Goal: Complete application form

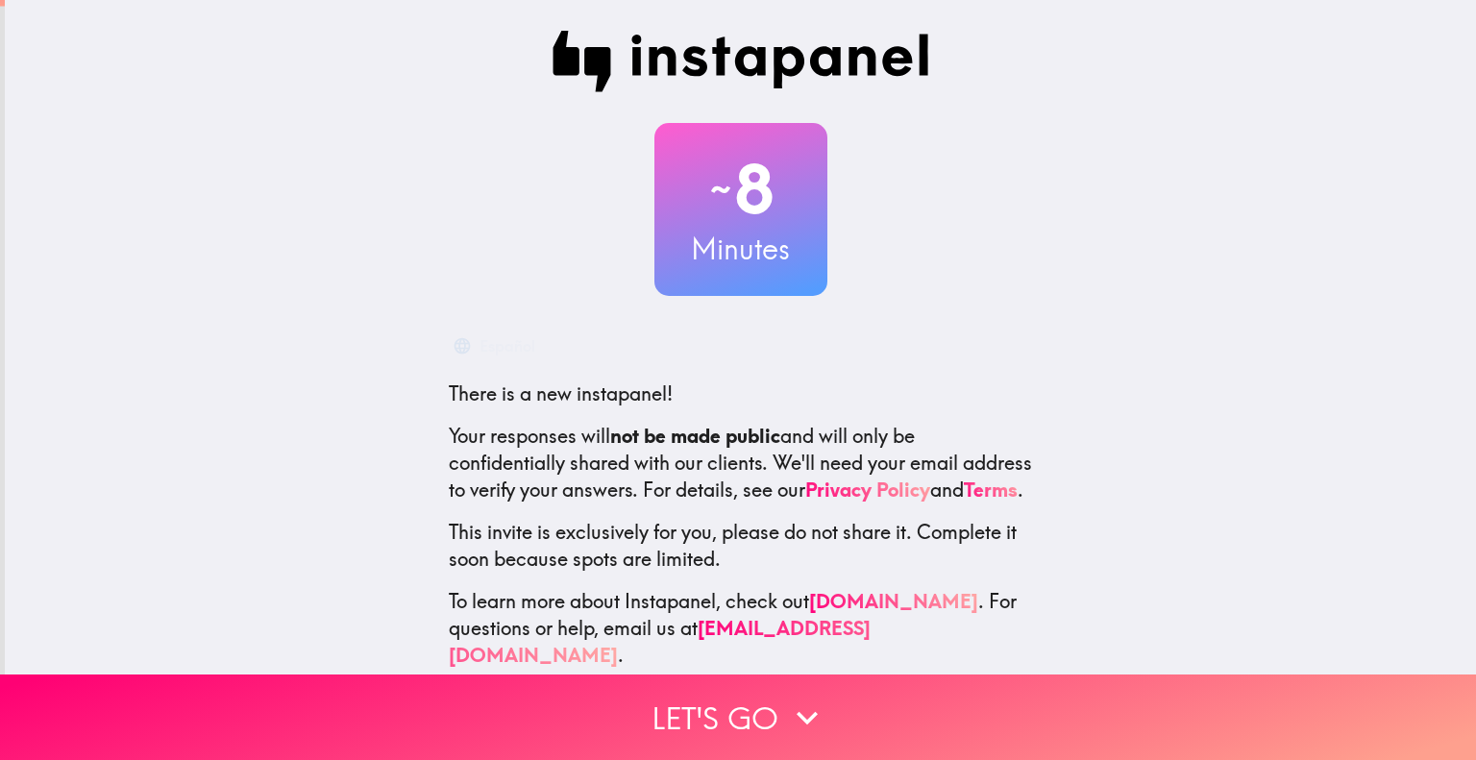
scroll to position [38, 0]
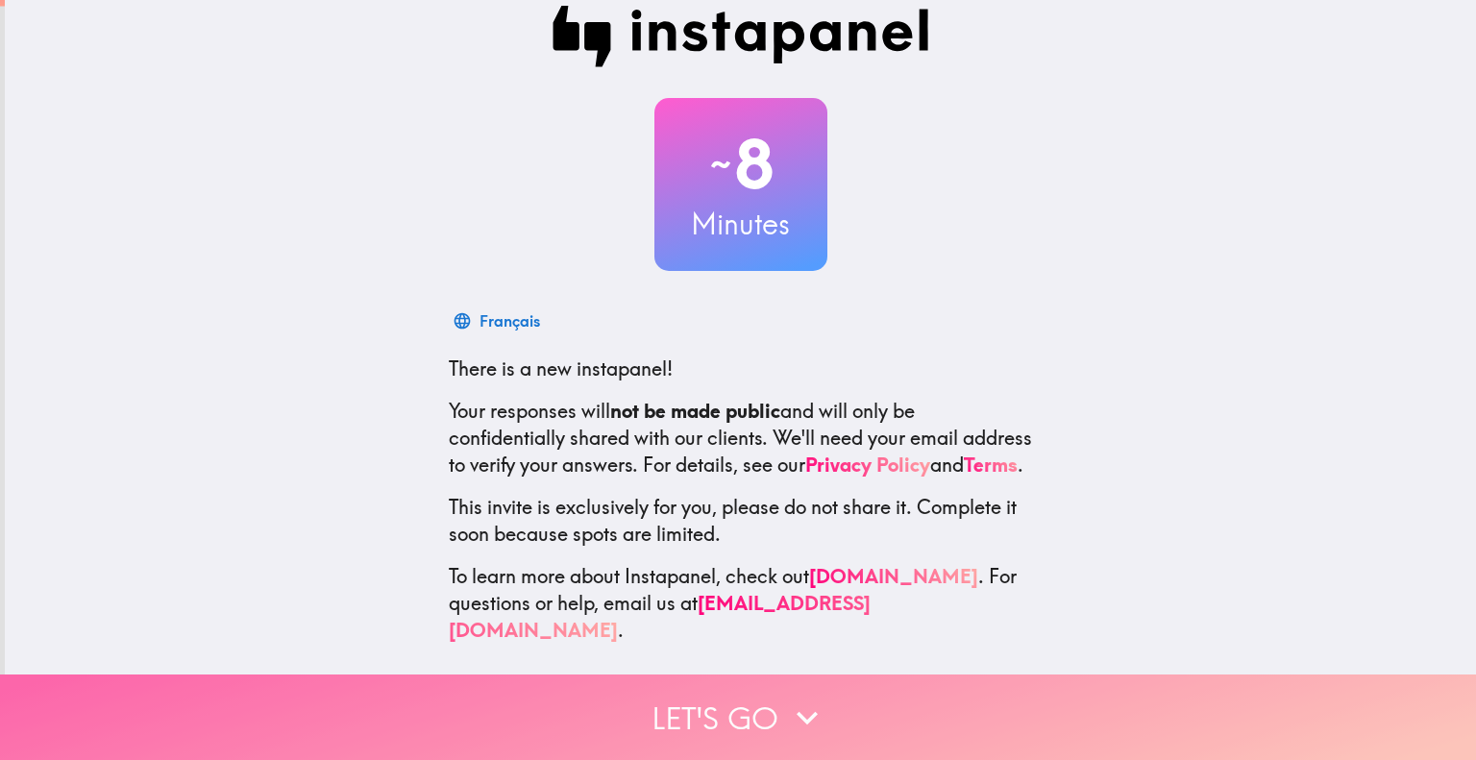
click at [746, 697] on button "Let's go" at bounding box center [738, 717] width 1476 height 86
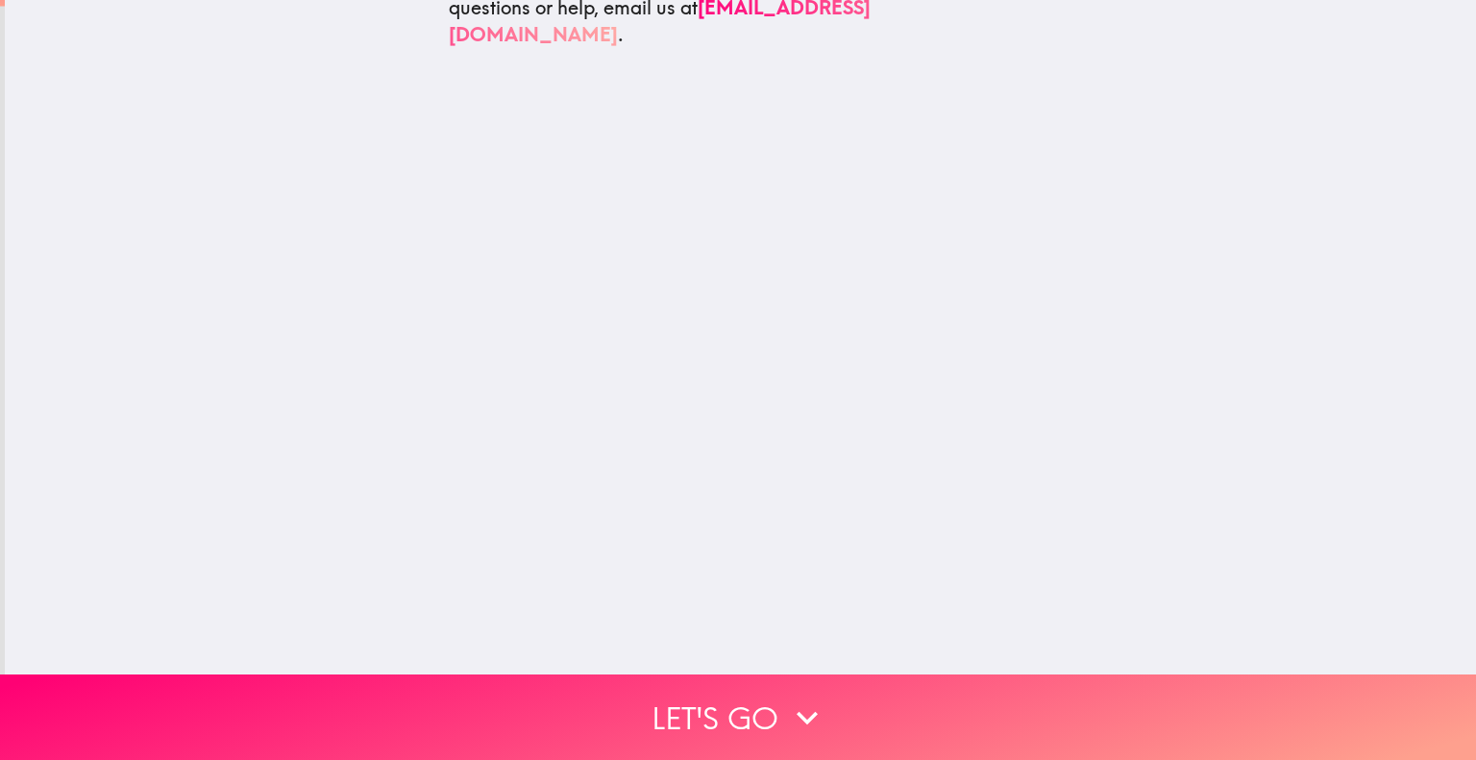
scroll to position [0, 0]
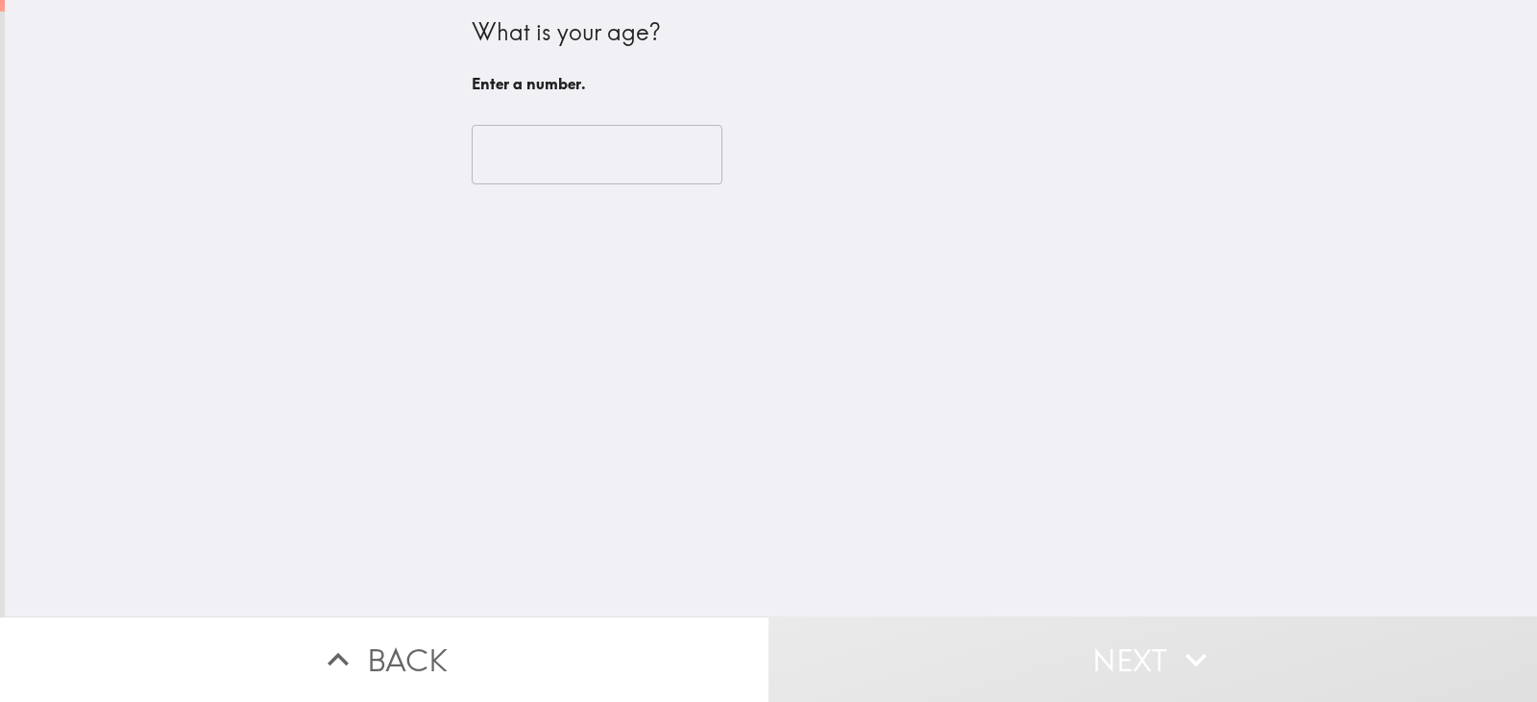
click at [527, 159] on input "number" at bounding box center [597, 155] width 251 height 60
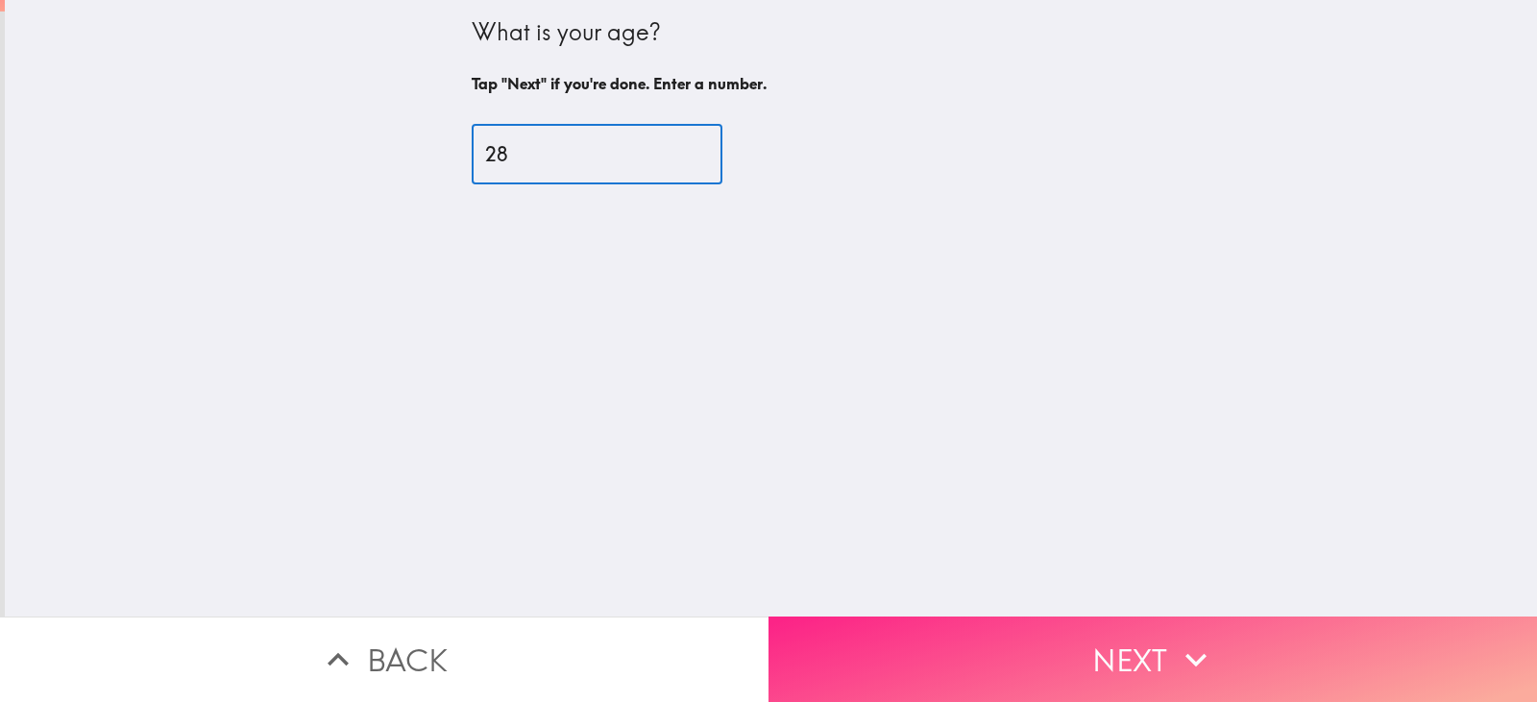
type input "28"
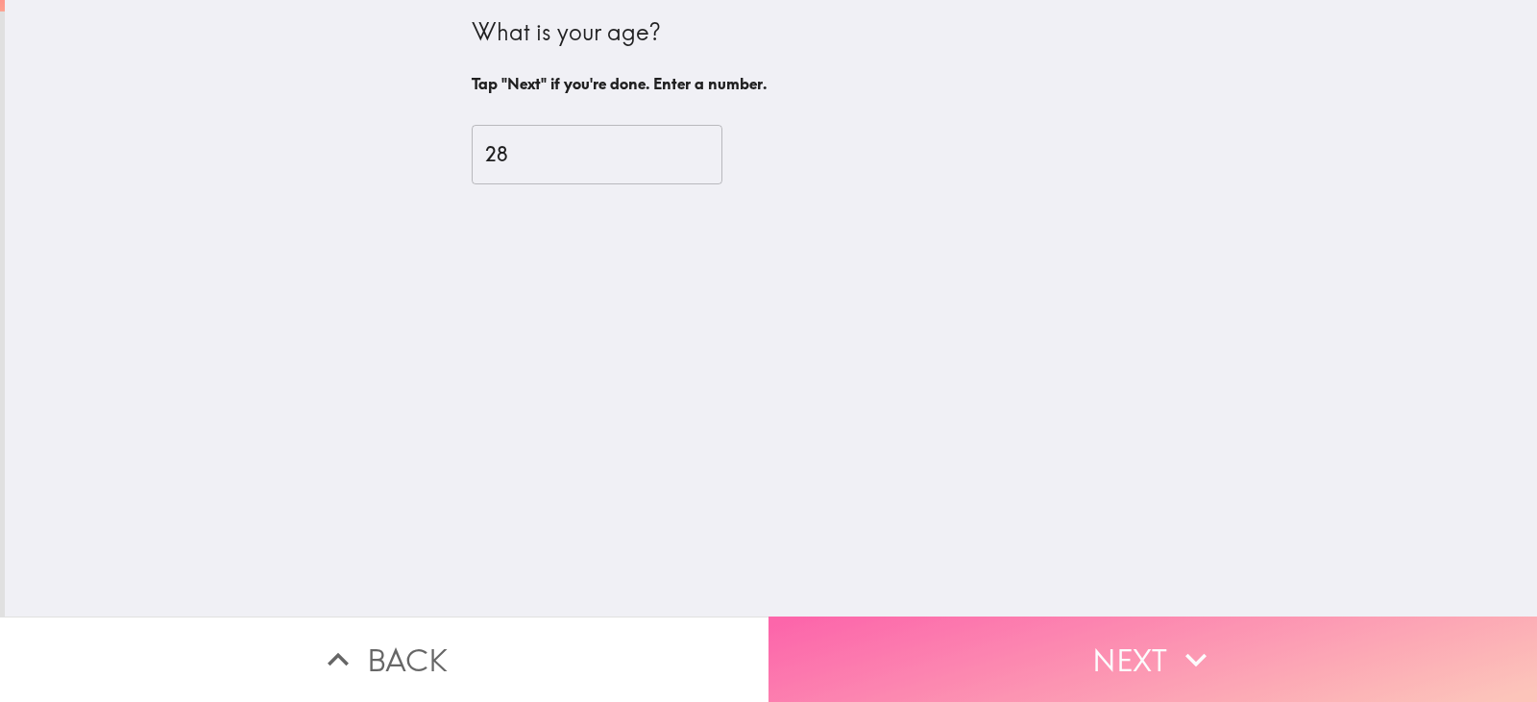
click at [1040, 626] on button "Next" at bounding box center [1153, 660] width 769 height 86
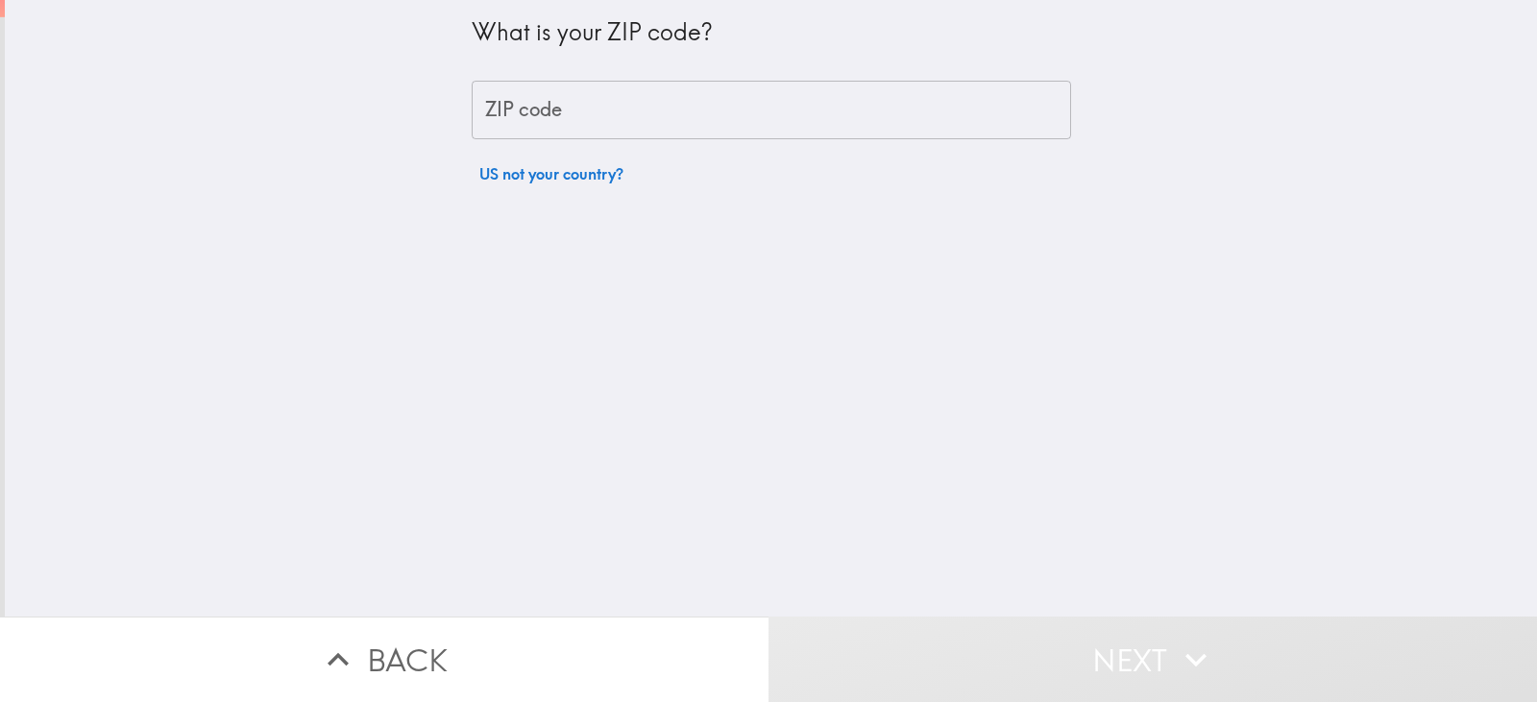
click at [562, 119] on input "ZIP code" at bounding box center [771, 111] width 599 height 60
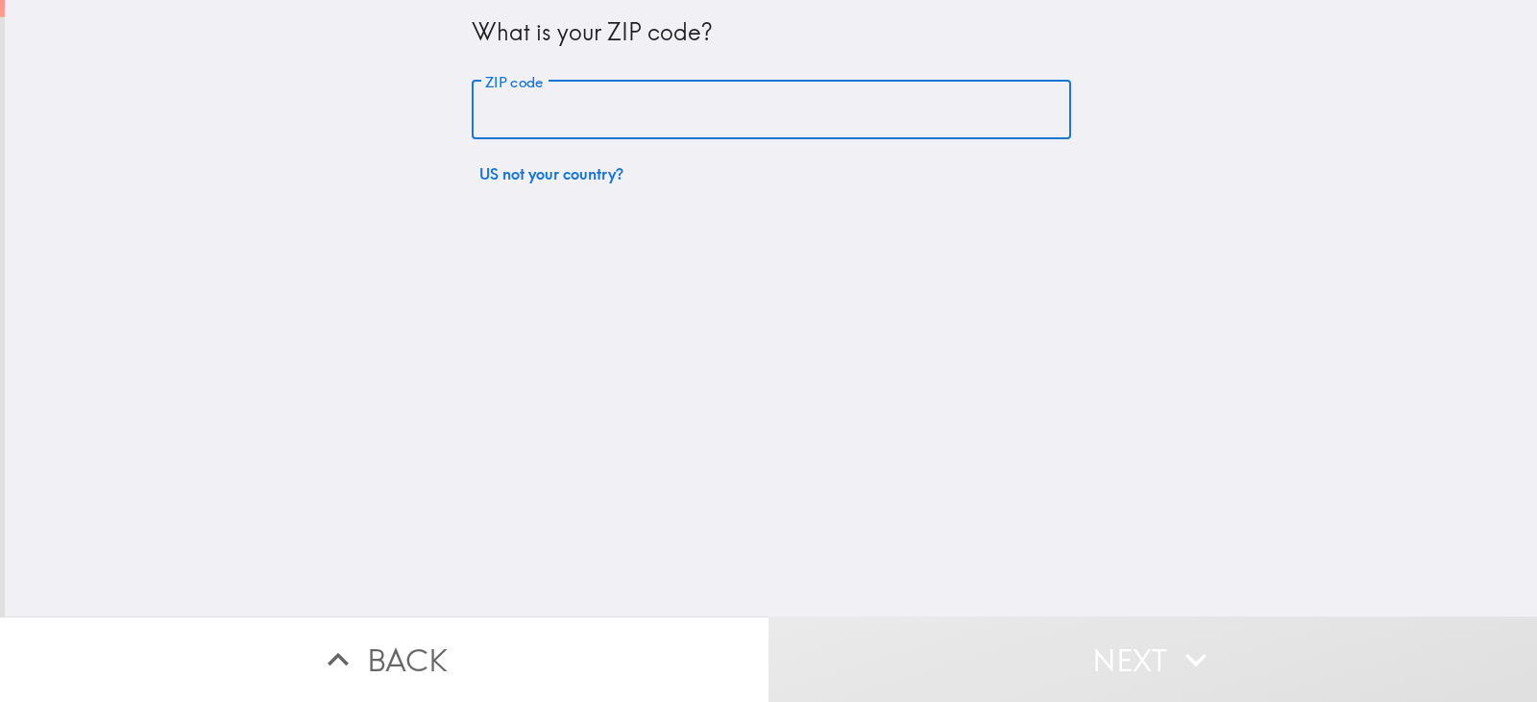
type input "77493"
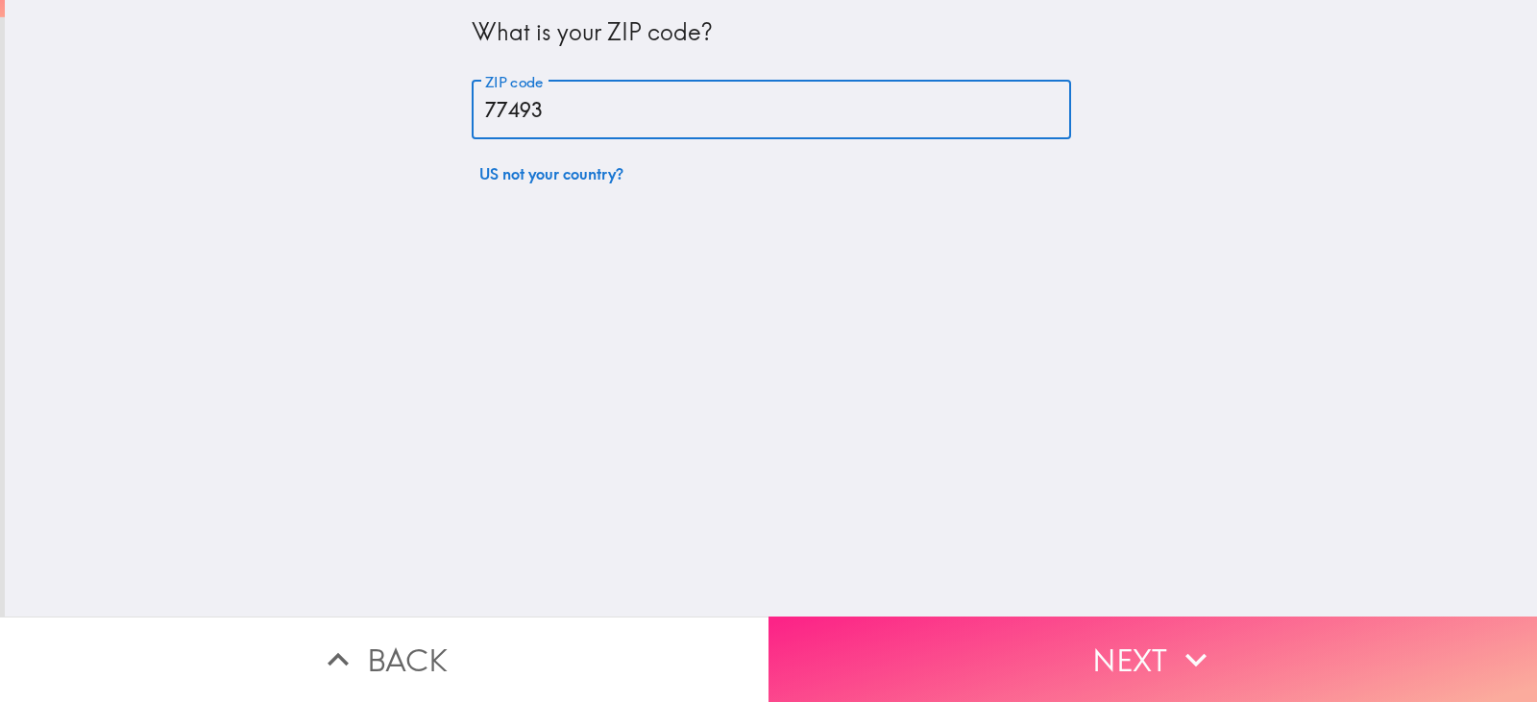
click at [974, 626] on button "Next" at bounding box center [1153, 660] width 769 height 86
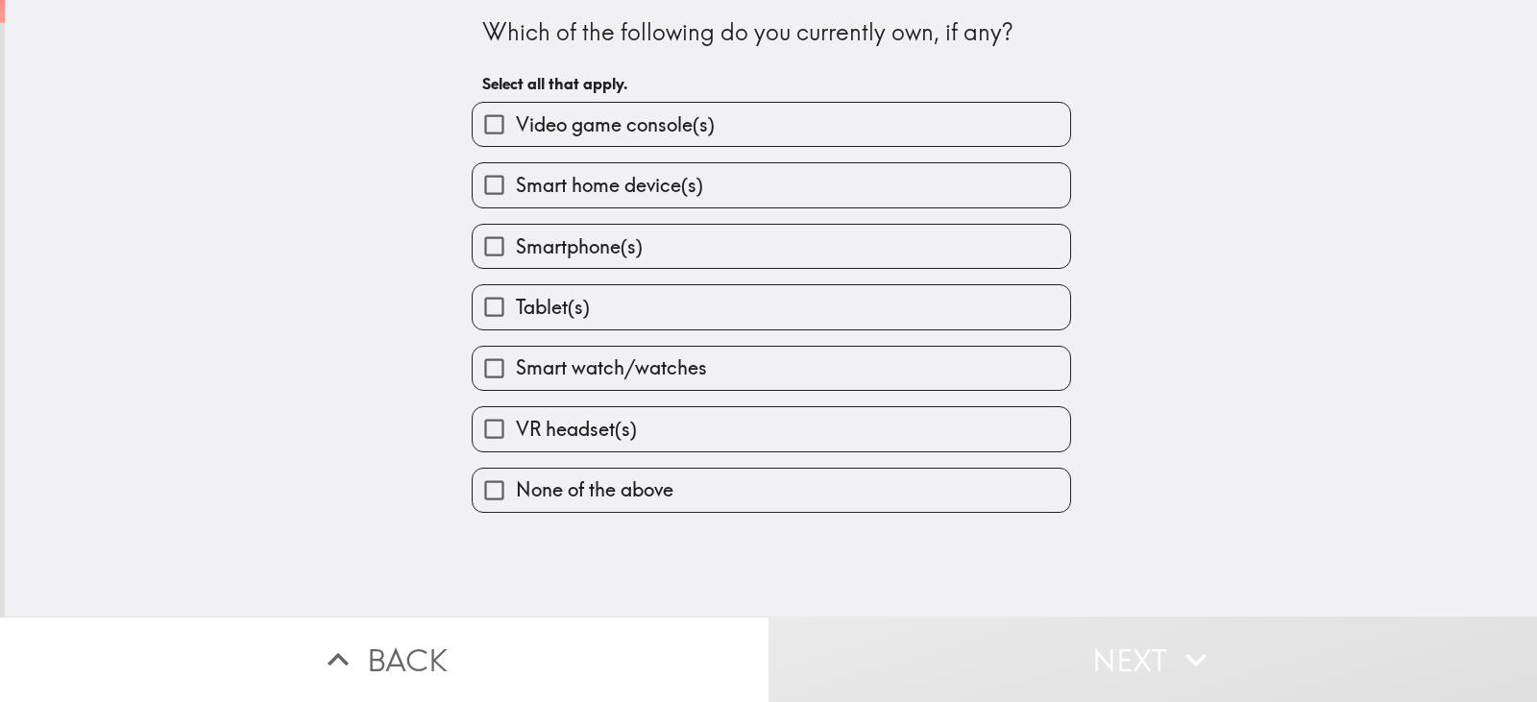
click at [878, 113] on label "Video game console(s)" at bounding box center [772, 124] width 598 height 43
click at [516, 113] on input "Video game console(s)" at bounding box center [494, 124] width 43 height 43
checkbox input "true"
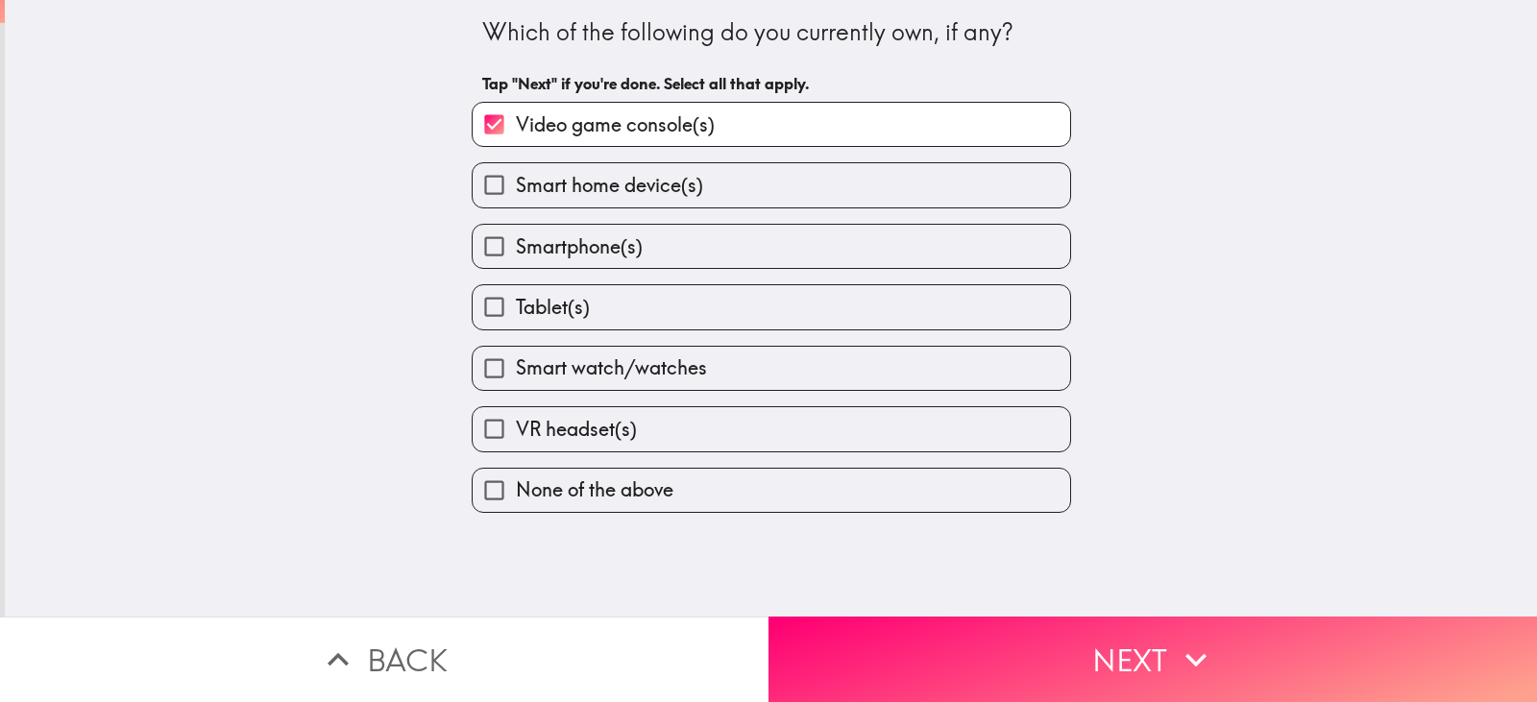
click at [850, 181] on label "Smart home device(s)" at bounding box center [772, 184] width 598 height 43
click at [516, 181] on input "Smart home device(s)" at bounding box center [494, 184] width 43 height 43
checkbox input "true"
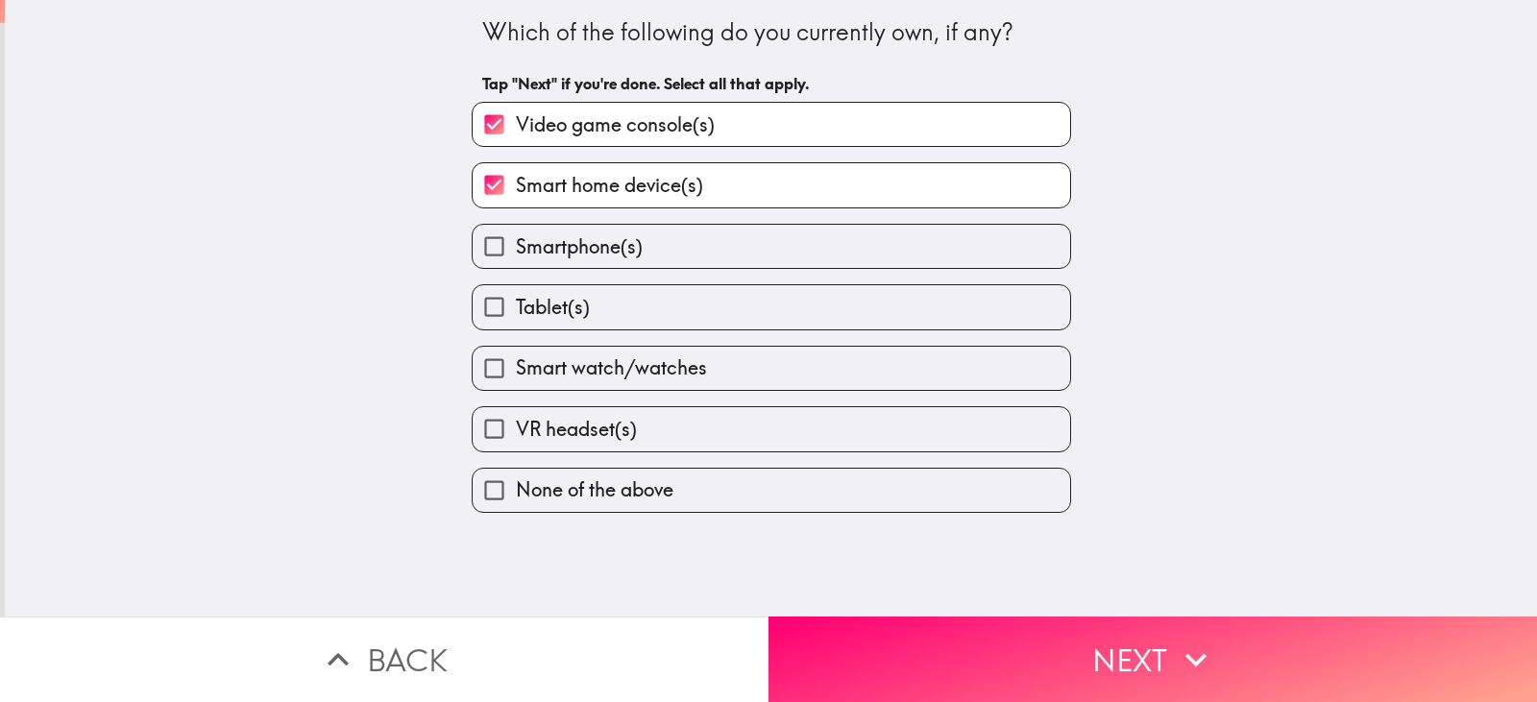
click at [819, 241] on label "Smartphone(s)" at bounding box center [772, 246] width 598 height 43
click at [516, 241] on input "Smartphone(s)" at bounding box center [494, 246] width 43 height 43
checkbox input "true"
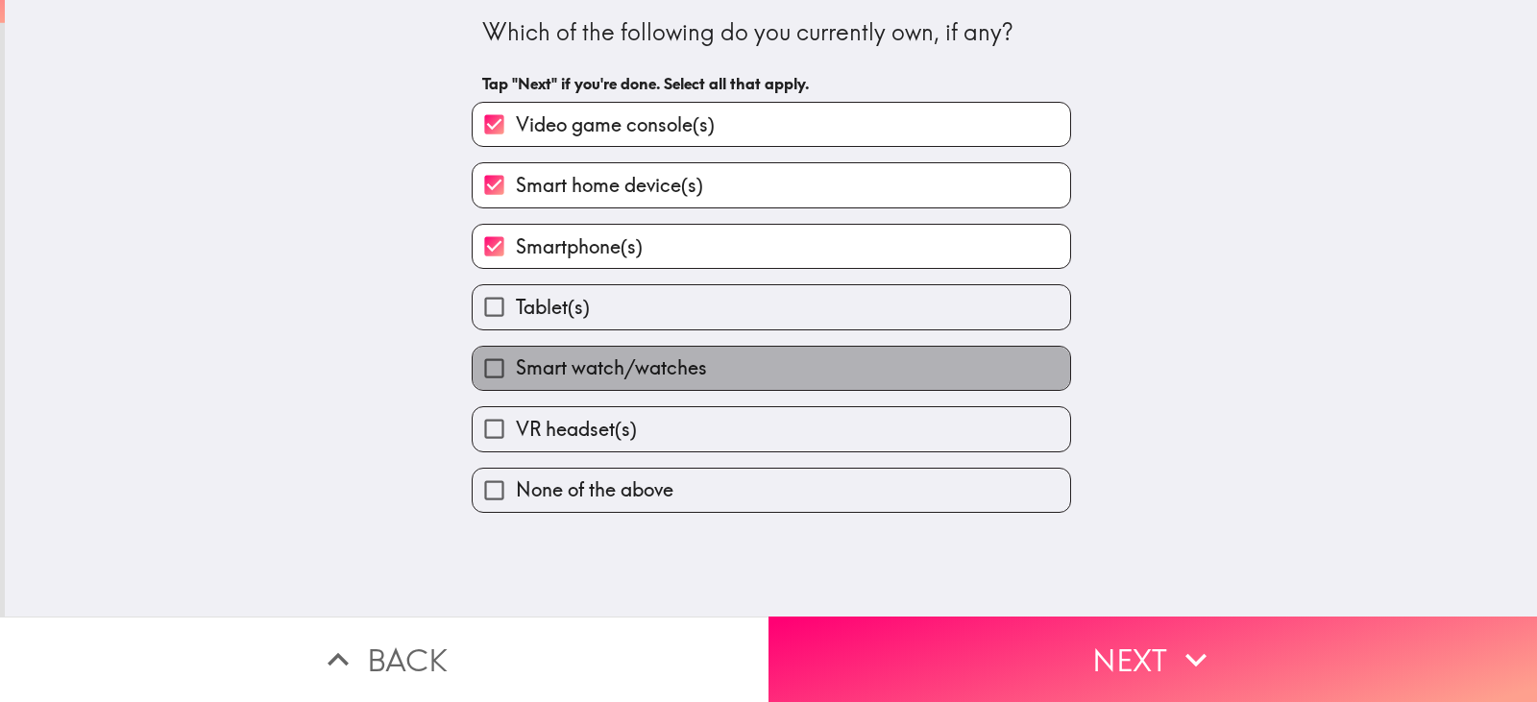
click at [754, 360] on label "Smart watch/watches" at bounding box center [772, 368] width 598 height 43
click at [516, 360] on input "Smart watch/watches" at bounding box center [494, 368] width 43 height 43
checkbox input "true"
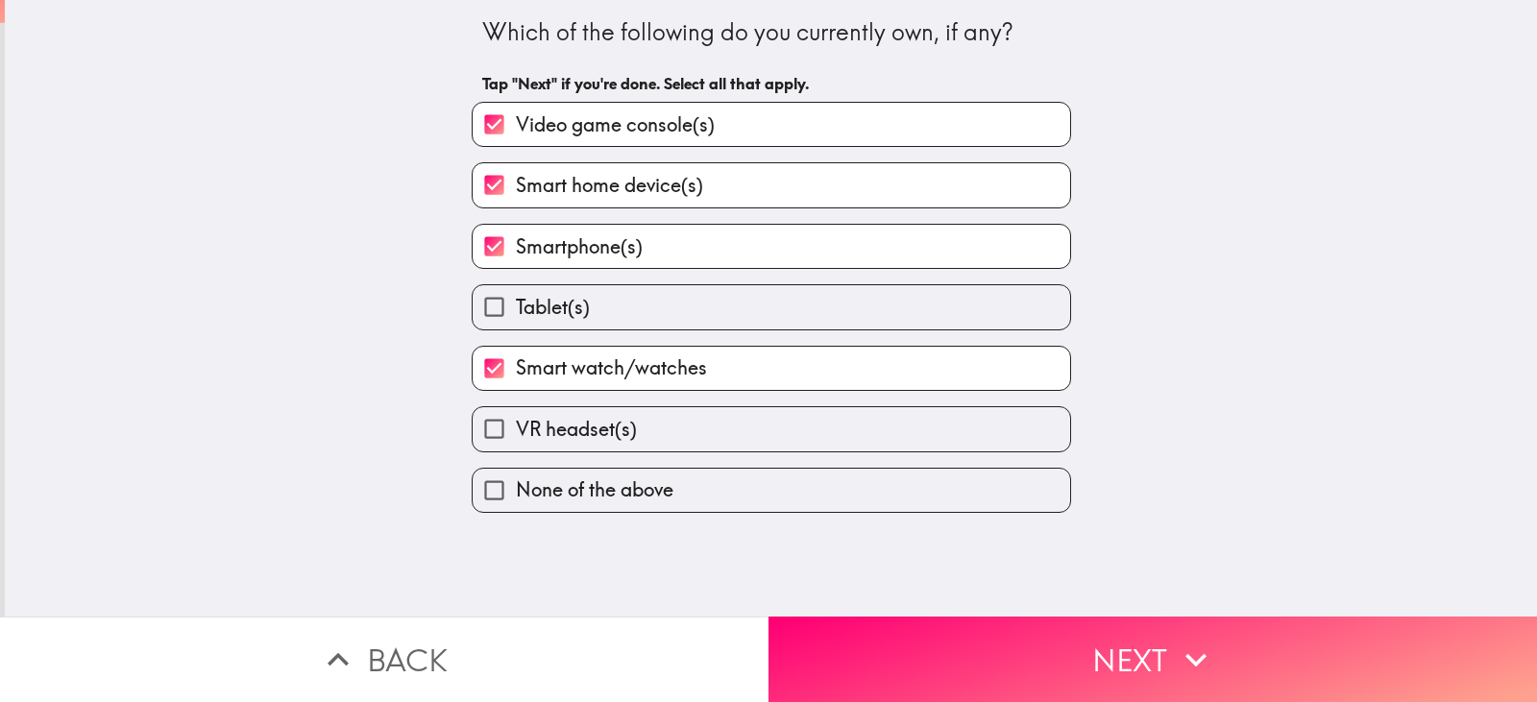
click at [746, 414] on label "VR headset(s)" at bounding box center [772, 428] width 598 height 43
click at [516, 414] on input "VR headset(s)" at bounding box center [494, 428] width 43 height 43
checkbox input "true"
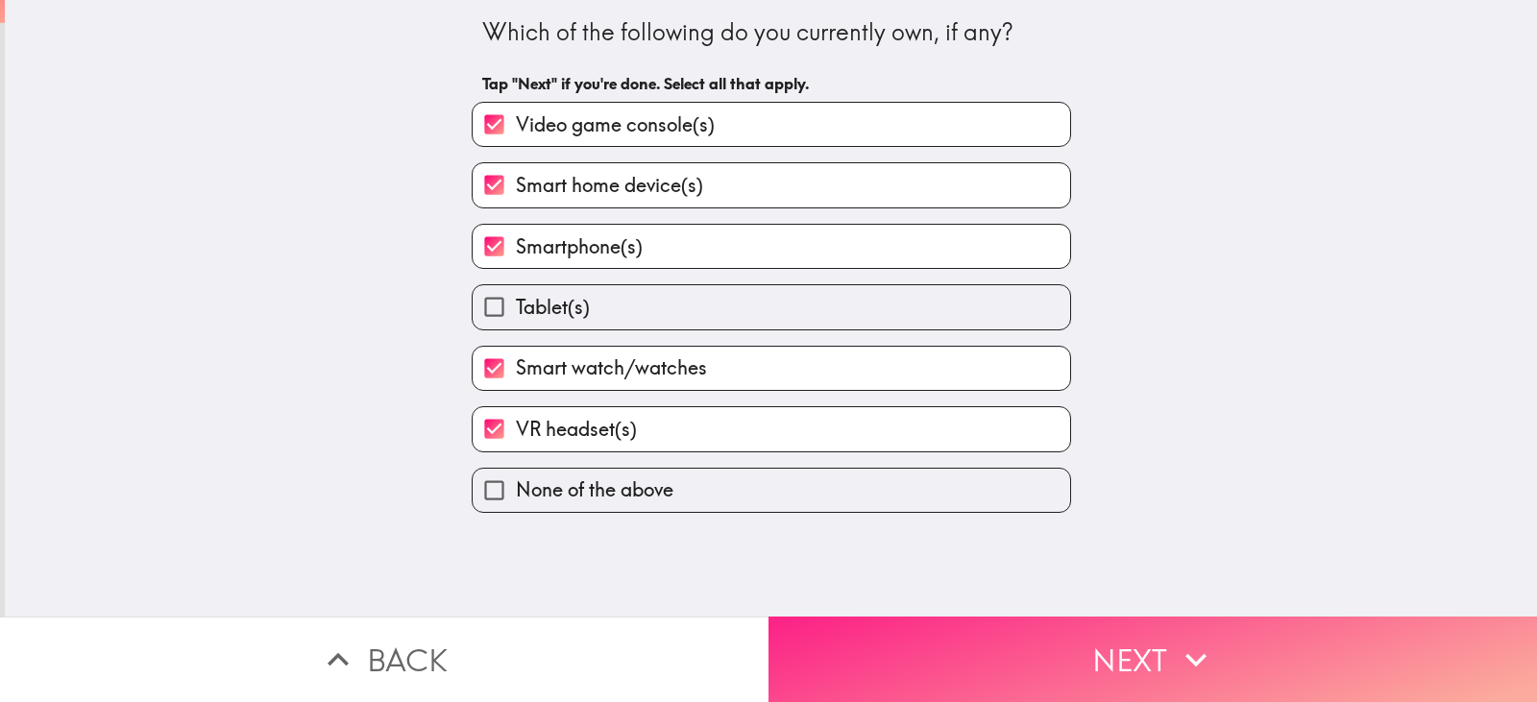
click at [921, 630] on button "Next" at bounding box center [1153, 660] width 769 height 86
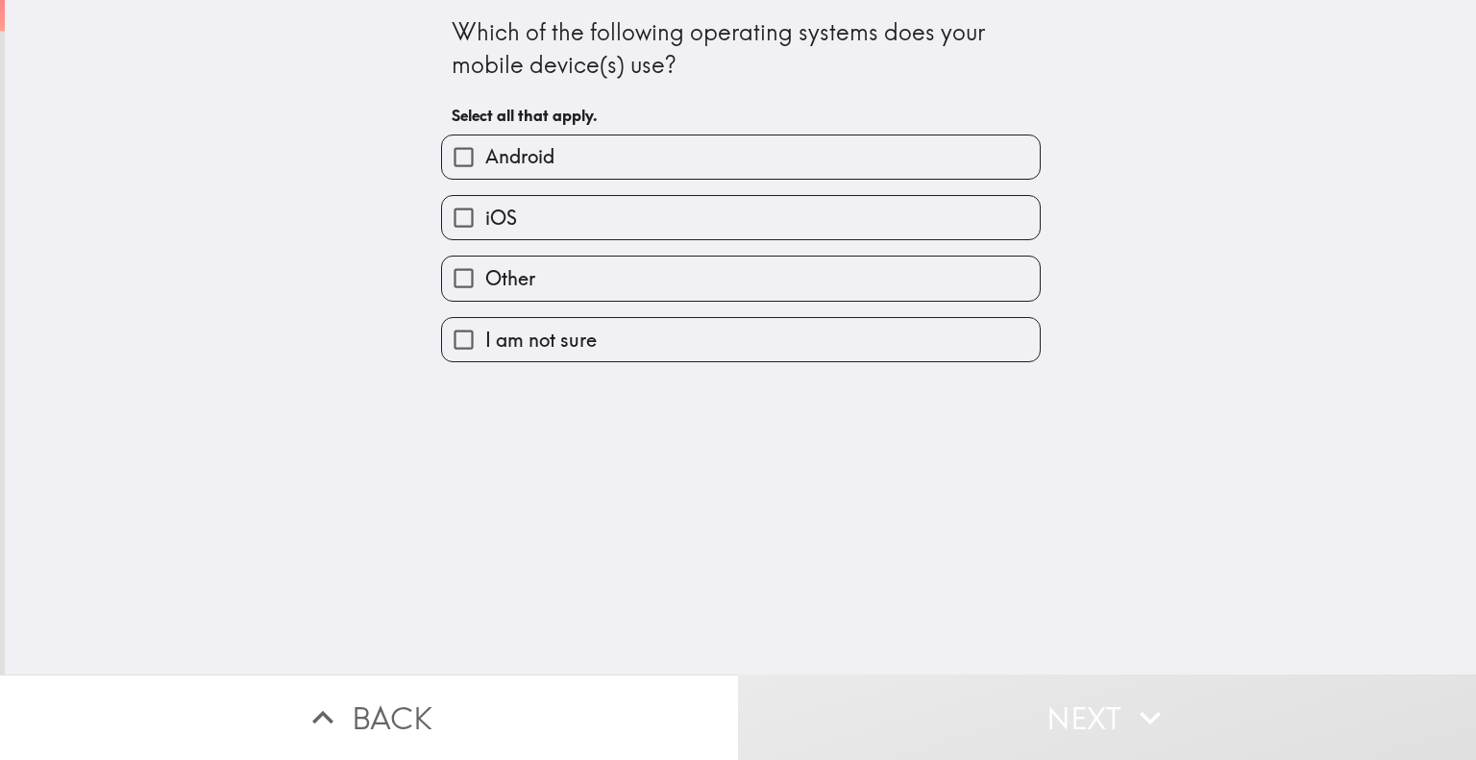
click at [797, 145] on label "Android" at bounding box center [741, 156] width 598 height 43
click at [485, 145] on input "Android" at bounding box center [463, 156] width 43 height 43
checkbox input "true"
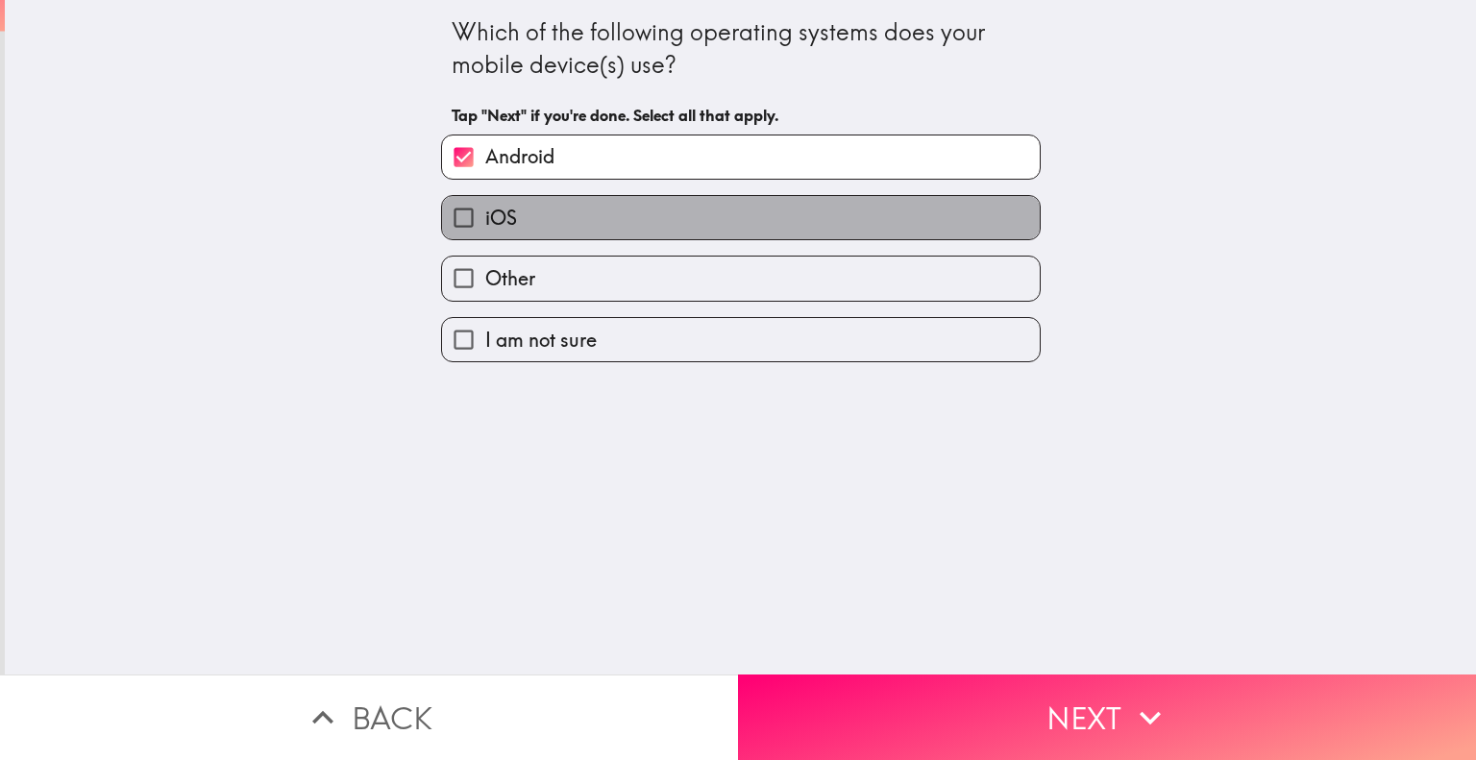
click at [775, 216] on label "iOS" at bounding box center [741, 217] width 598 height 43
click at [485, 216] on input "iOS" at bounding box center [463, 217] width 43 height 43
checkbox input "true"
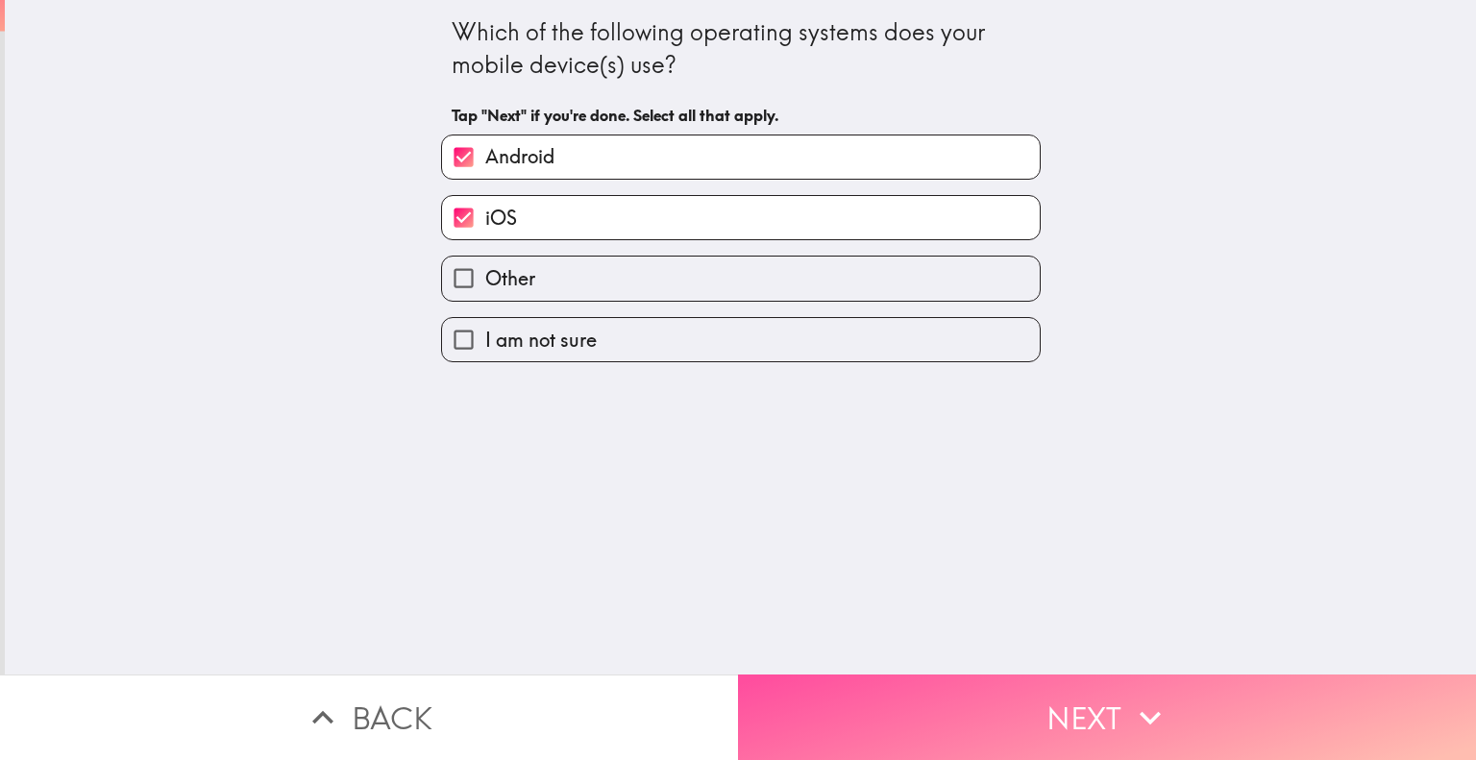
drag, startPoint x: 1016, startPoint y: 696, endPoint x: 1196, endPoint y: 675, distance: 180.8
click at [1023, 693] on button "Next" at bounding box center [1107, 717] width 738 height 86
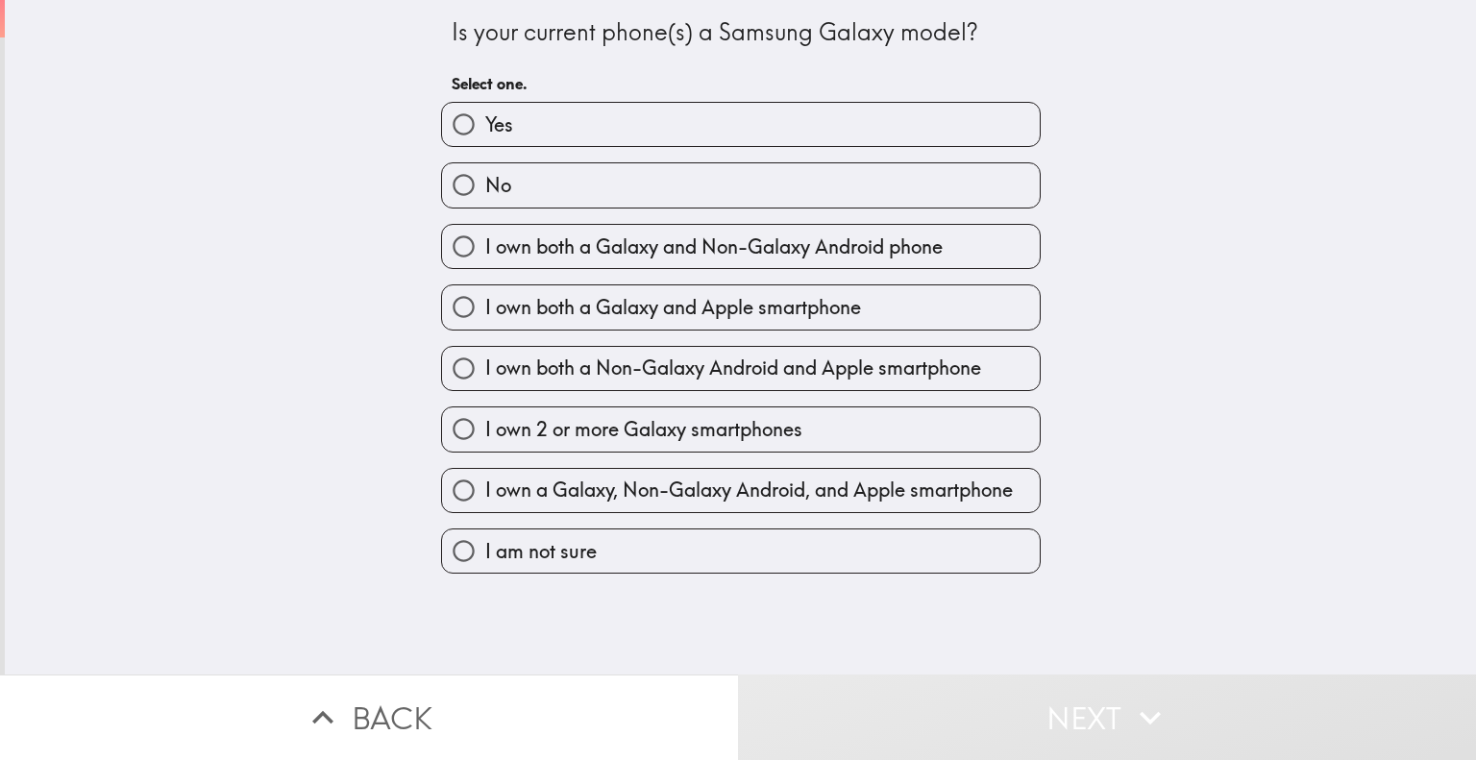
click at [577, 131] on label "Yes" at bounding box center [741, 124] width 598 height 43
click at [485, 131] on input "Yes" at bounding box center [463, 124] width 43 height 43
radio input "true"
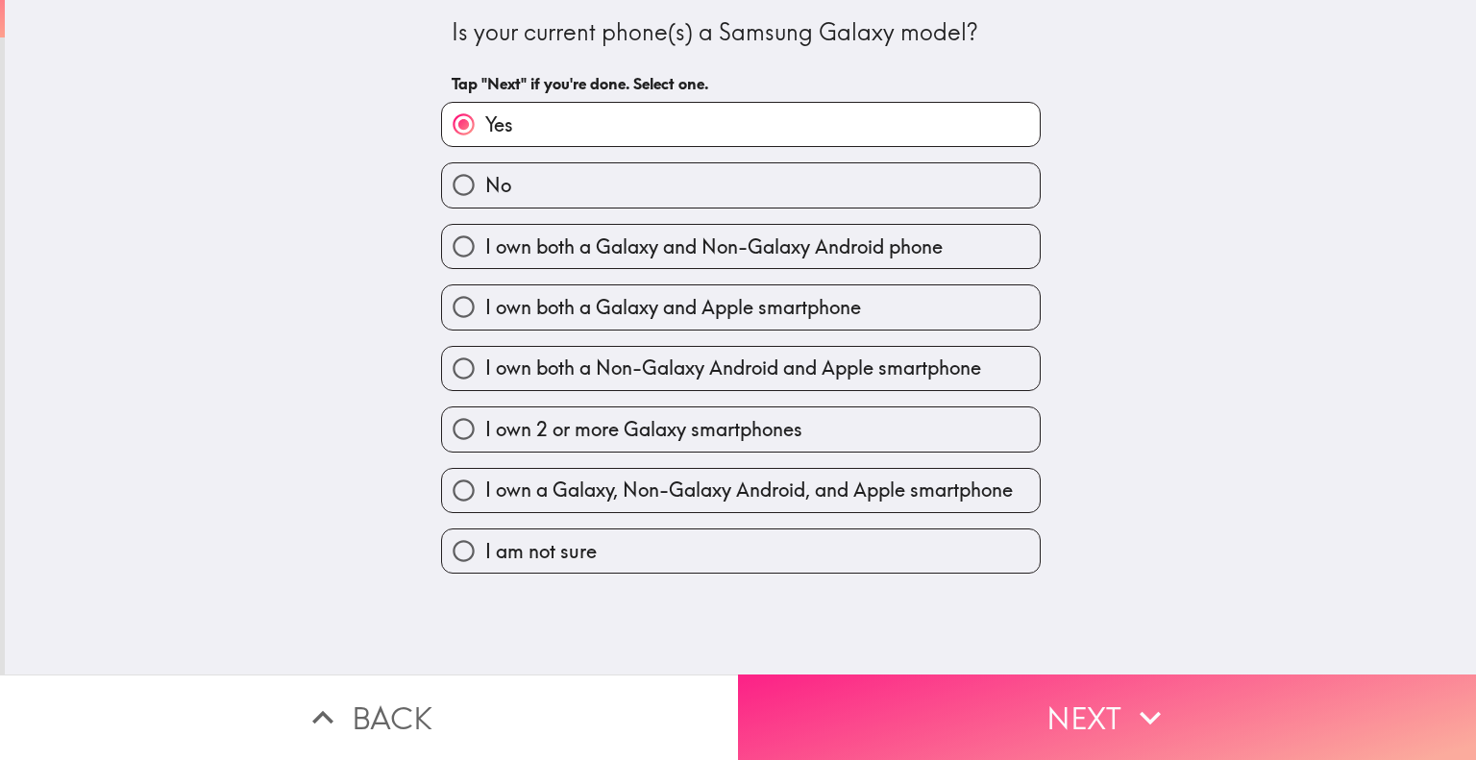
click at [1157, 703] on icon "button" at bounding box center [1150, 718] width 42 height 42
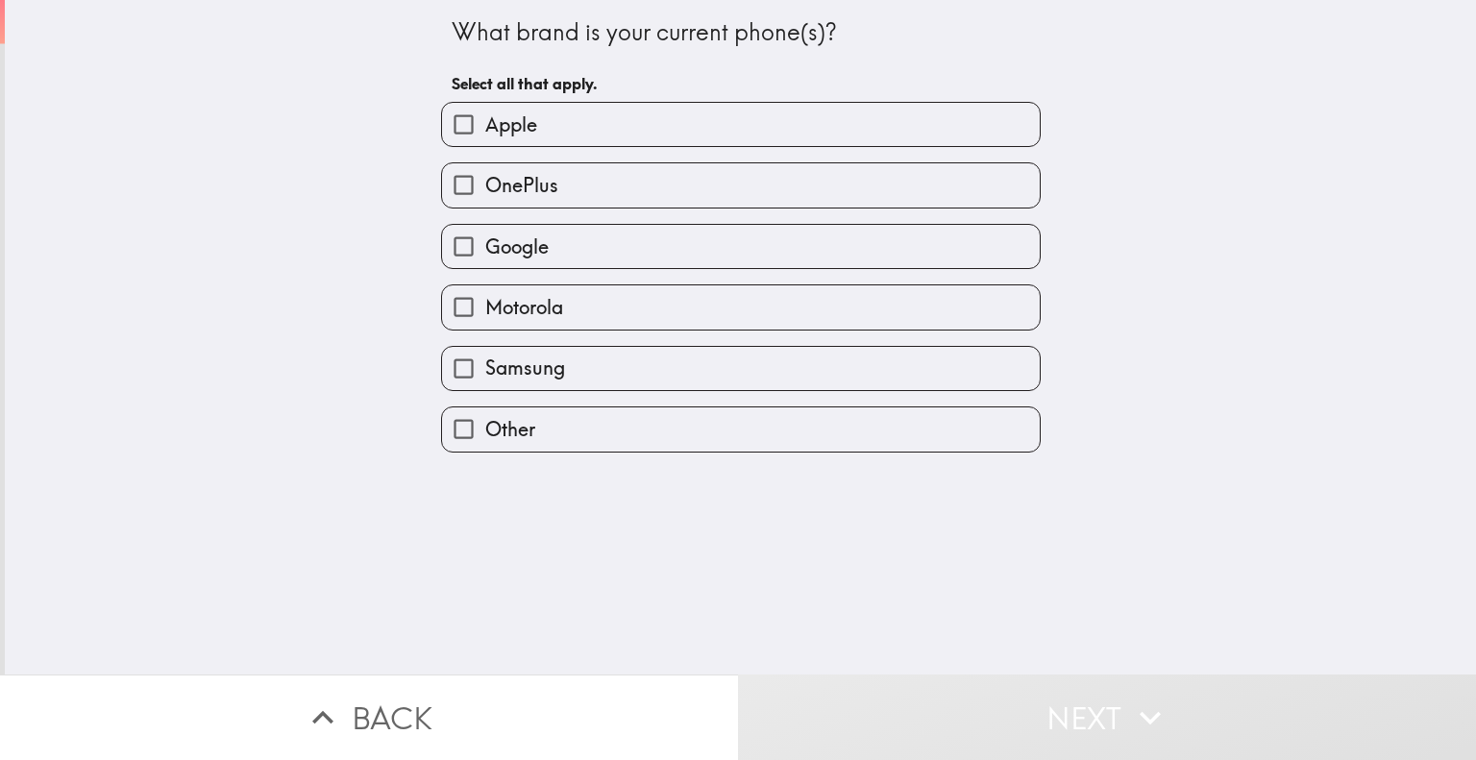
click at [703, 122] on label "Apple" at bounding box center [741, 124] width 598 height 43
click at [485, 122] on input "Apple" at bounding box center [463, 124] width 43 height 43
checkbox input "true"
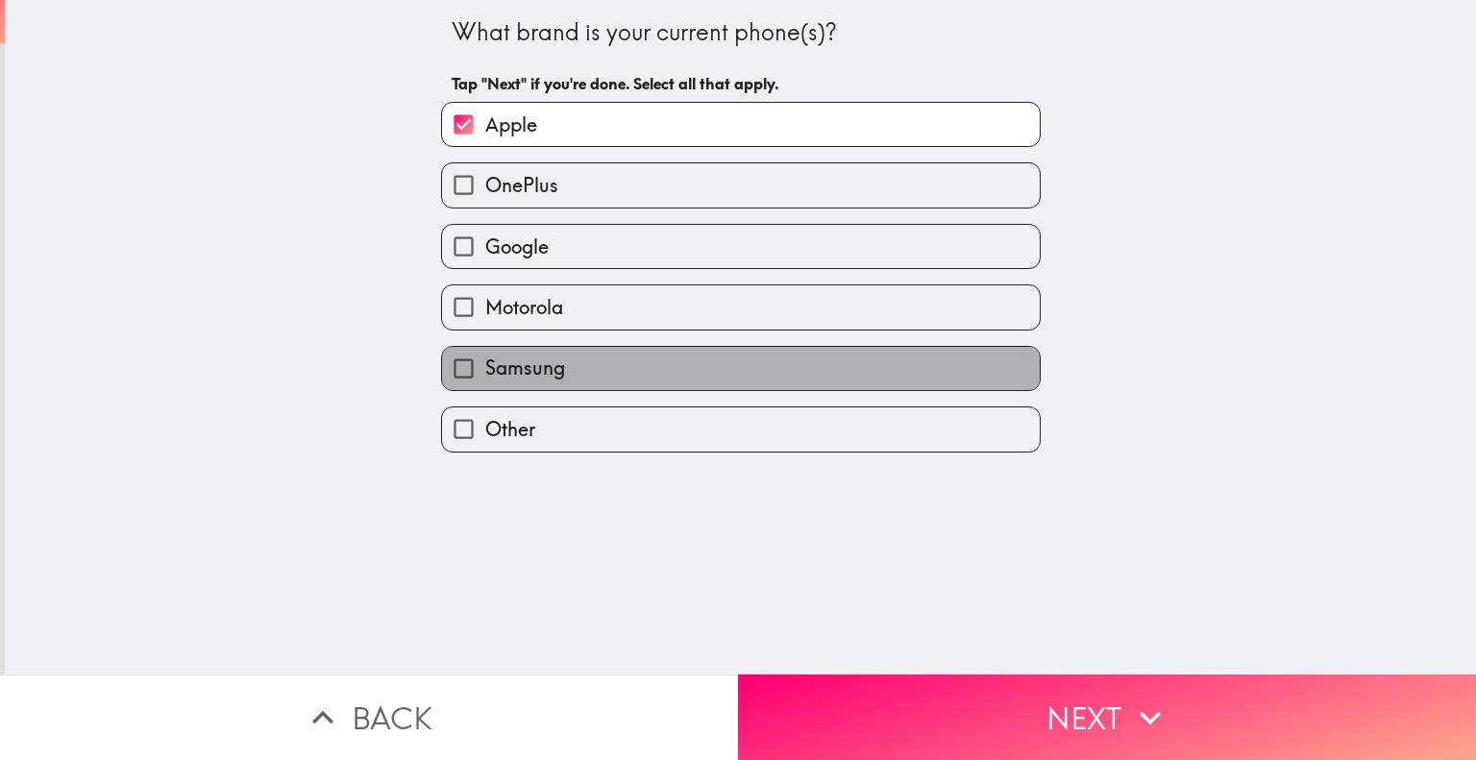
click at [694, 372] on label "Samsung" at bounding box center [741, 368] width 598 height 43
click at [485, 372] on input "Samsung" at bounding box center [463, 368] width 43 height 43
checkbox input "true"
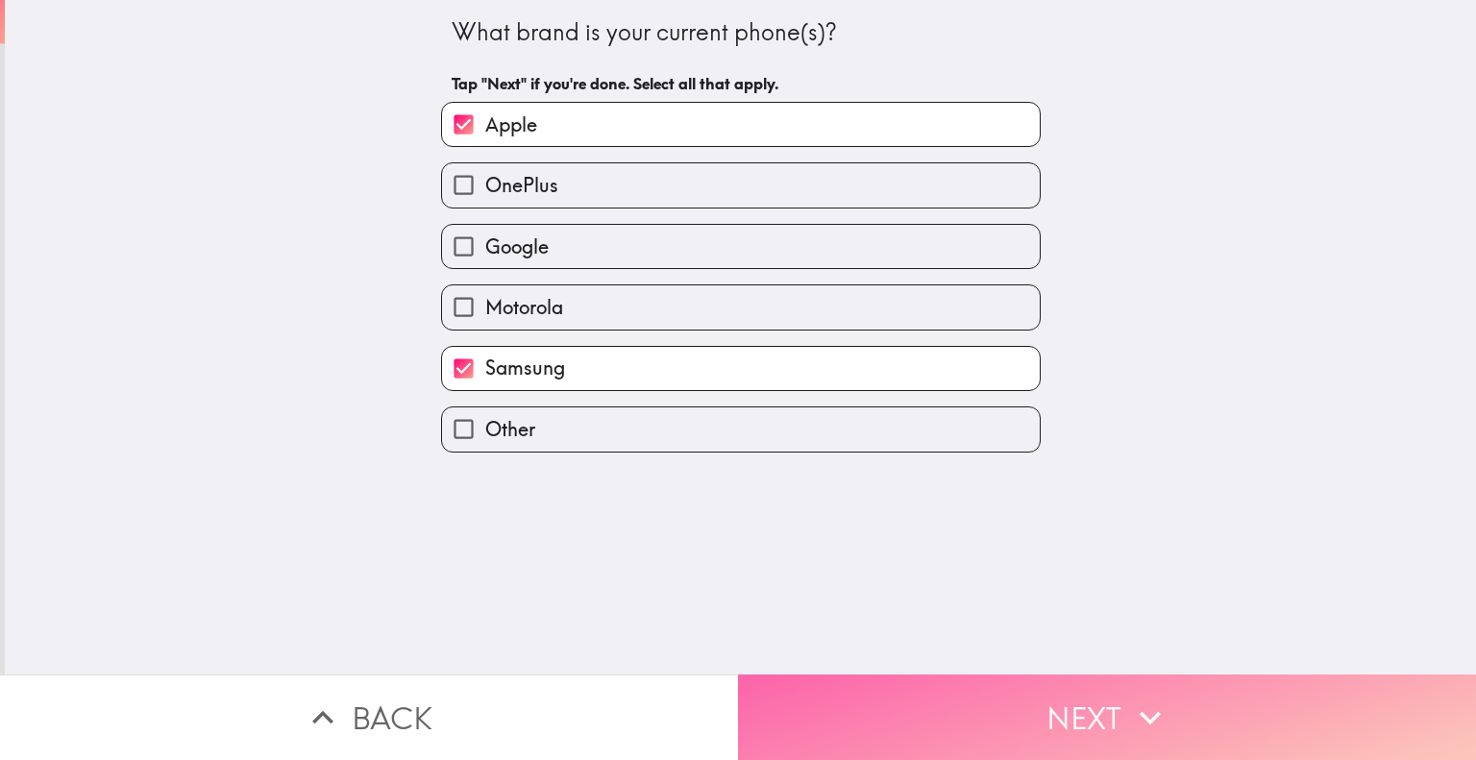
click at [1047, 683] on button "Next" at bounding box center [1107, 717] width 738 height 86
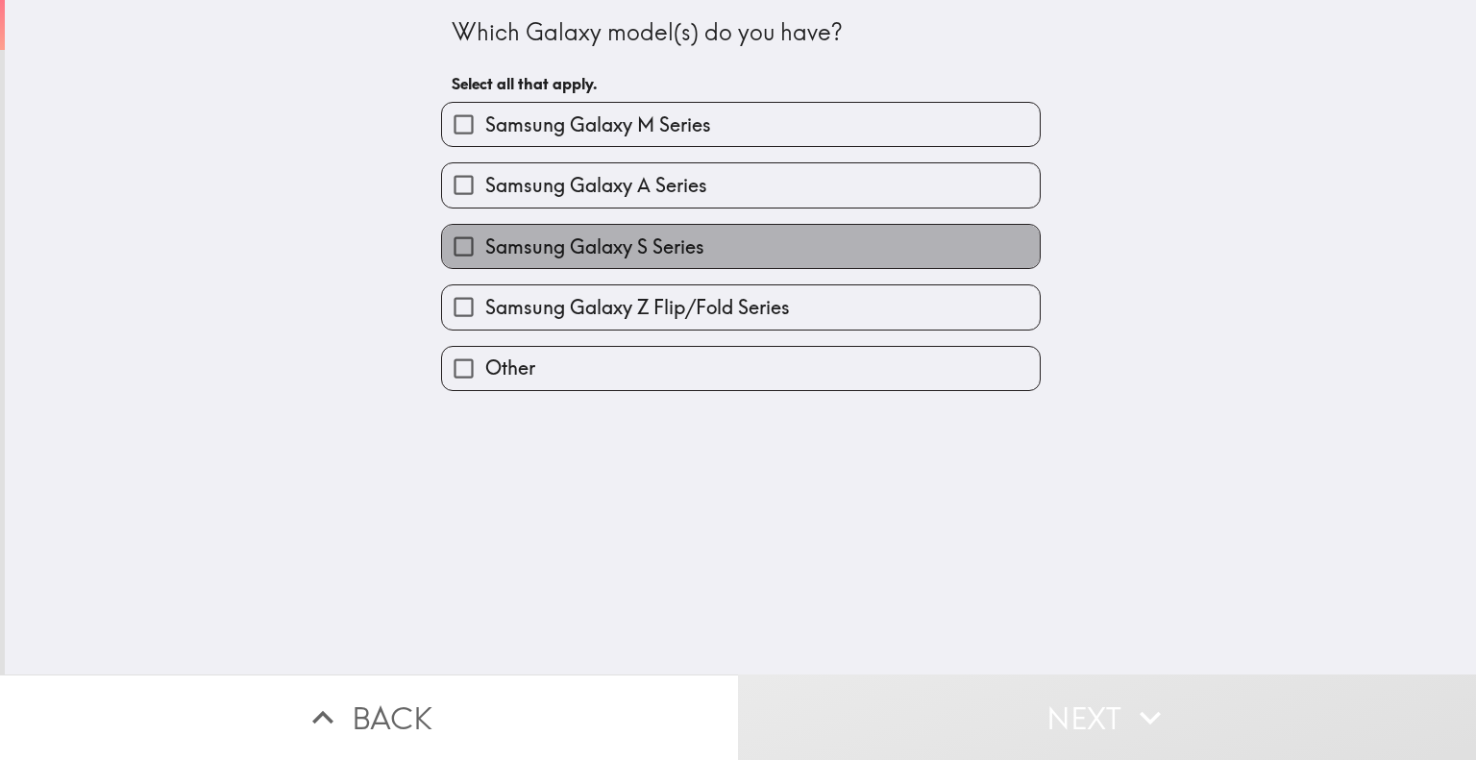
click at [742, 257] on label "Samsung Galaxy S Series" at bounding box center [741, 246] width 598 height 43
click at [485, 257] on input "Samsung Galaxy S Series" at bounding box center [463, 246] width 43 height 43
checkbox input "true"
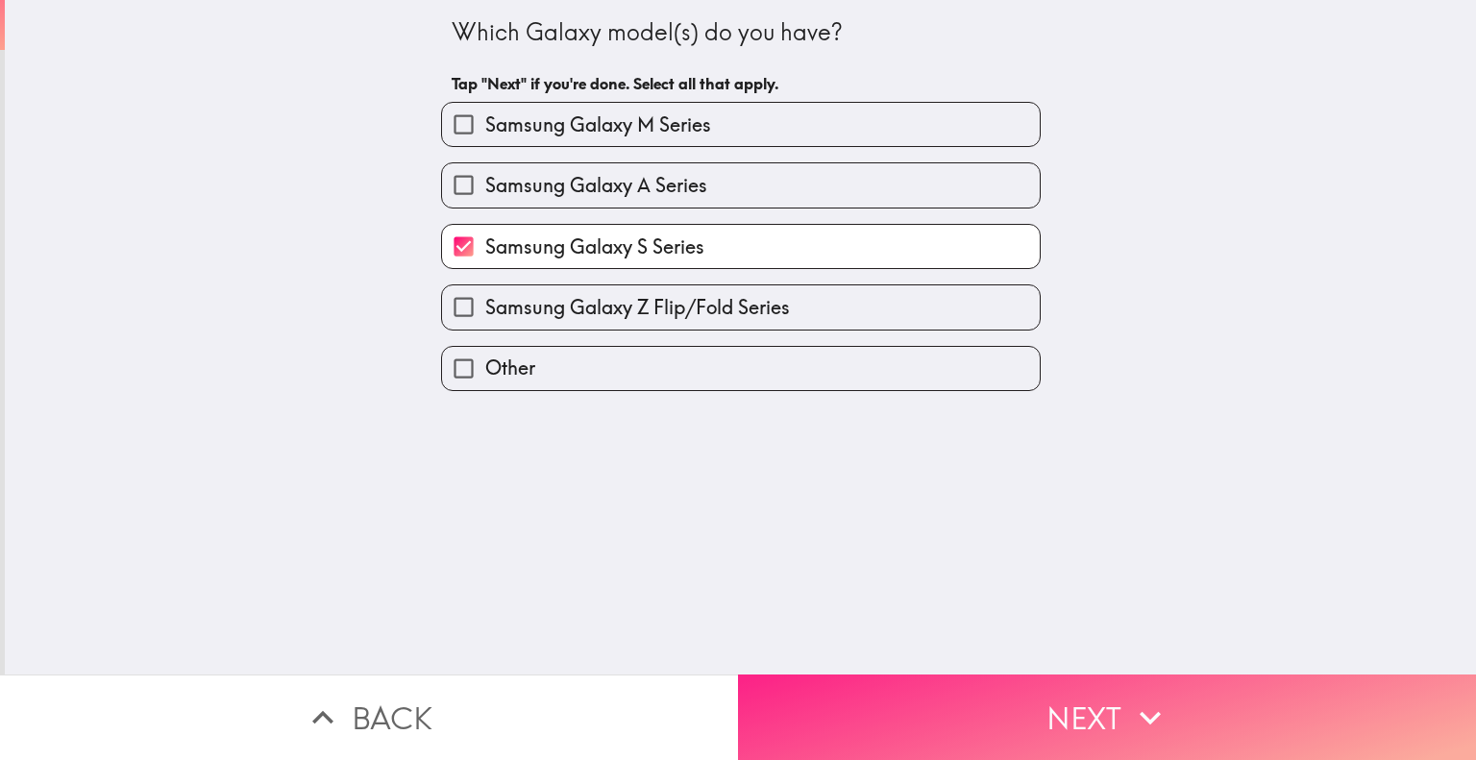
click at [1211, 693] on button "Next" at bounding box center [1107, 717] width 738 height 86
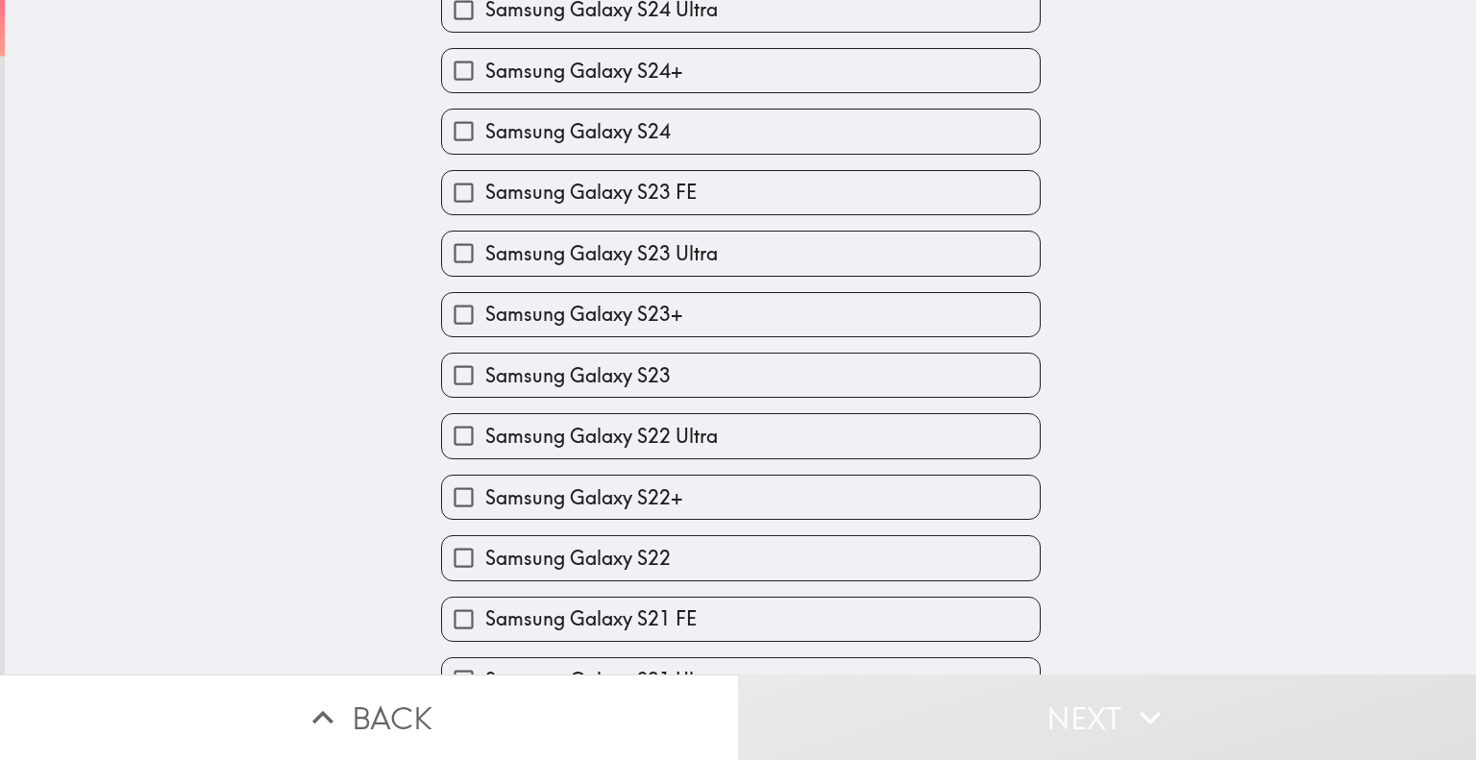
scroll to position [774, 0]
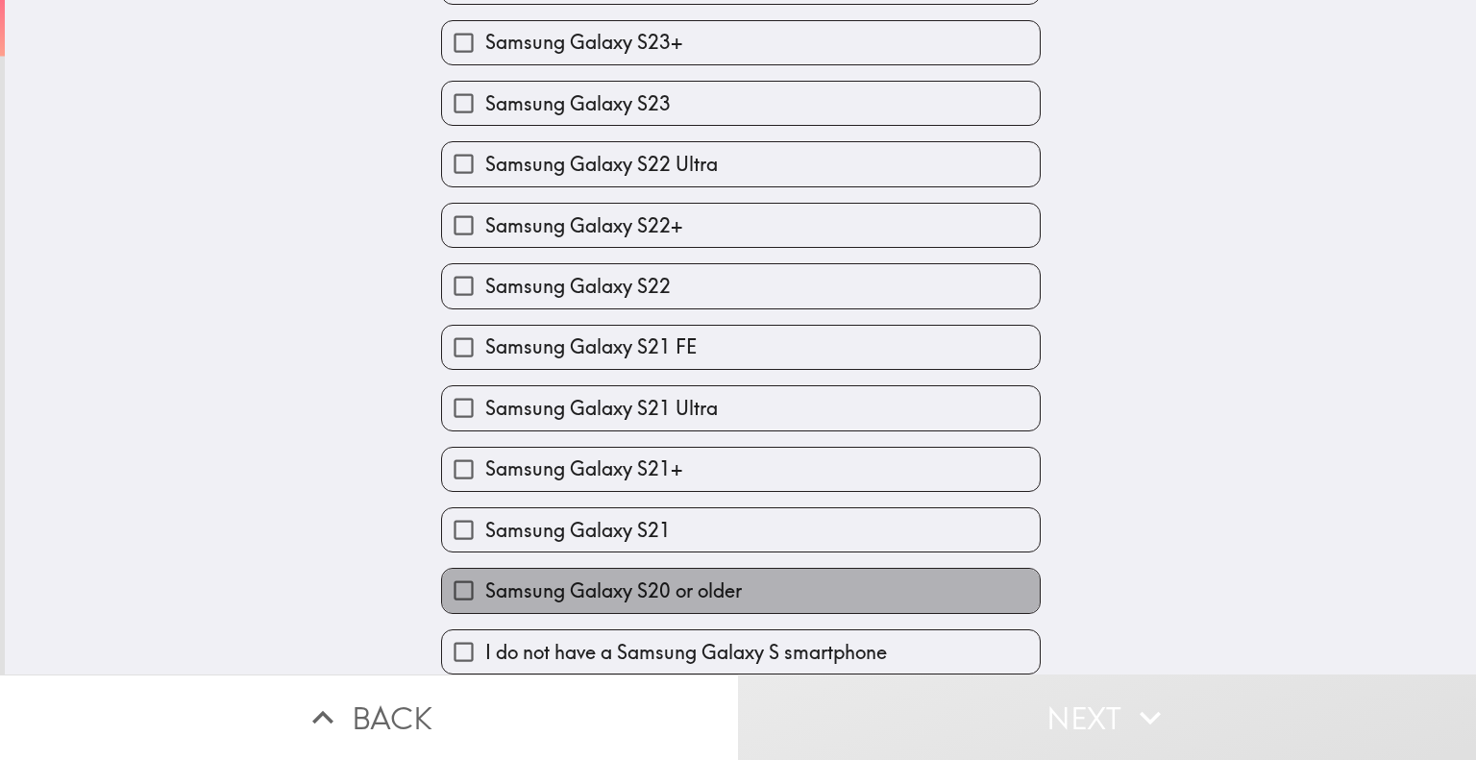
click at [787, 569] on label "Samsung Galaxy S20 or older" at bounding box center [741, 590] width 598 height 43
click at [485, 569] on input "Samsung Galaxy S20 or older" at bounding box center [463, 590] width 43 height 43
checkbox input "true"
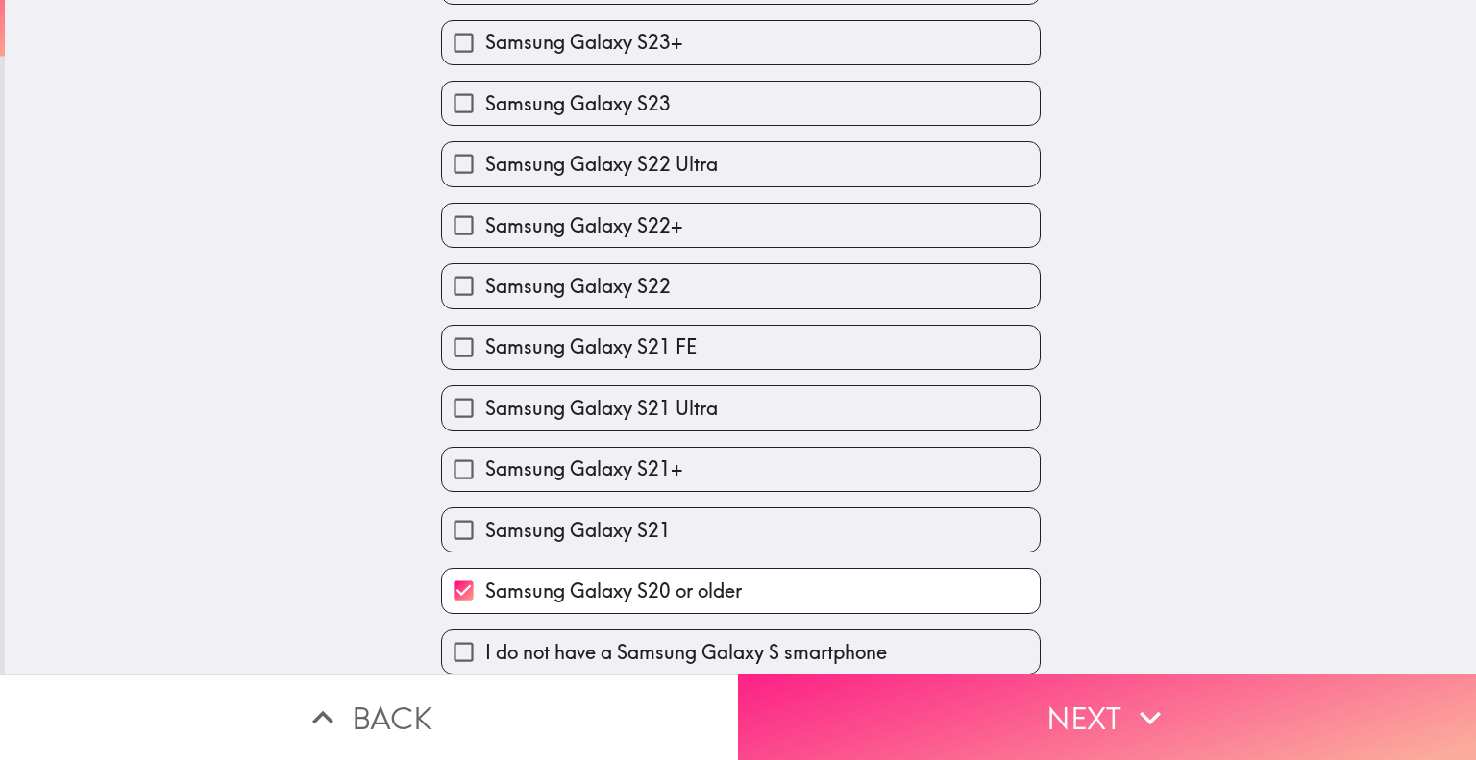
click at [1020, 699] on button "Next" at bounding box center [1107, 717] width 738 height 86
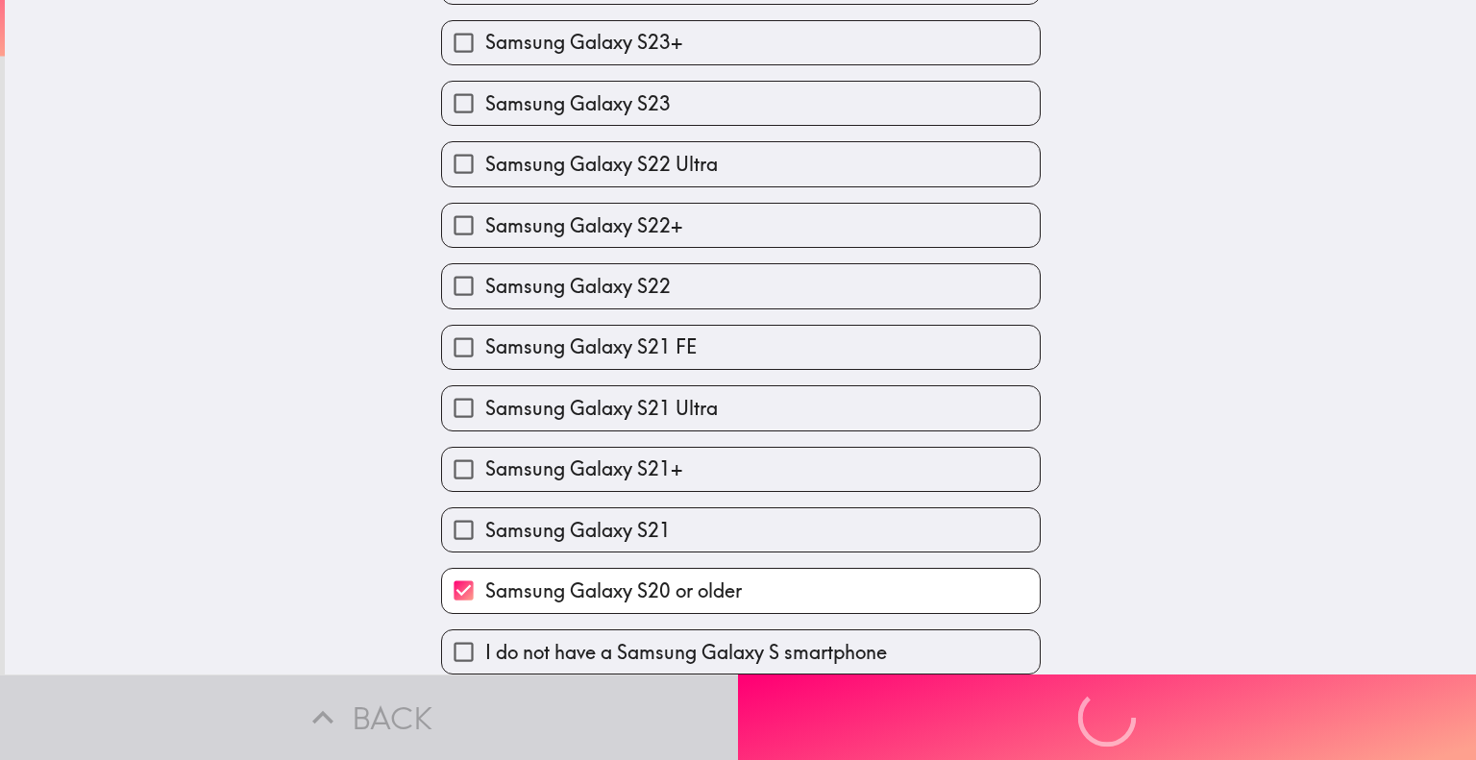
scroll to position [0, 0]
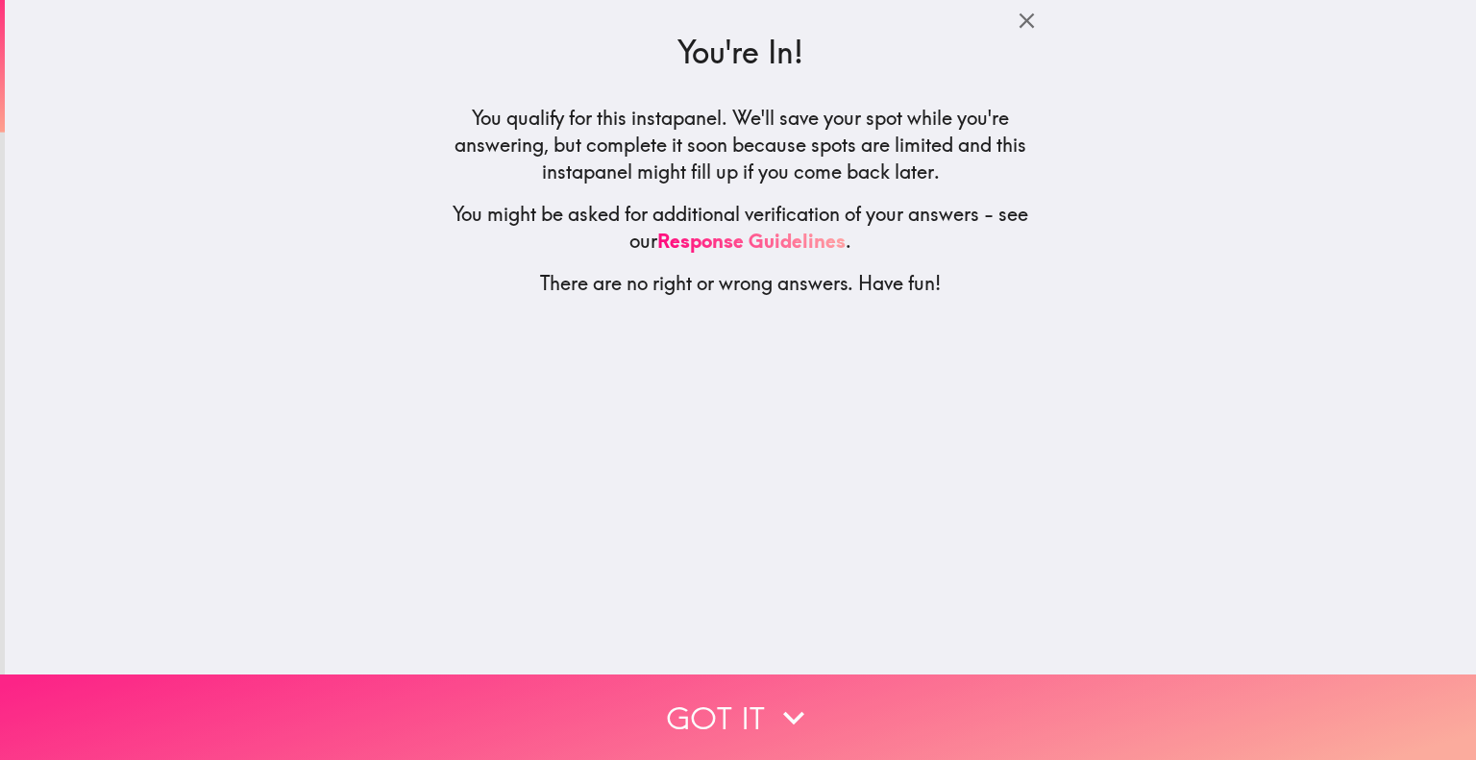
click at [808, 691] on button "Got it" at bounding box center [738, 717] width 1476 height 86
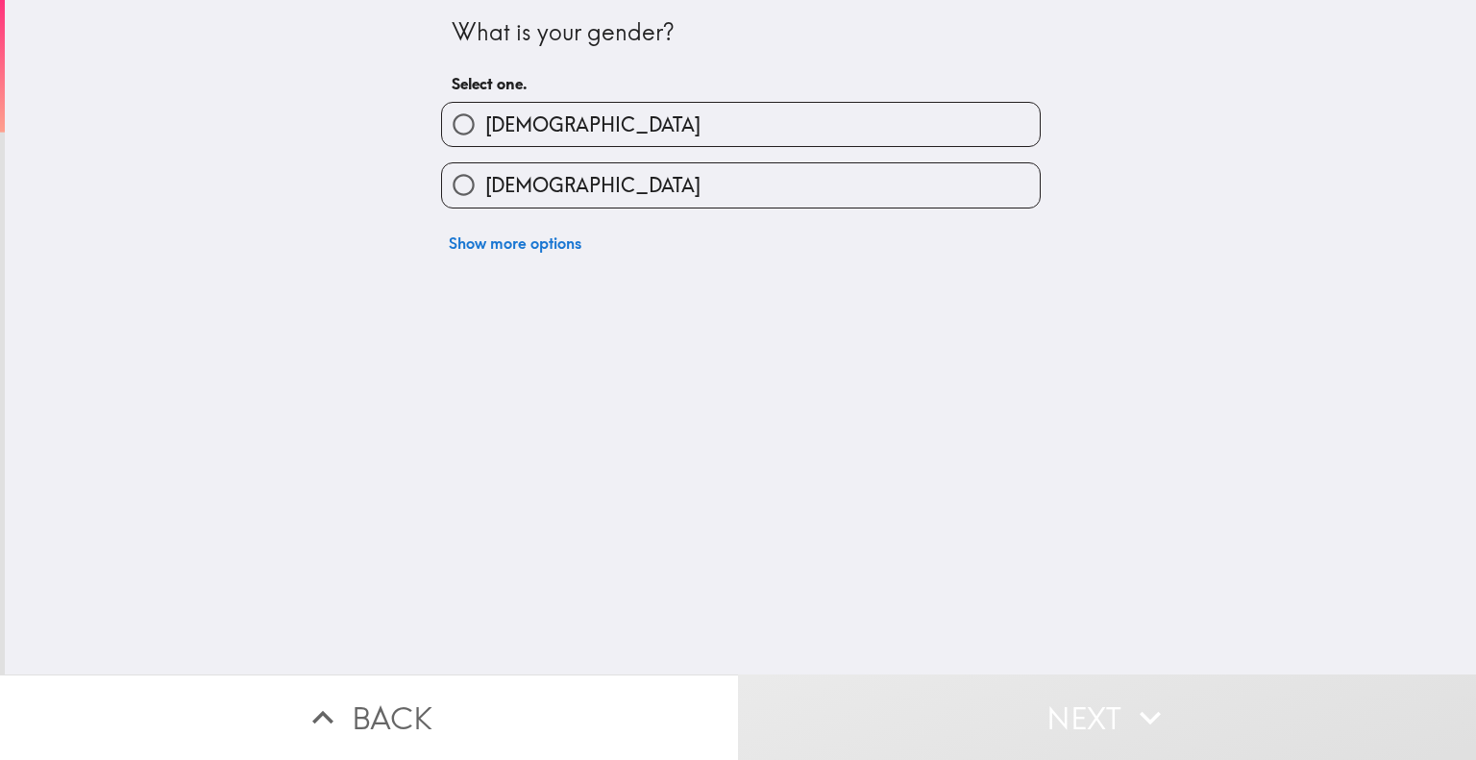
click at [945, 121] on label "[DEMOGRAPHIC_DATA]" at bounding box center [741, 124] width 598 height 43
click at [485, 121] on input "[DEMOGRAPHIC_DATA]" at bounding box center [463, 124] width 43 height 43
radio input "true"
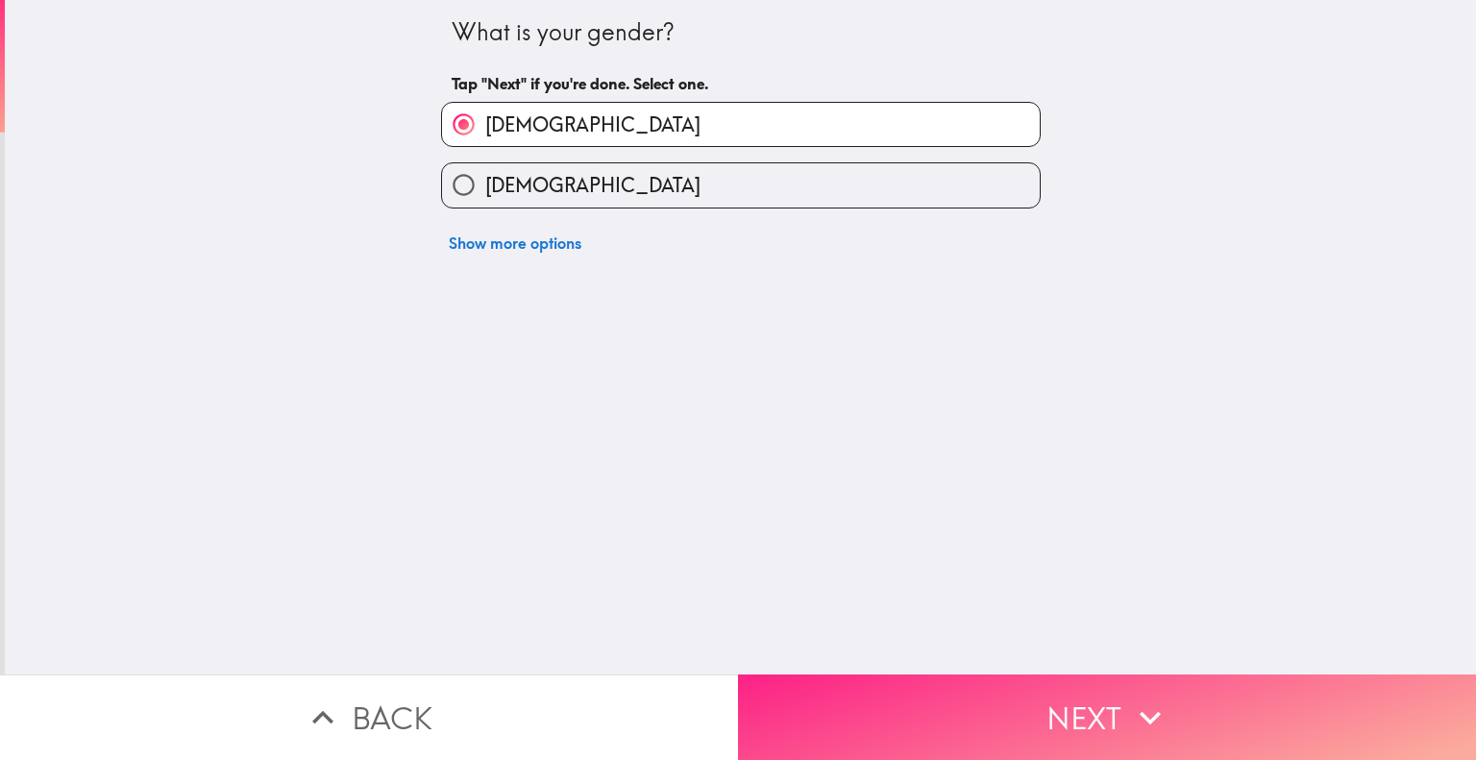
click at [1029, 678] on button "Next" at bounding box center [1107, 717] width 738 height 86
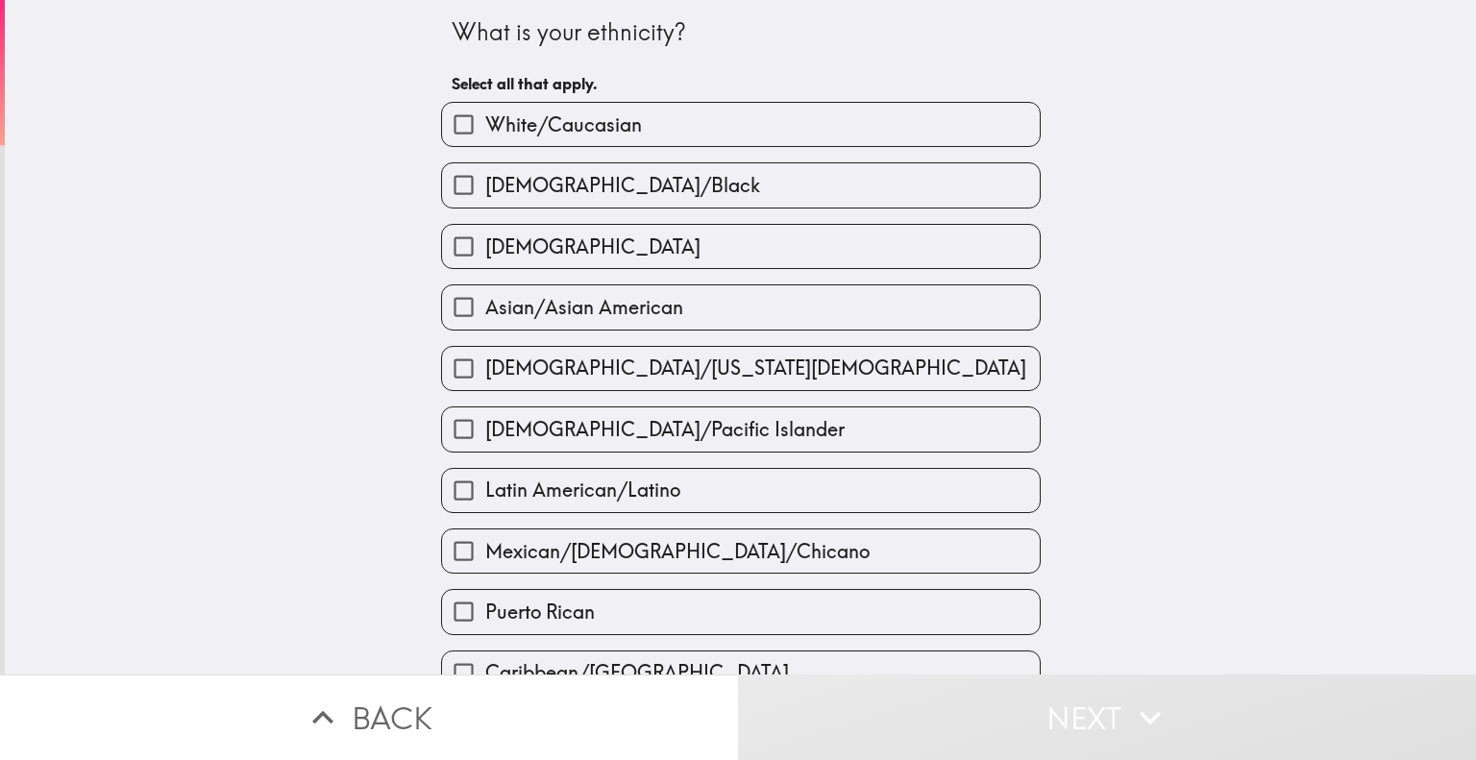
click at [817, 188] on label "[DEMOGRAPHIC_DATA]/Black" at bounding box center [741, 184] width 598 height 43
click at [485, 188] on input "[DEMOGRAPHIC_DATA]/Black" at bounding box center [463, 184] width 43 height 43
checkbox input "true"
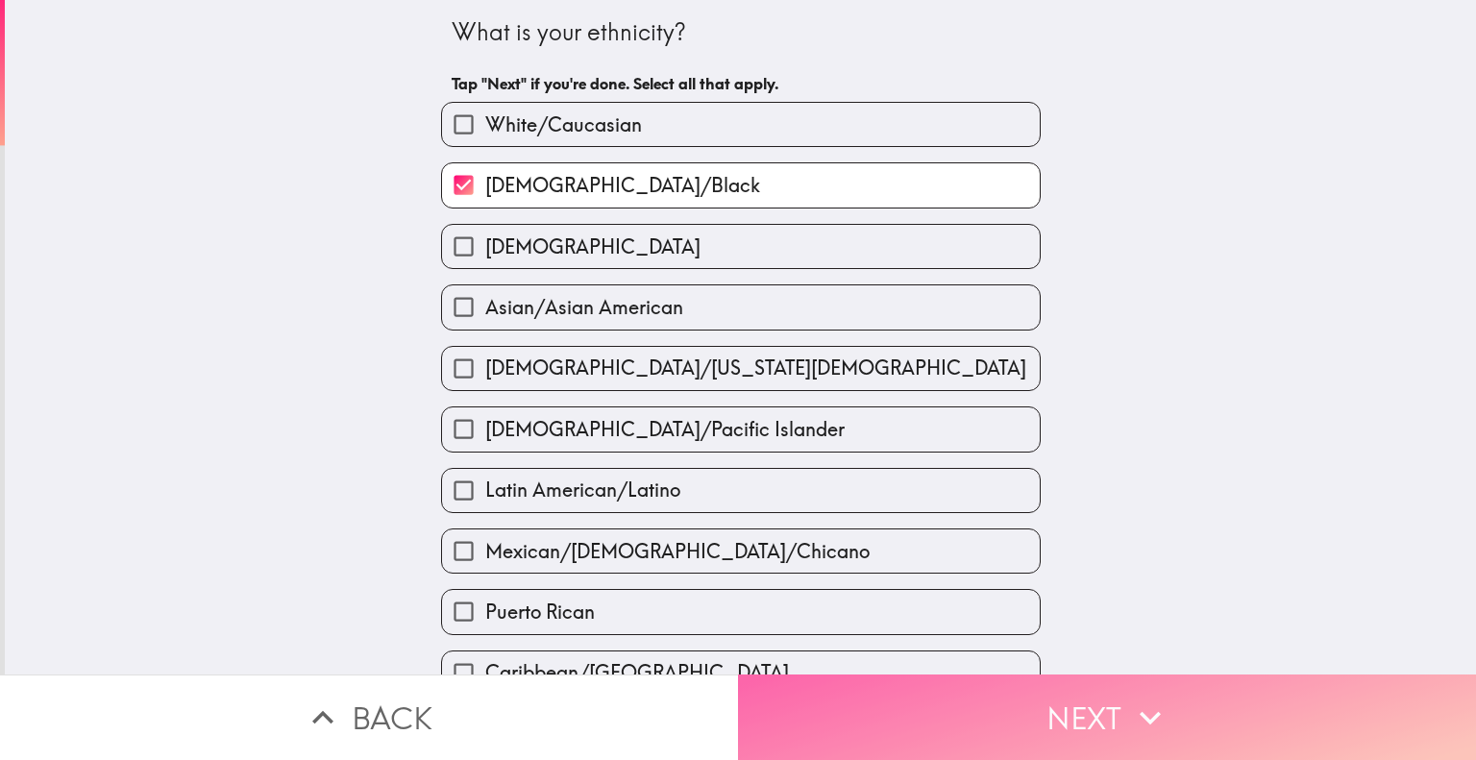
click at [1024, 695] on button "Next" at bounding box center [1107, 717] width 738 height 86
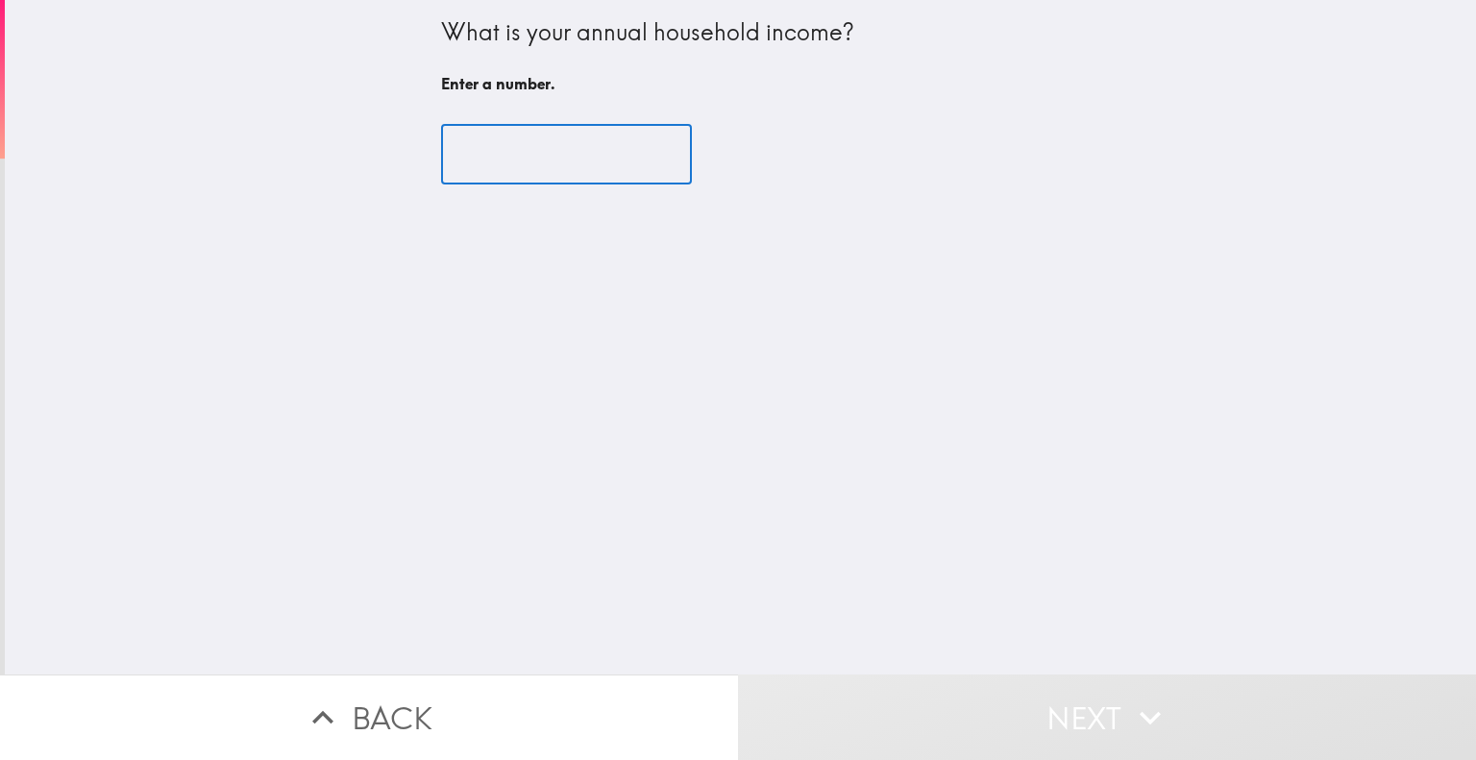
click at [484, 143] on input "number" at bounding box center [566, 155] width 251 height 60
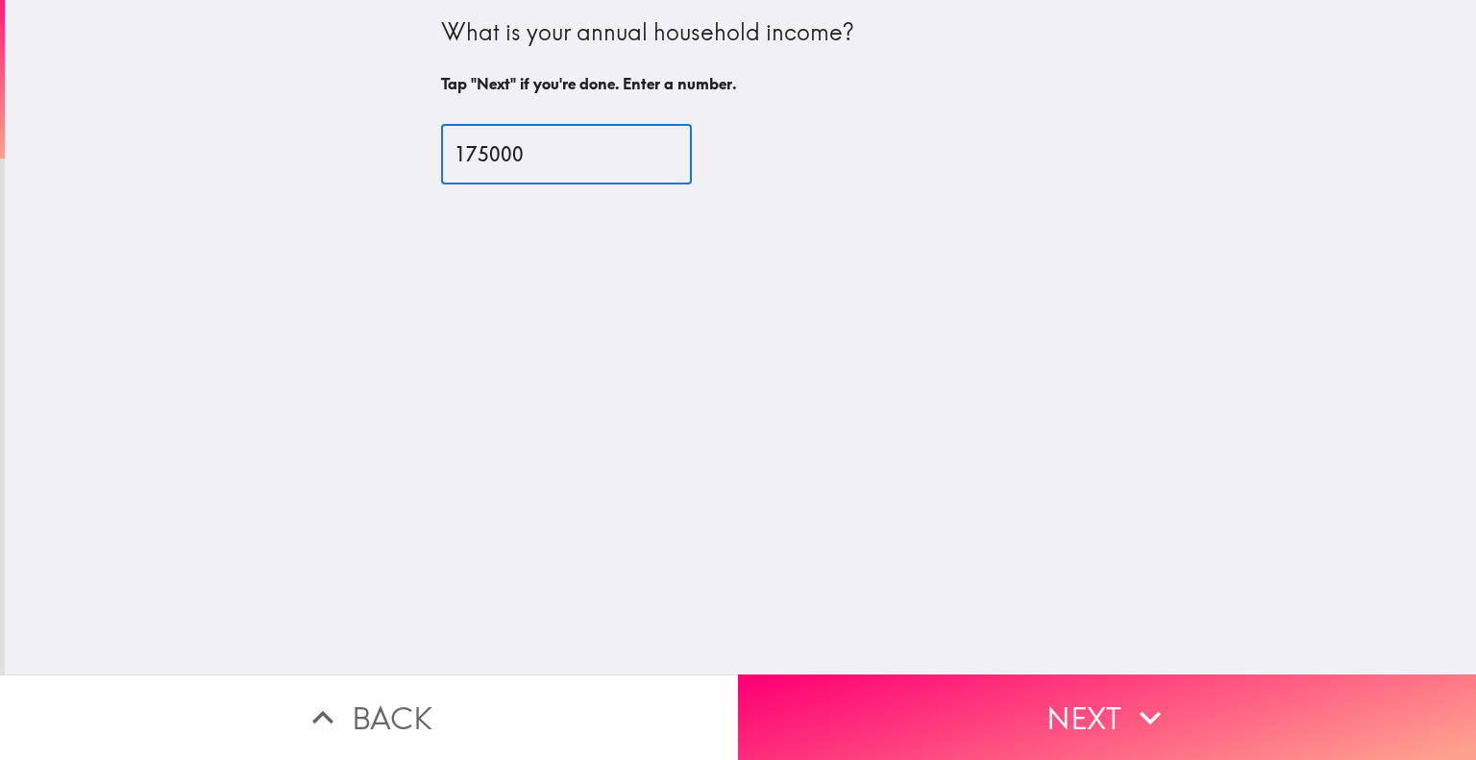
type input "175000"
drag, startPoint x: 1043, startPoint y: 658, endPoint x: 1046, endPoint y: 672, distance: 13.8
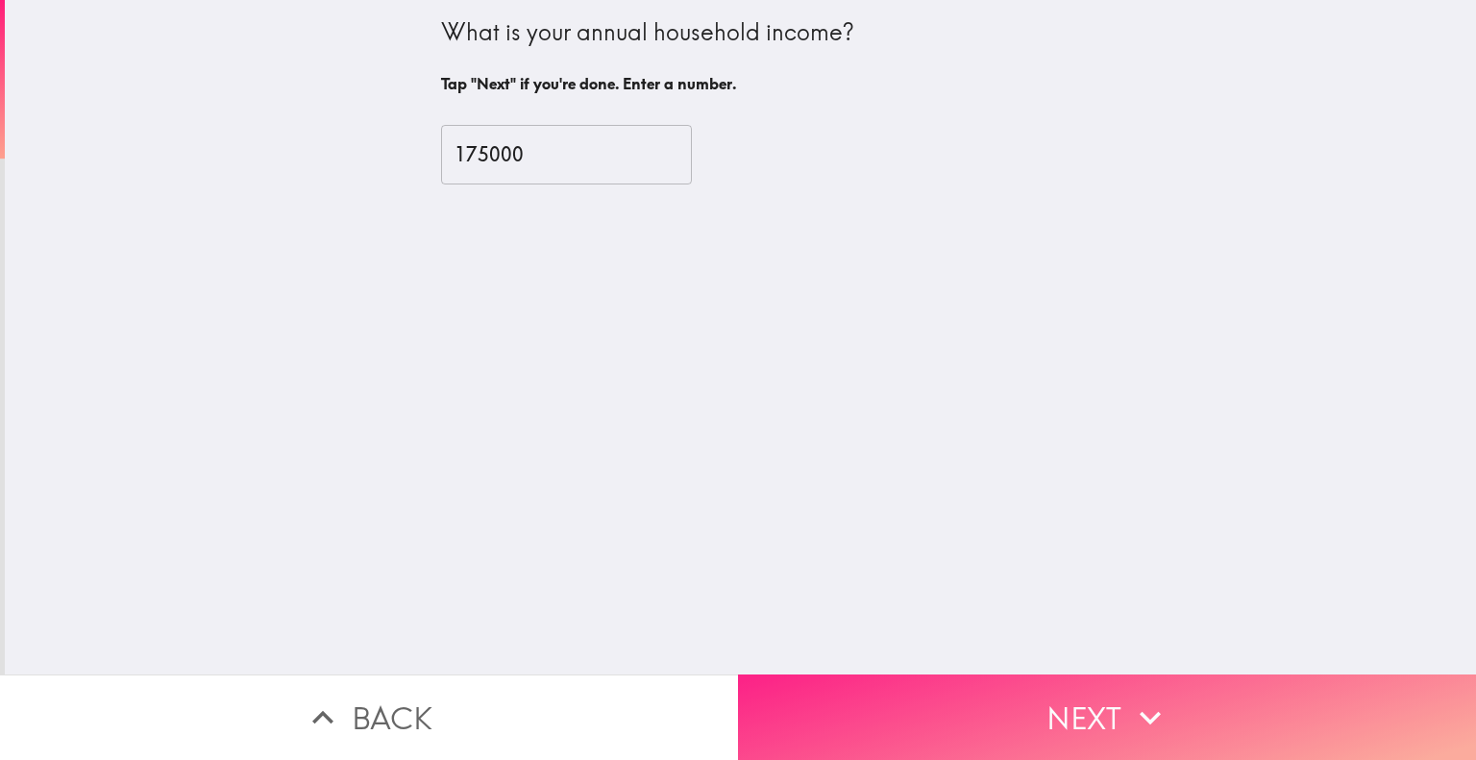
click at [1046, 658] on div "What is your annual household income? Tap "Next" if you're done. Enter a number…" at bounding box center [740, 337] width 1471 height 674
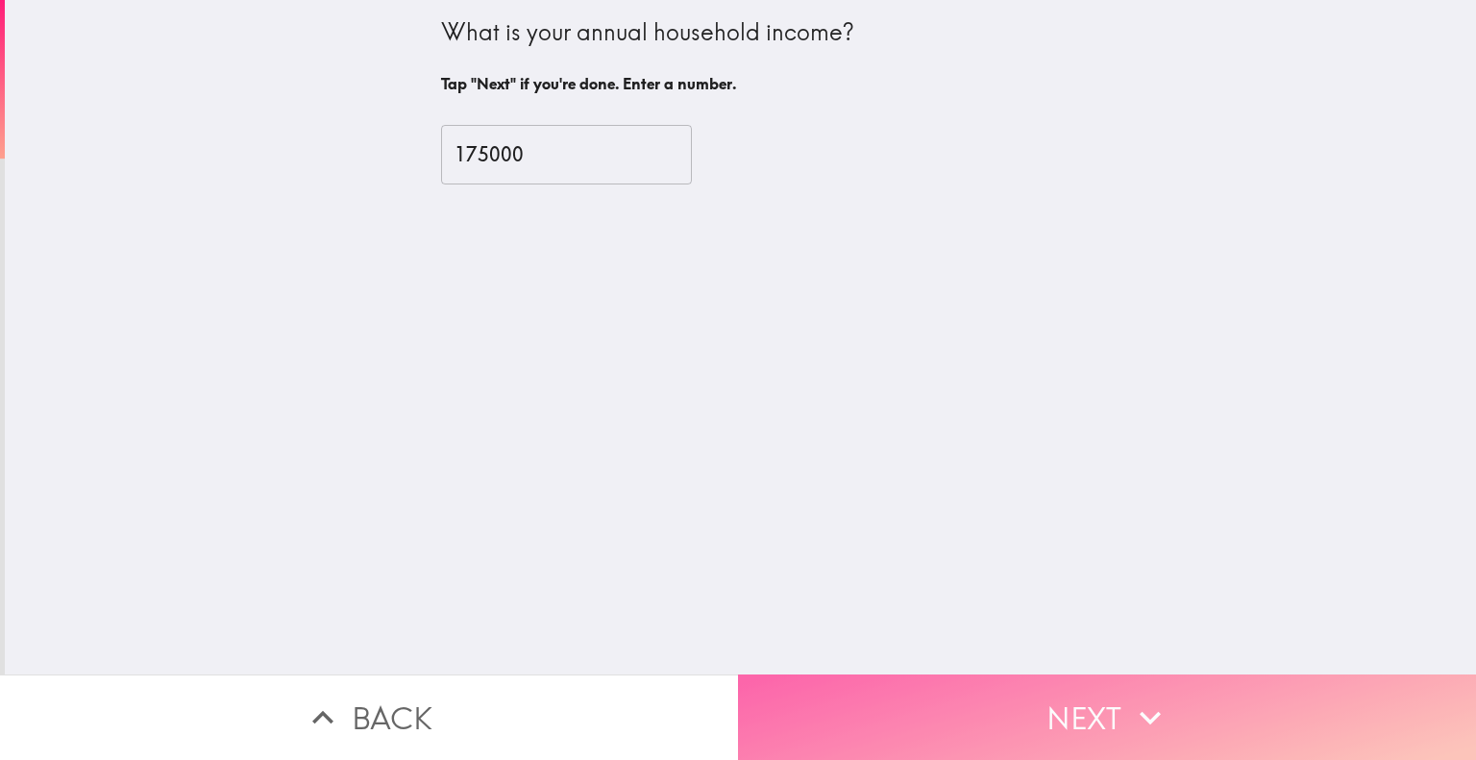
click at [1044, 677] on button "Next" at bounding box center [1107, 717] width 738 height 86
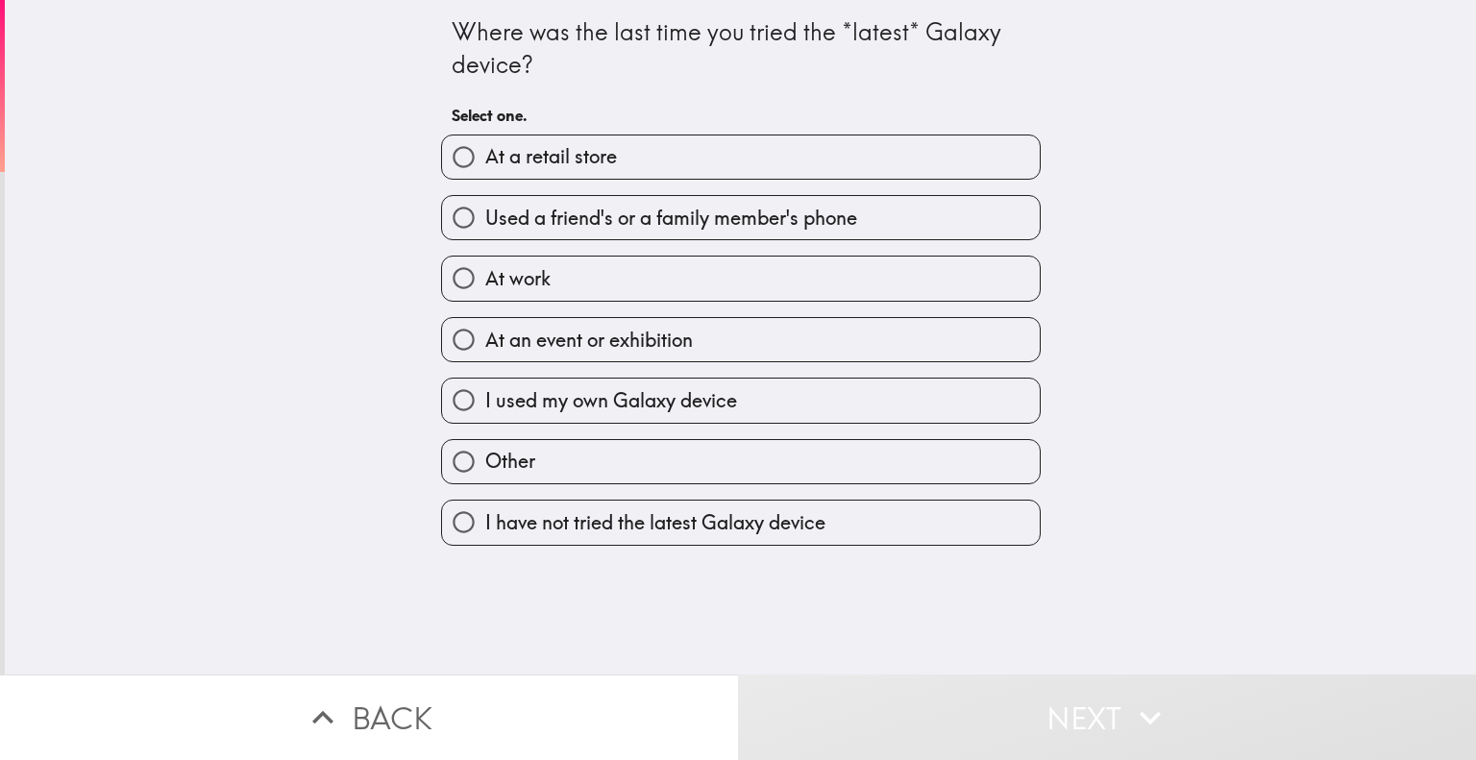
click at [778, 409] on label "I used my own Galaxy device" at bounding box center [741, 400] width 598 height 43
click at [485, 409] on input "I used my own Galaxy device" at bounding box center [463, 400] width 43 height 43
radio input "true"
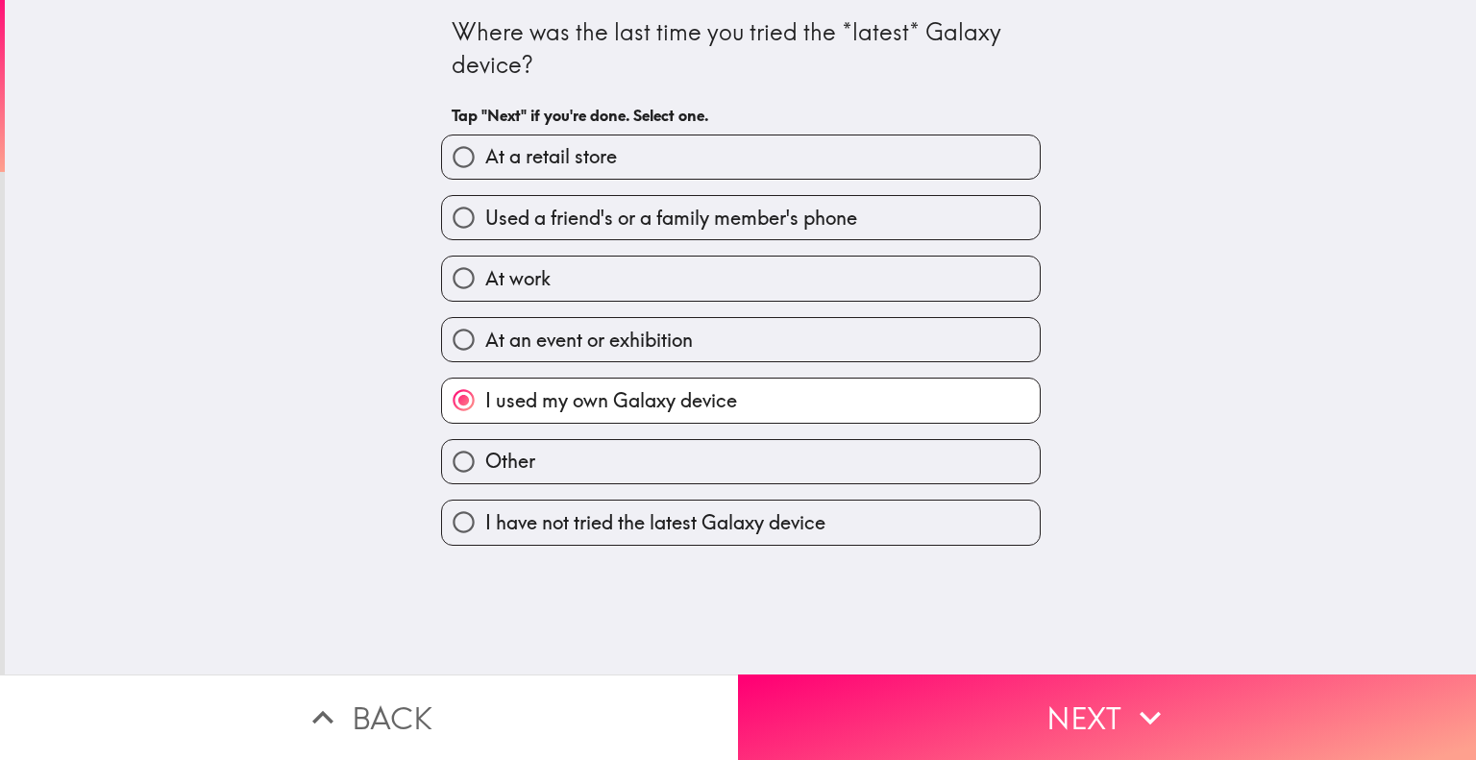
click at [833, 528] on label "I have not tried the latest Galaxy device" at bounding box center [741, 522] width 598 height 43
click at [485, 528] on input "I have not tried the latest Galaxy device" at bounding box center [463, 522] width 43 height 43
radio input "true"
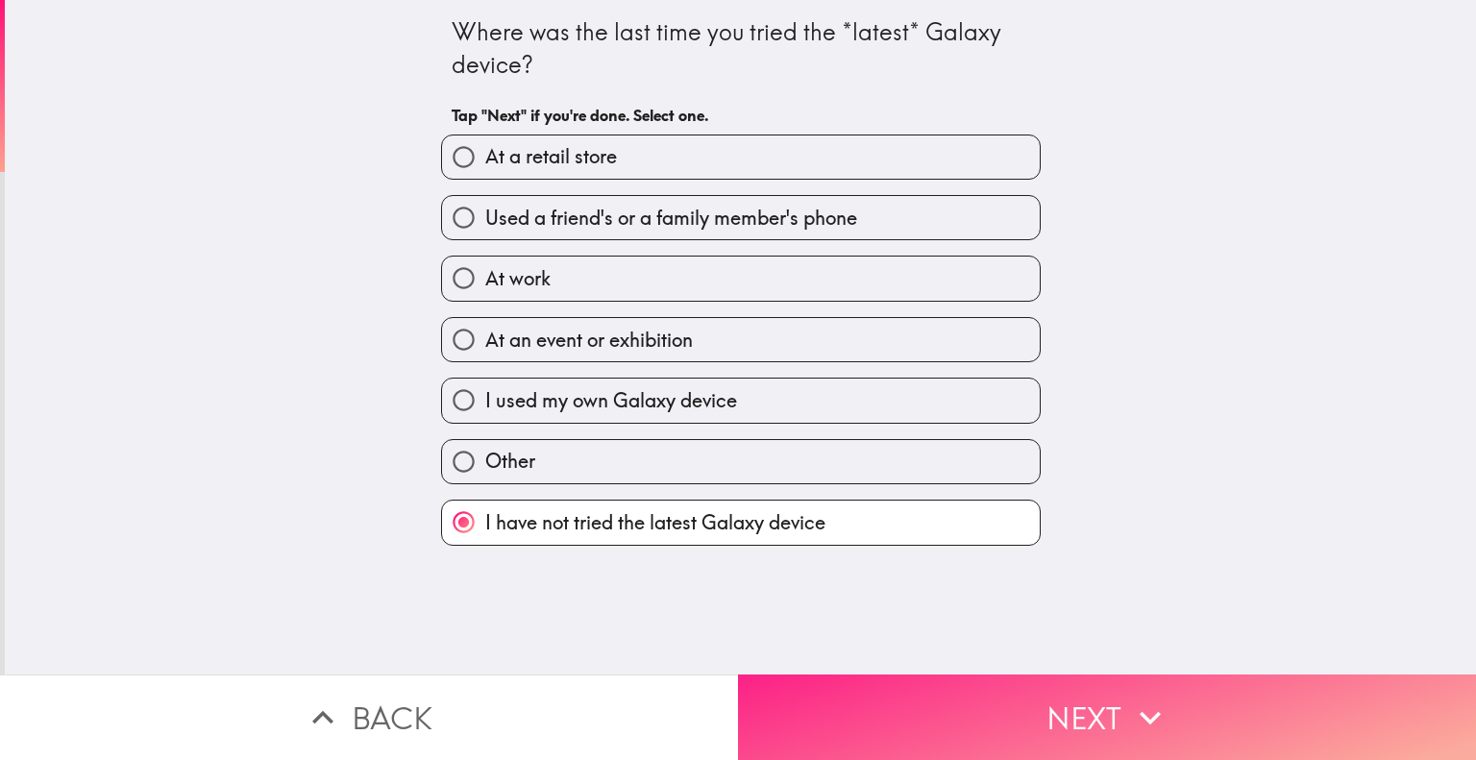
click at [932, 684] on button "Next" at bounding box center [1107, 717] width 738 height 86
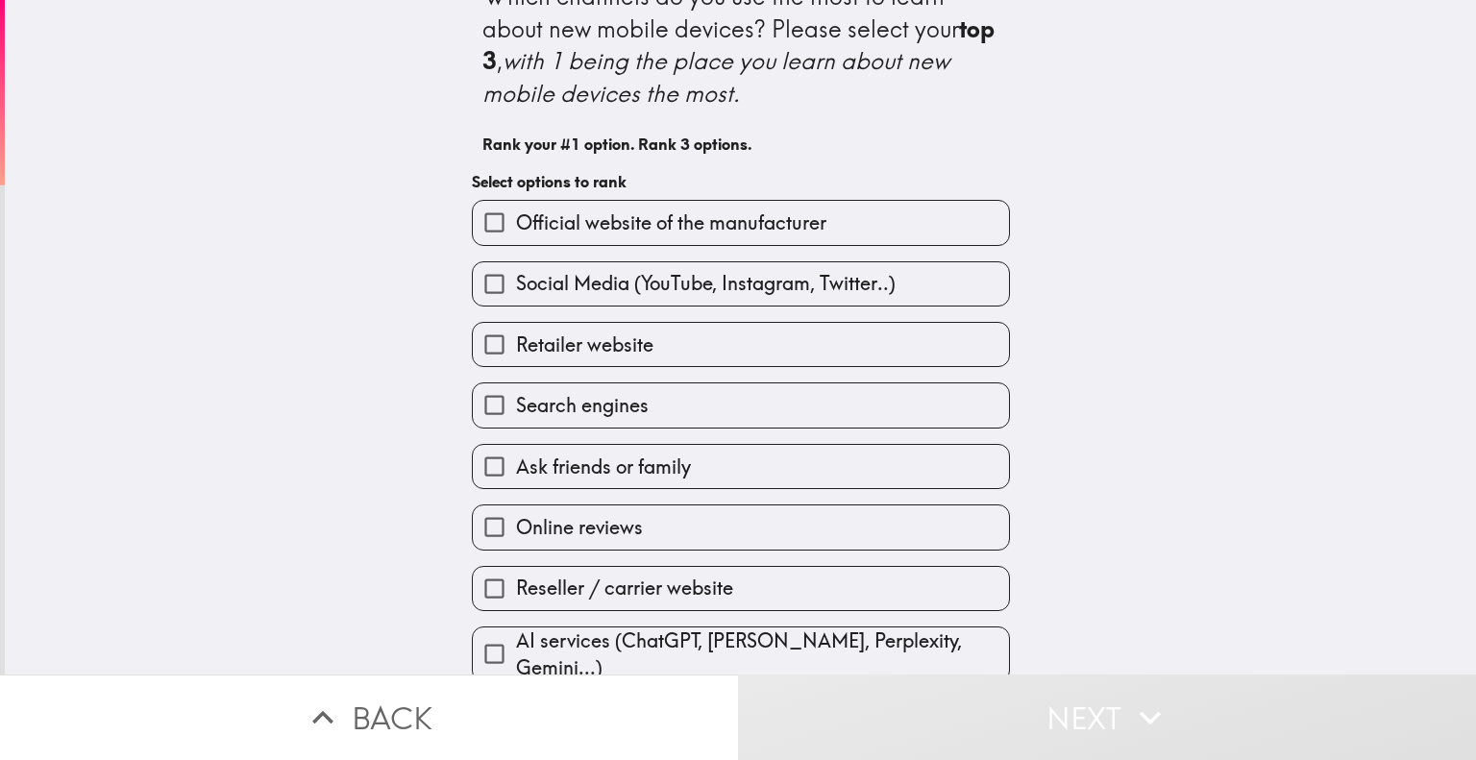
scroll to position [50, 0]
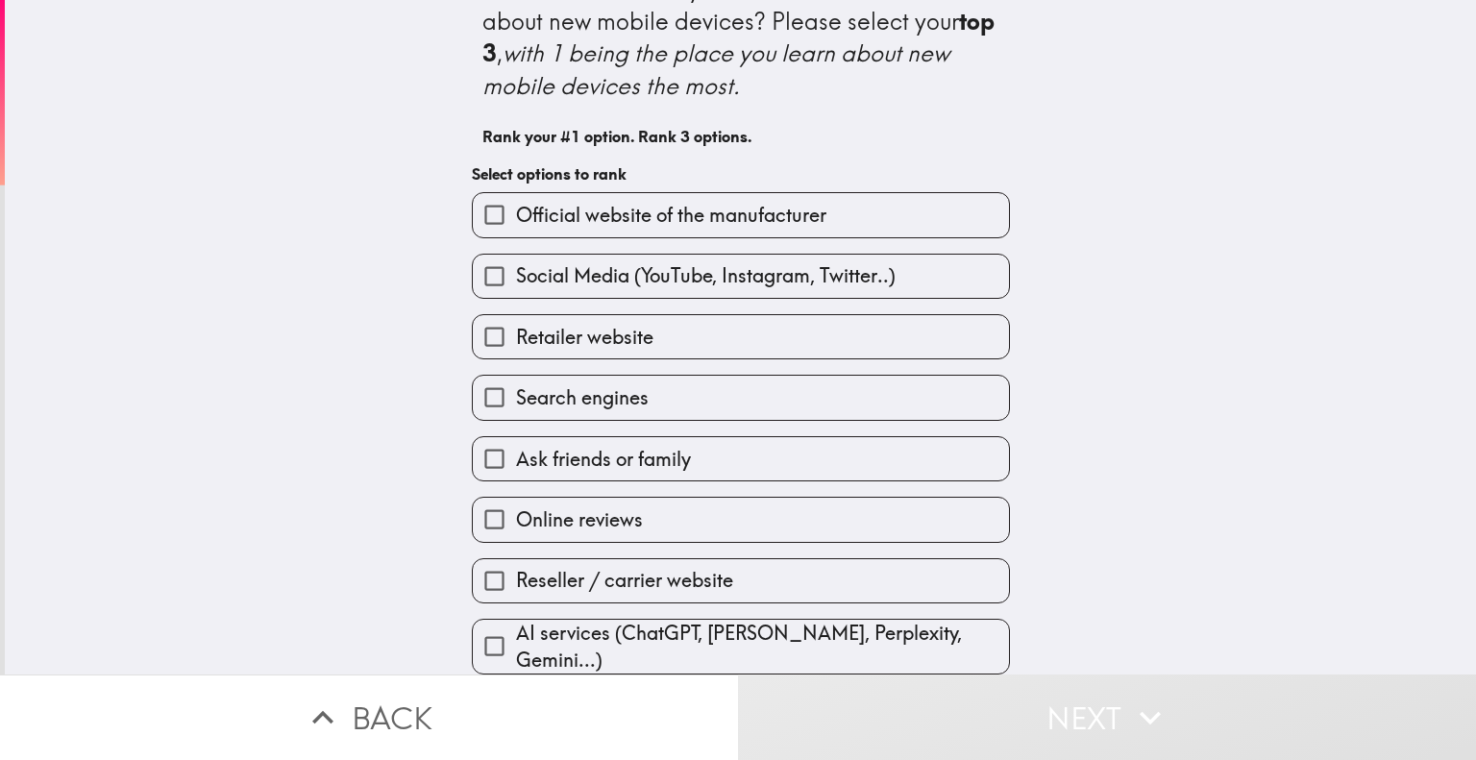
click at [822, 207] on label "Official website of the manufacturer" at bounding box center [741, 214] width 536 height 43
click at [516, 207] on input "Official website of the manufacturer" at bounding box center [494, 214] width 43 height 43
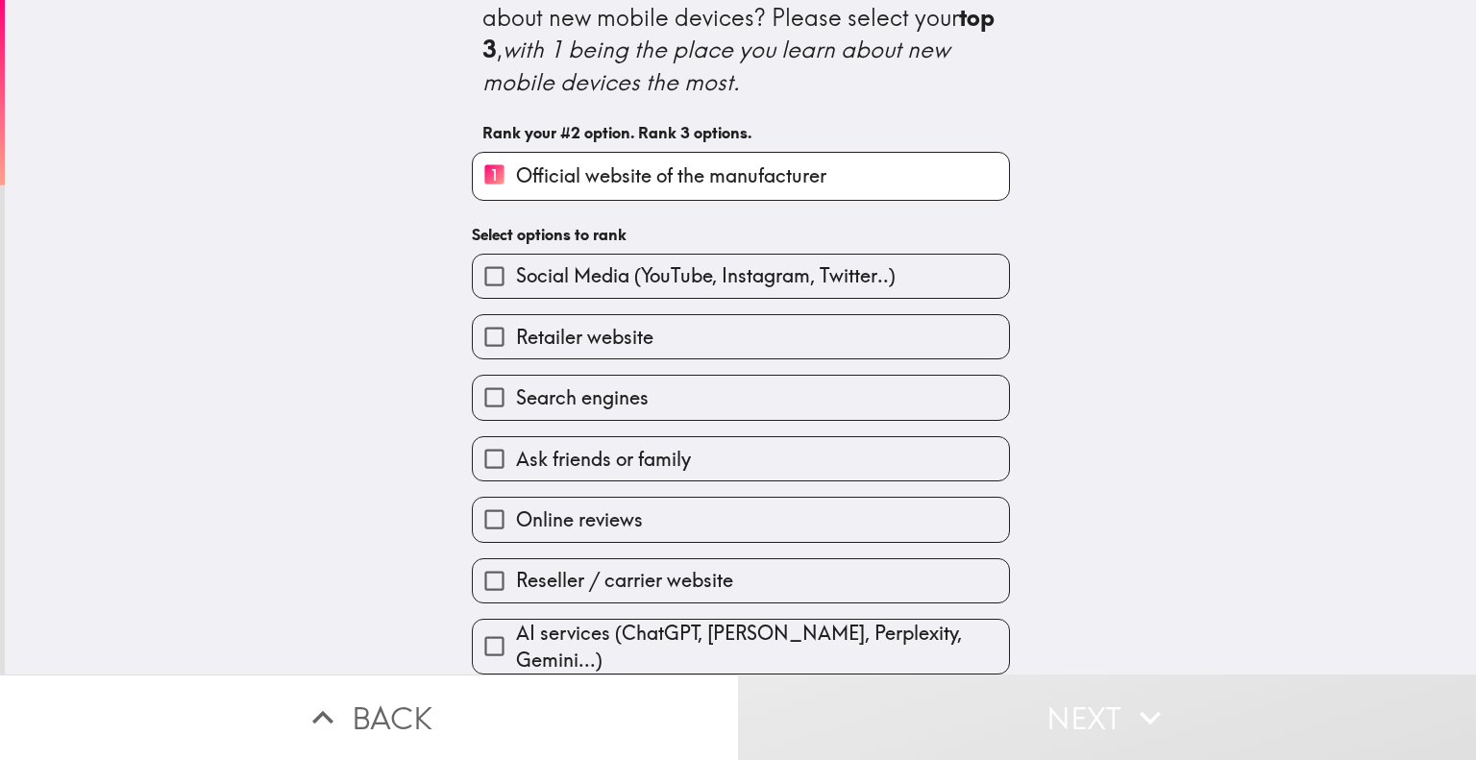
click at [809, 276] on span "Social Media (YouTube, Instagram, Twitter..)" at bounding box center [705, 275] width 379 height 27
click at [516, 276] on input "Social Media (YouTube, Instagram, Twitter..)" at bounding box center [494, 276] width 43 height 43
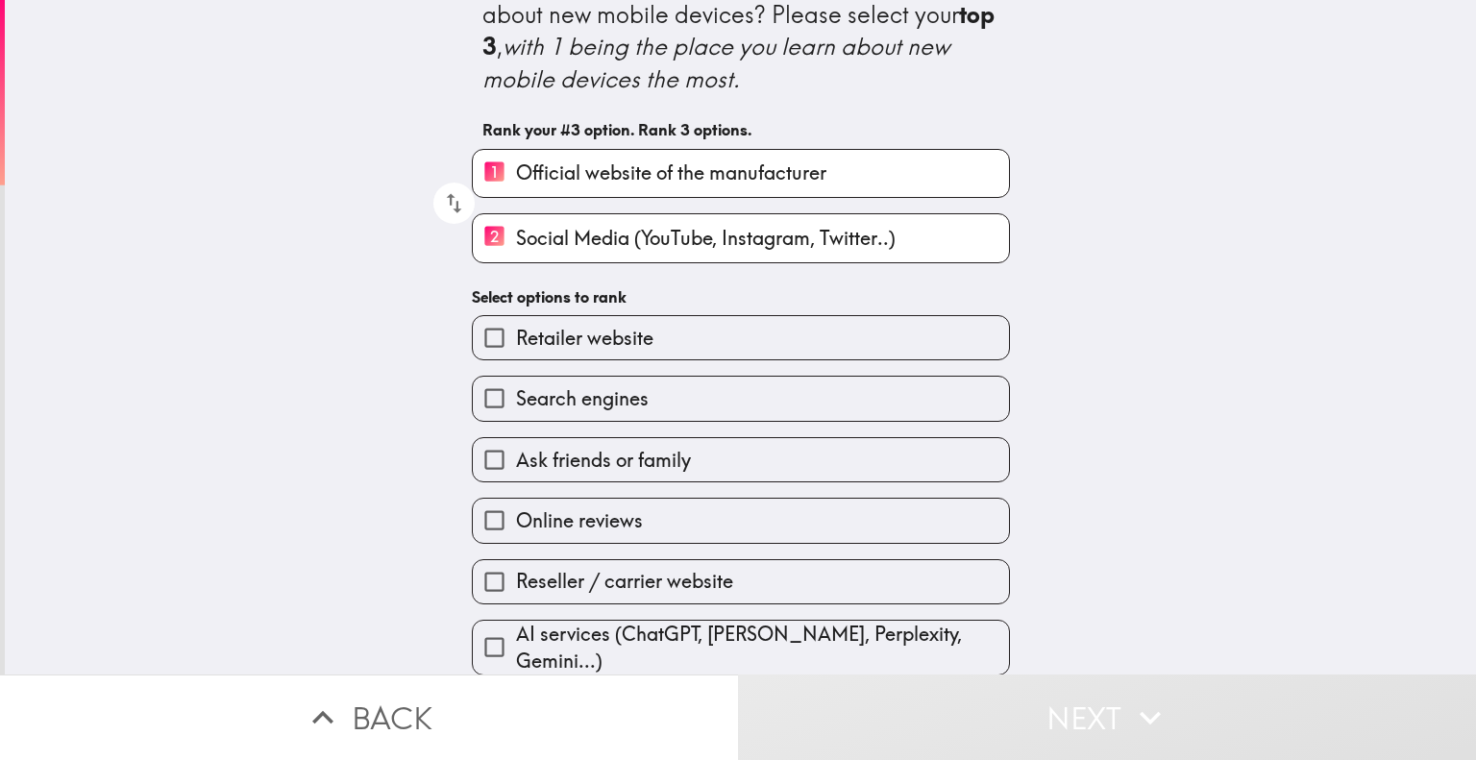
click at [765, 411] on label "Search engines" at bounding box center [741, 398] width 536 height 43
click at [516, 411] on input "Search engines" at bounding box center [494, 398] width 43 height 43
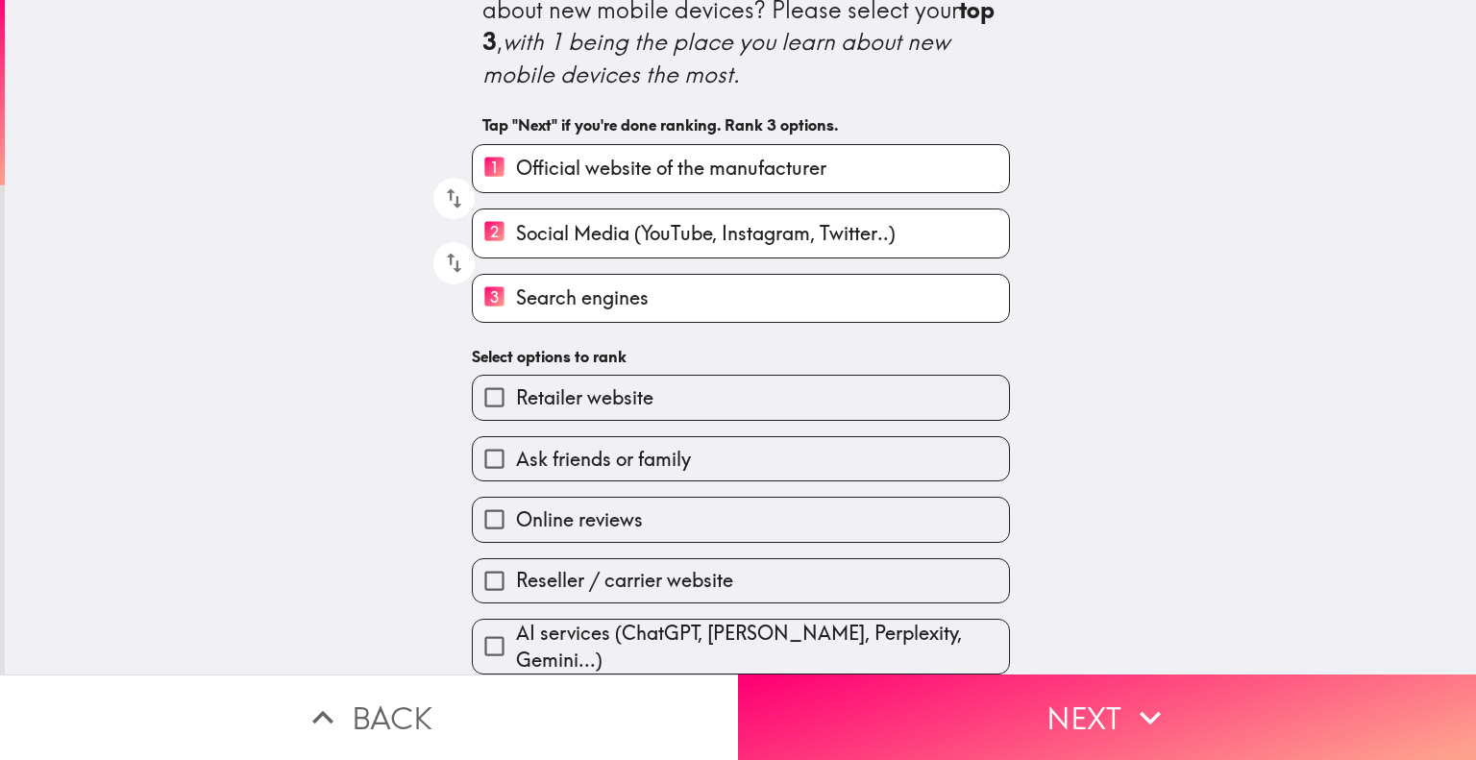
scroll to position [61, 0]
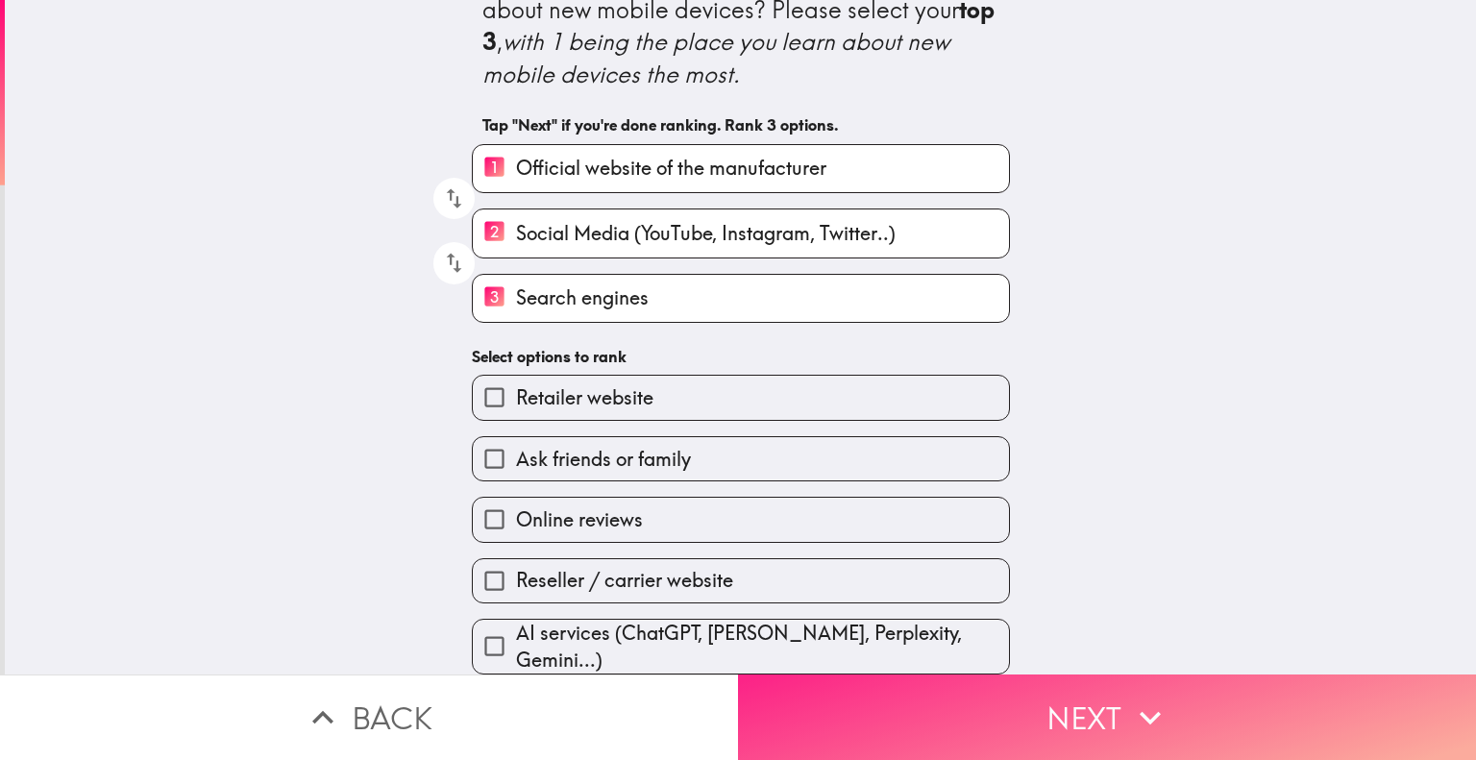
click at [1108, 674] on button "Next" at bounding box center [1107, 717] width 738 height 86
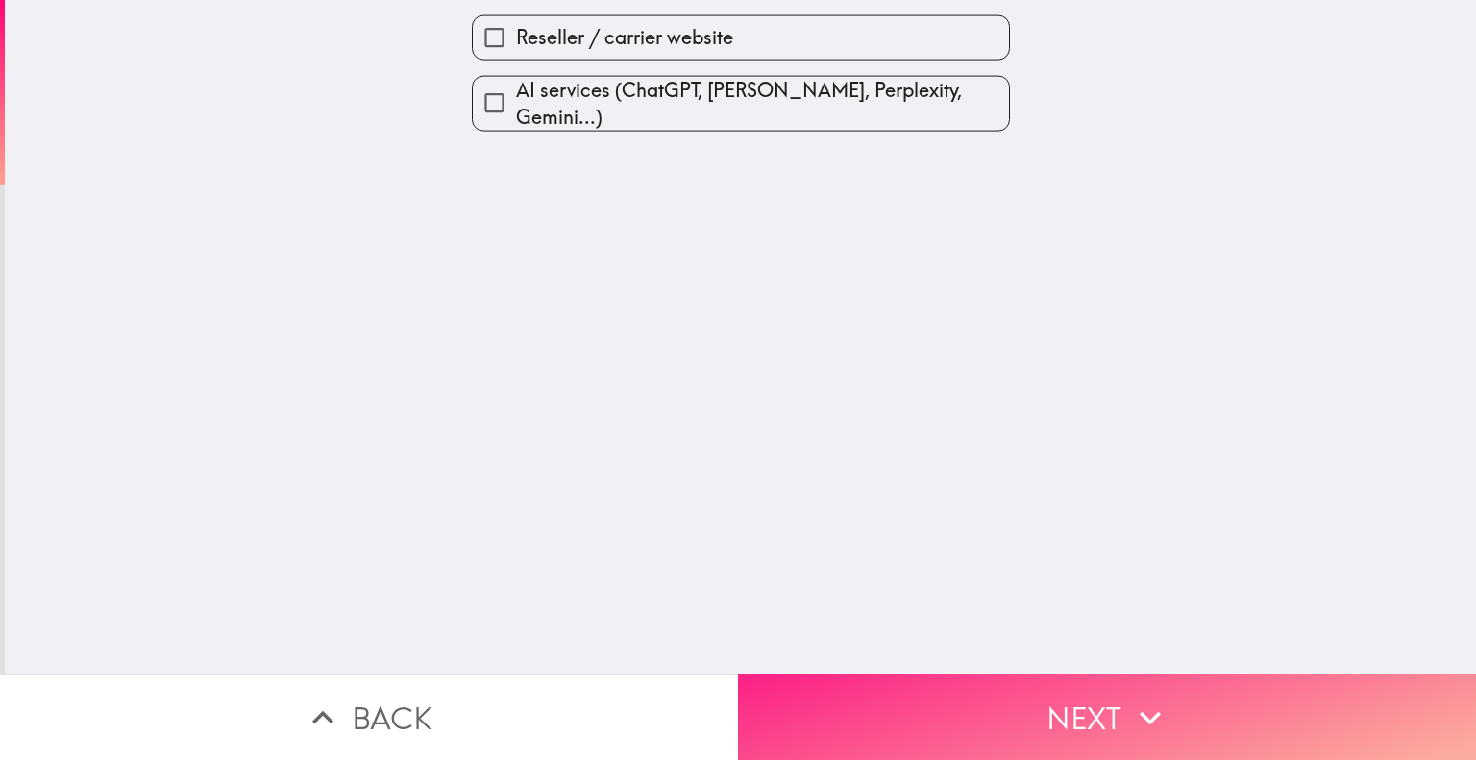
scroll to position [0, 0]
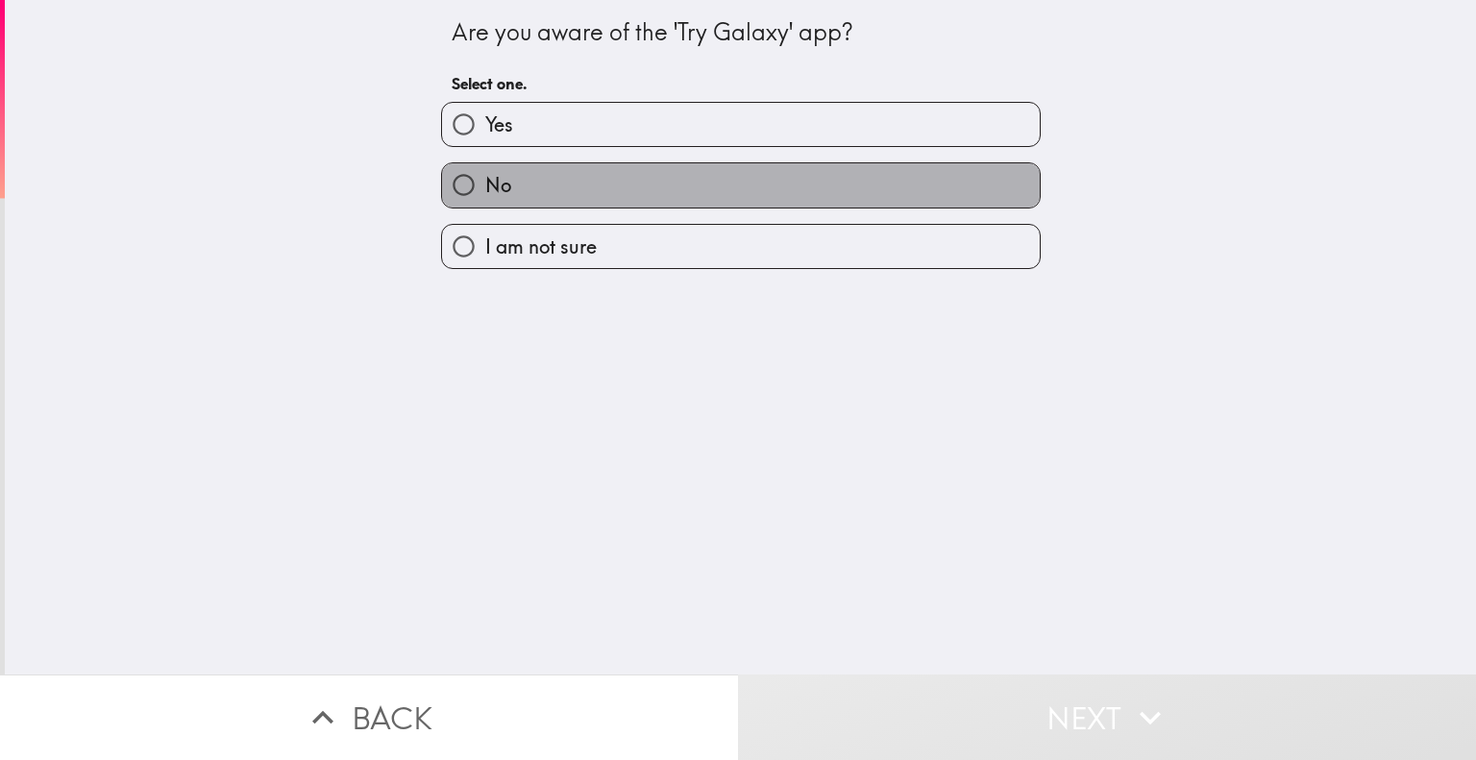
click at [738, 185] on label "No" at bounding box center [741, 184] width 598 height 43
click at [485, 185] on input "No" at bounding box center [463, 184] width 43 height 43
radio input "true"
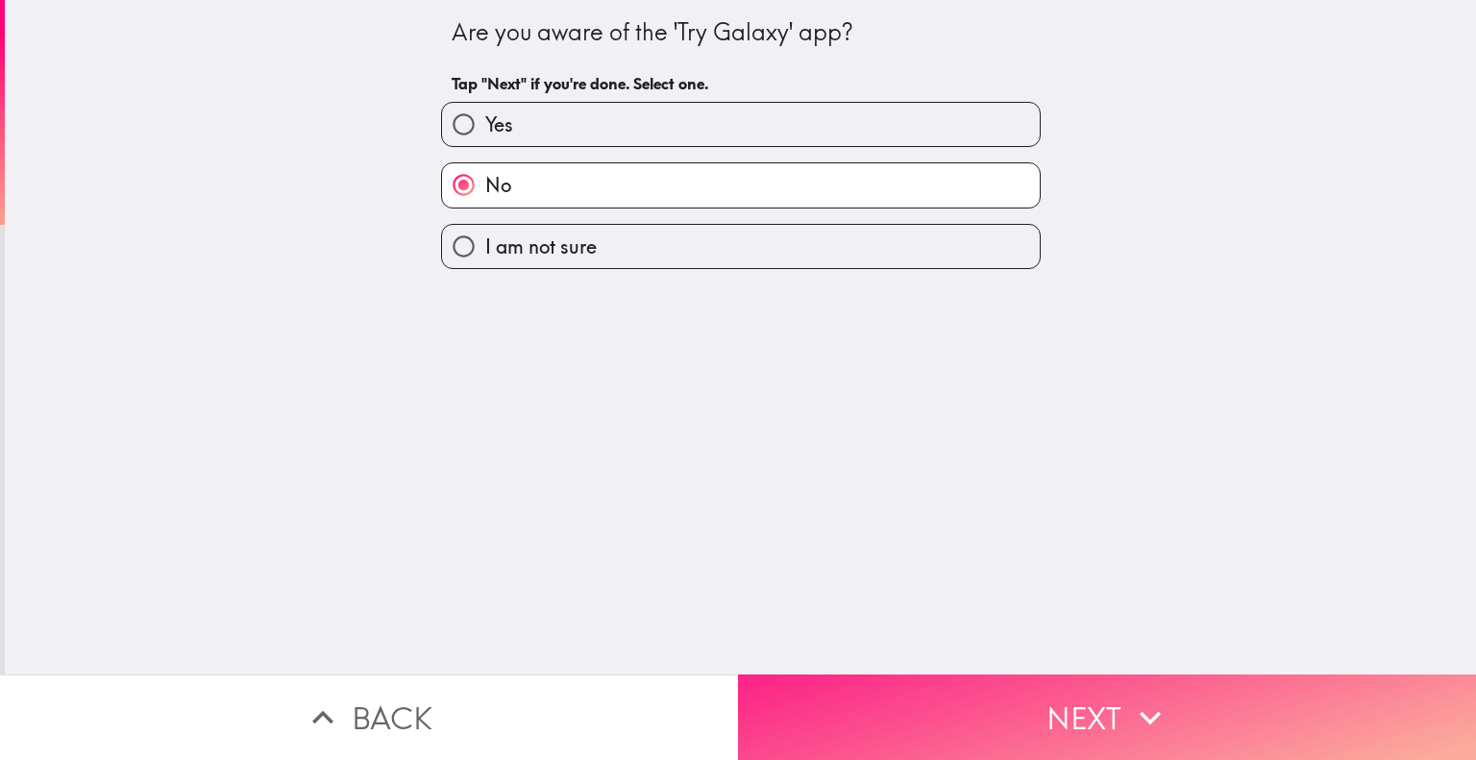
click at [1000, 674] on button "Next" at bounding box center [1107, 717] width 738 height 86
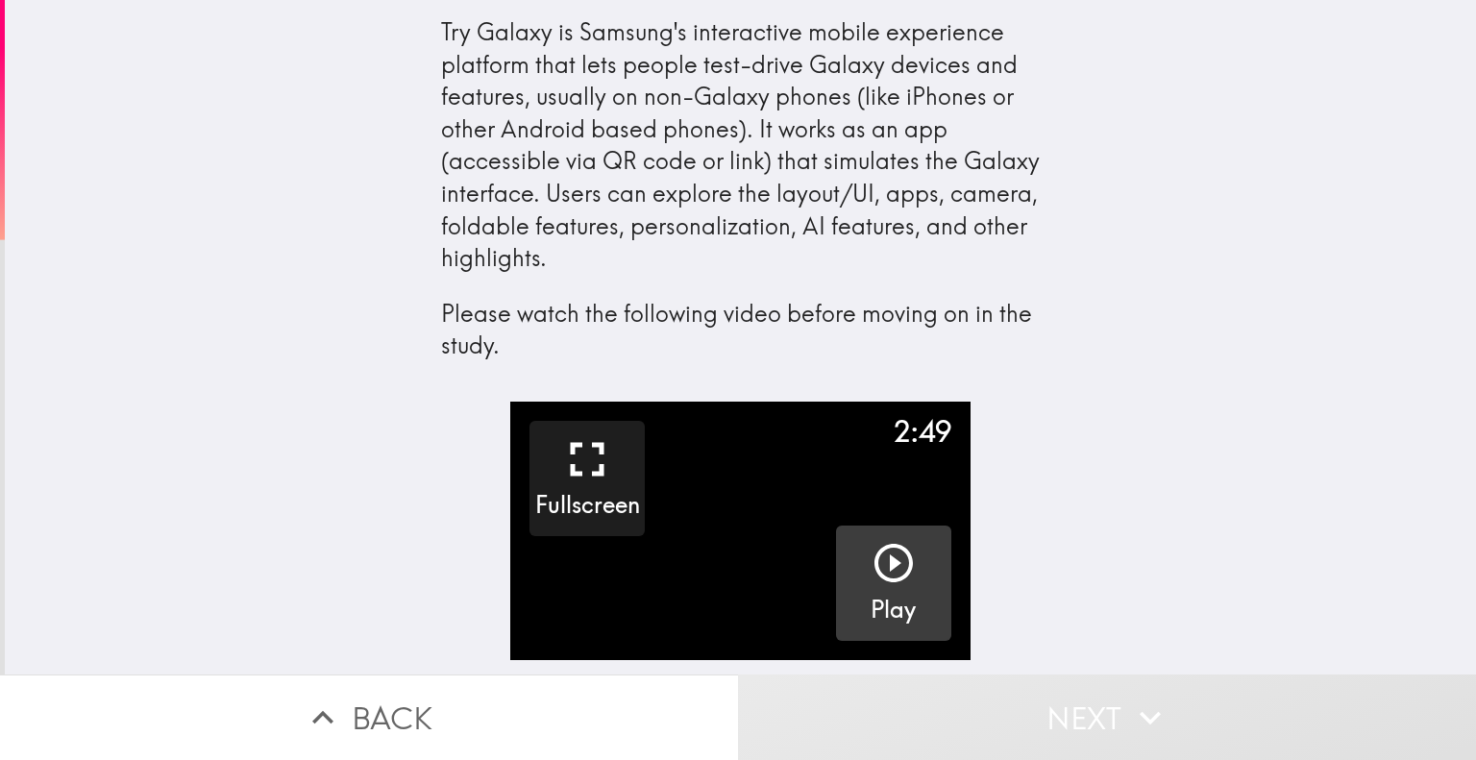
click at [874, 574] on icon "button" at bounding box center [893, 563] width 46 height 46
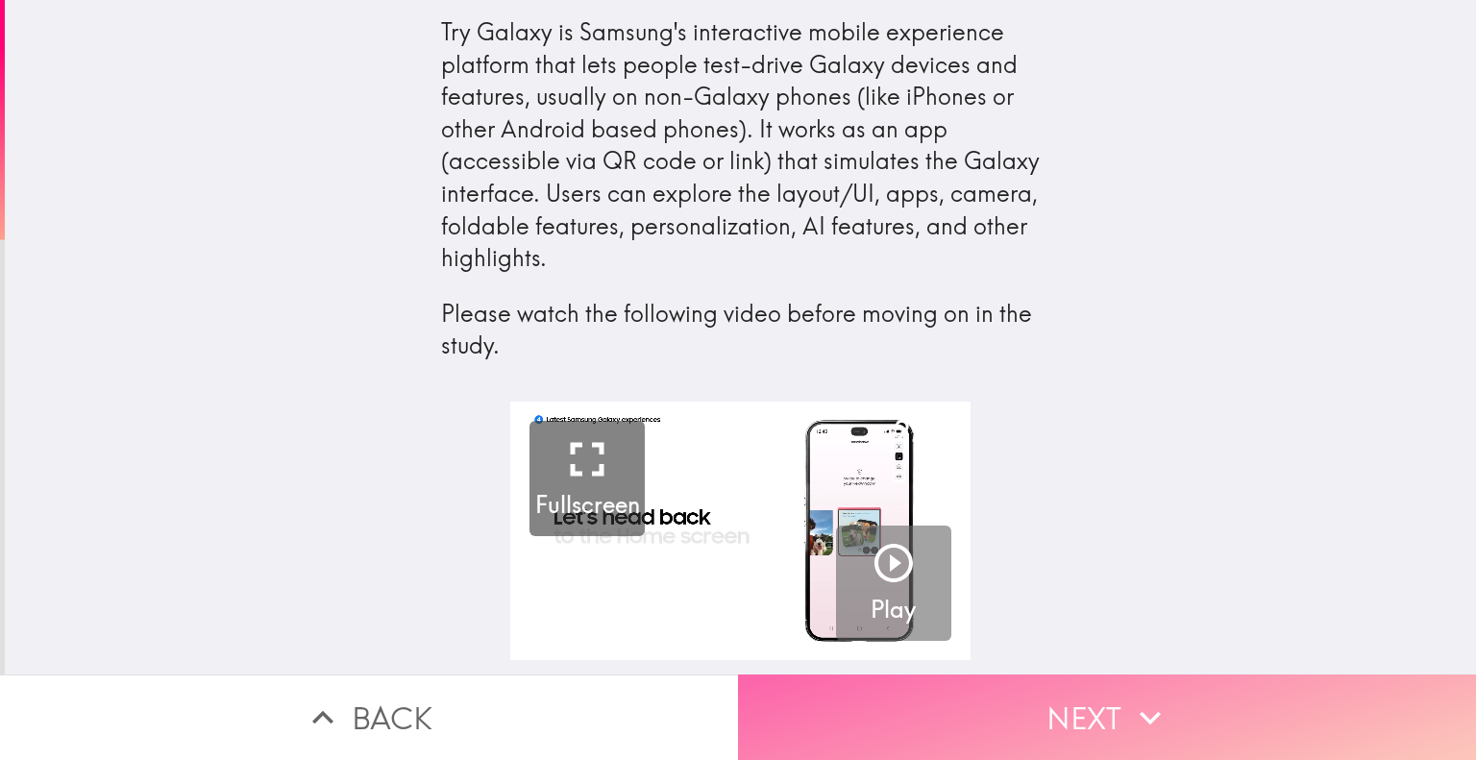
click at [1074, 689] on button "Next" at bounding box center [1107, 717] width 738 height 86
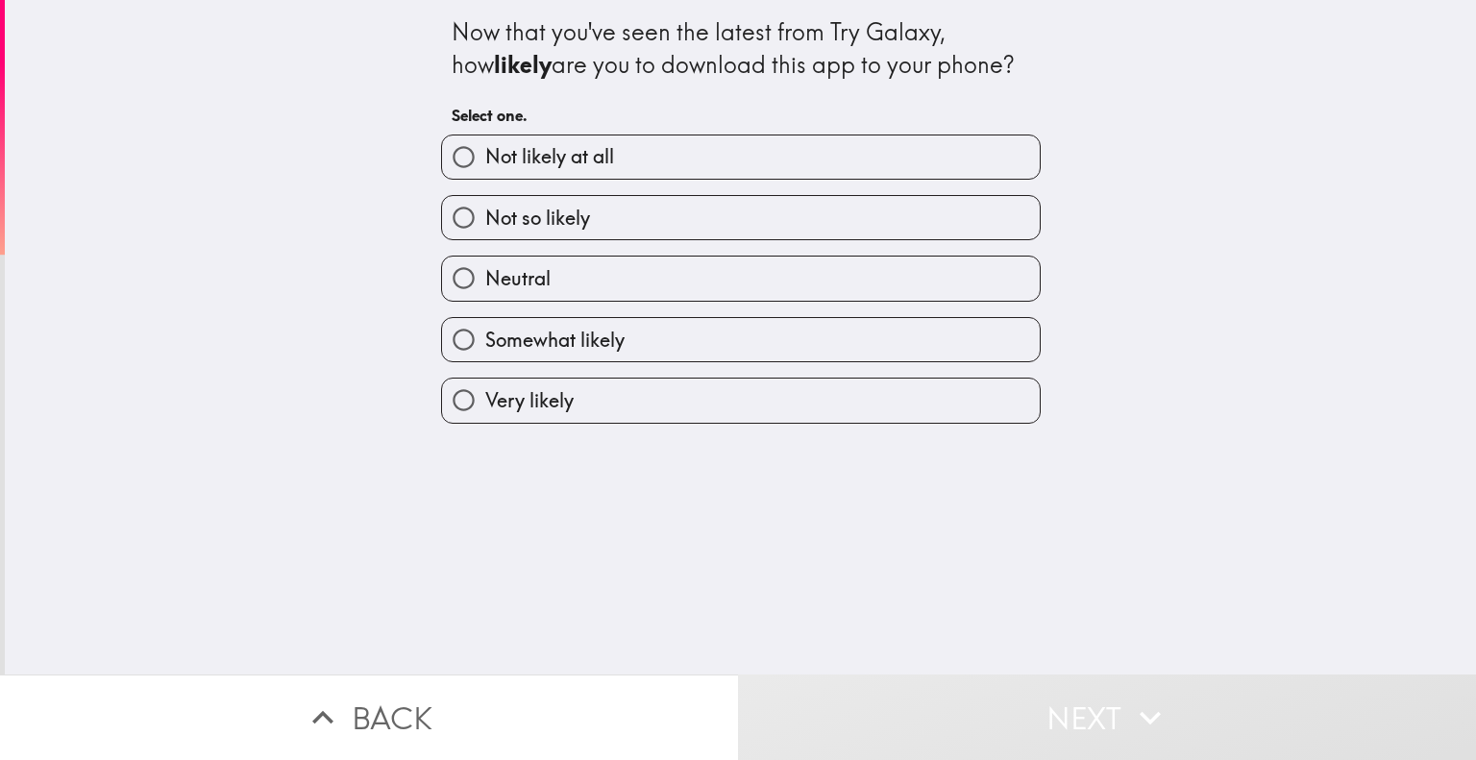
click at [684, 399] on label "Very likely" at bounding box center [741, 400] width 598 height 43
click at [485, 399] on input "Very likely" at bounding box center [463, 400] width 43 height 43
radio input "true"
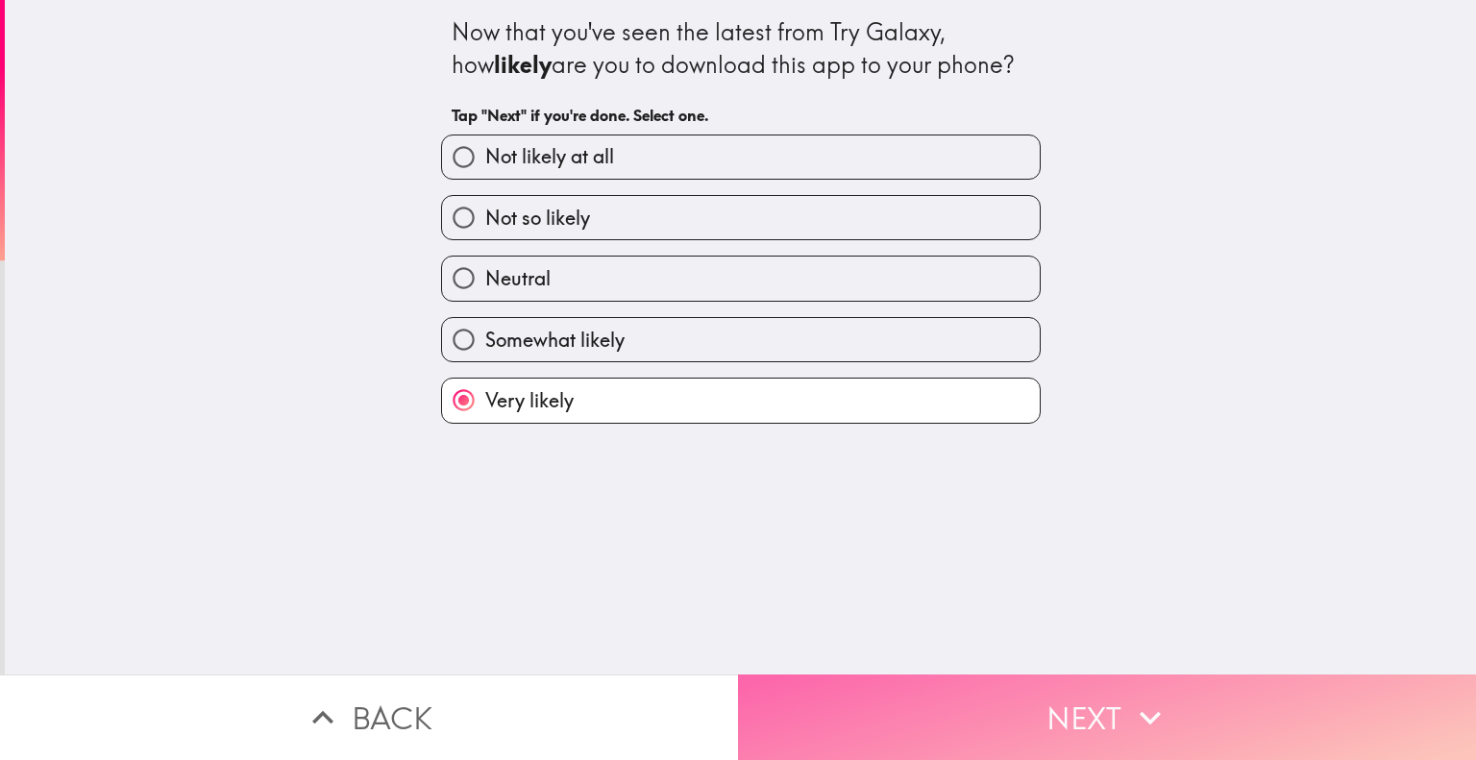
click at [1022, 683] on button "Next" at bounding box center [1107, 717] width 738 height 86
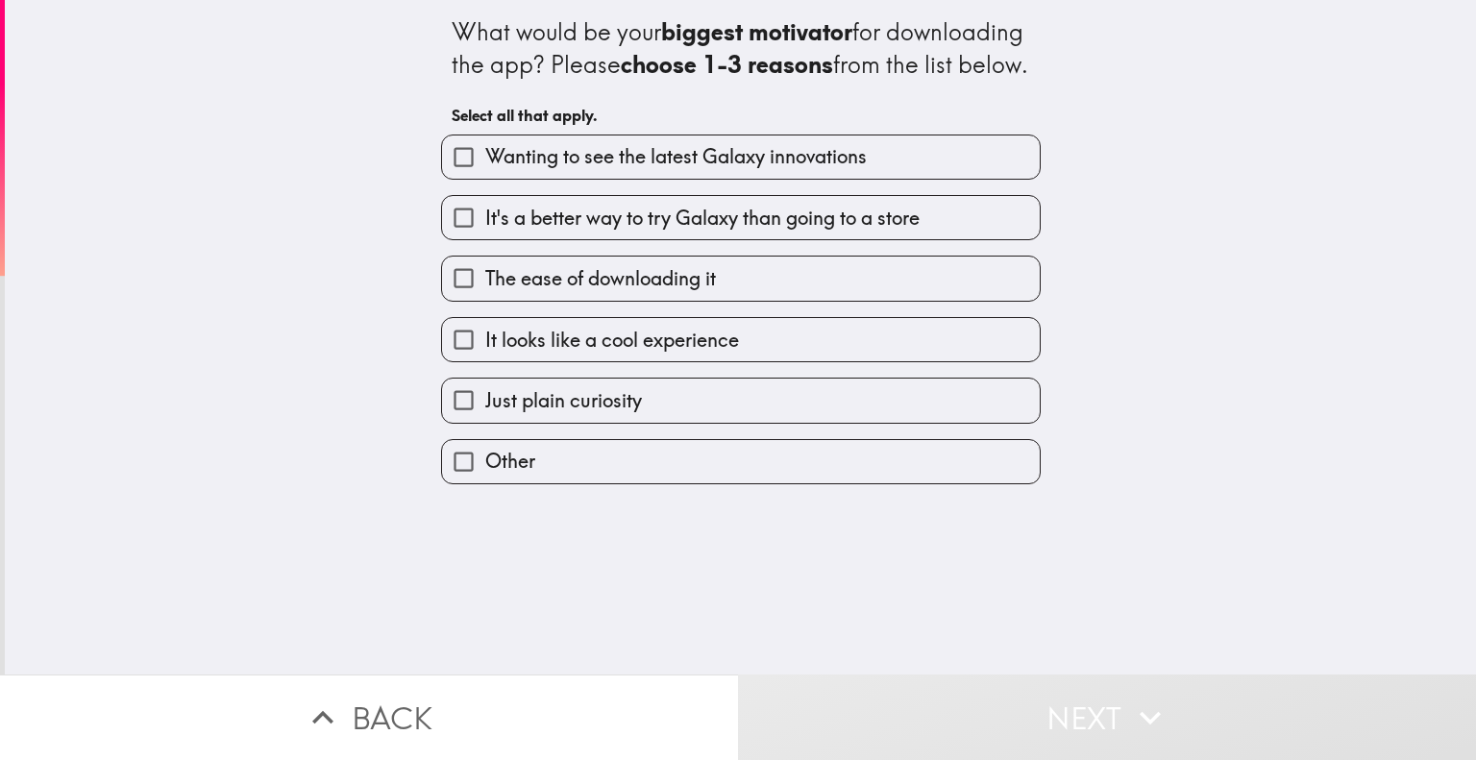
click at [797, 179] on label "Wanting to see the latest Galaxy innovations" at bounding box center [741, 156] width 598 height 43
click at [485, 179] on input "Wanting to see the latest Galaxy innovations" at bounding box center [463, 156] width 43 height 43
checkbox input "true"
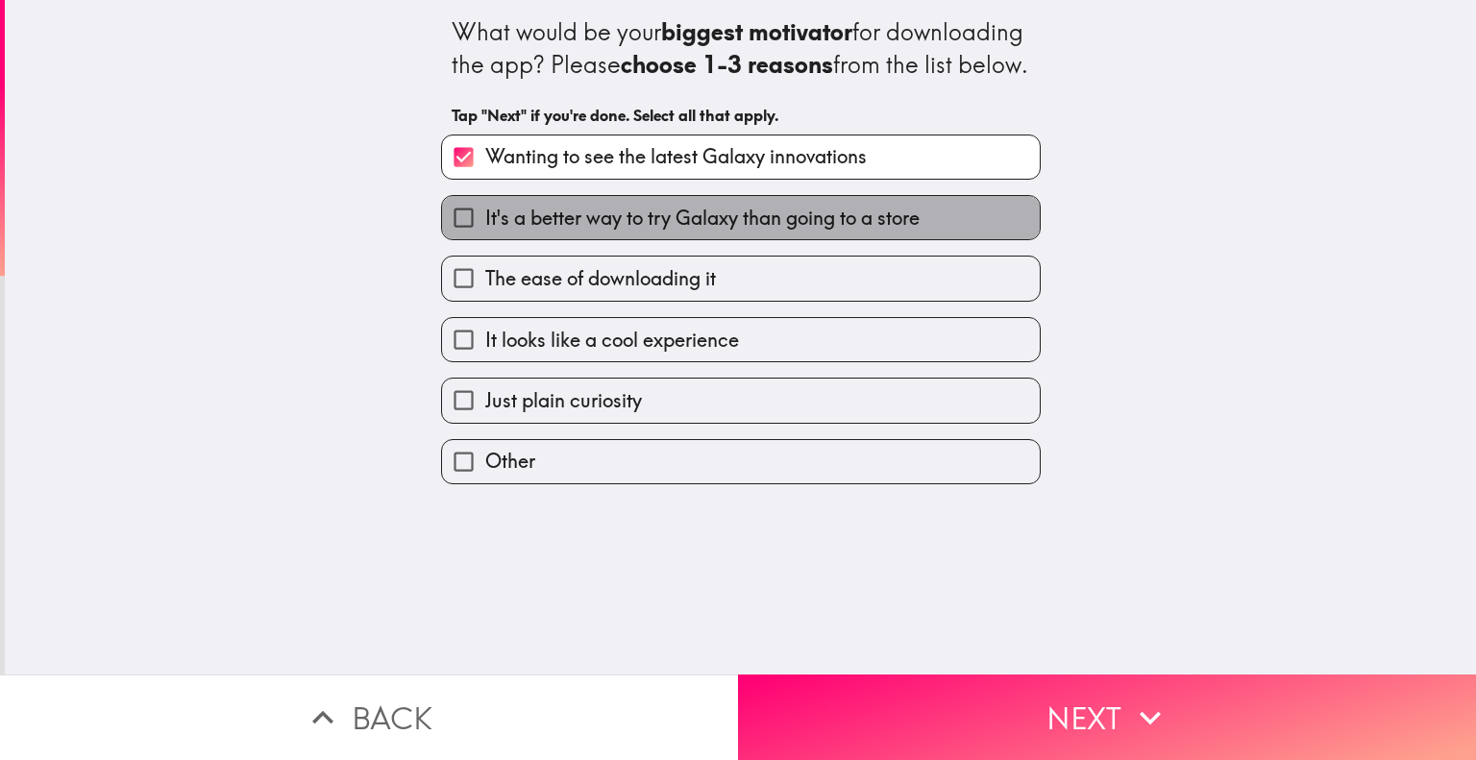
click at [767, 232] on span "It's a better way to try Galaxy than going to a store" at bounding box center [702, 218] width 434 height 27
click at [485, 239] on input "It's a better way to try Galaxy than going to a store" at bounding box center [463, 217] width 43 height 43
checkbox input "true"
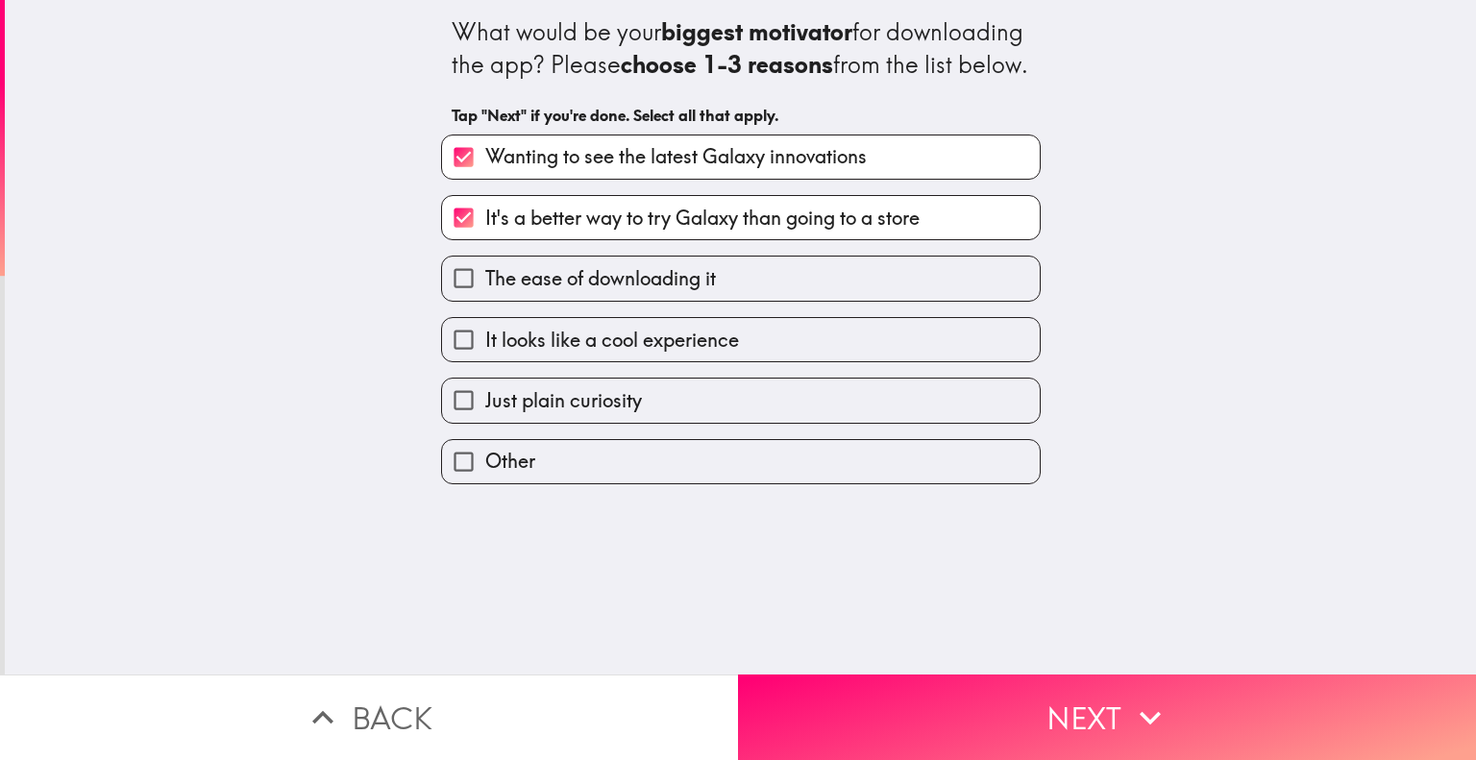
click at [692, 292] on span "The ease of downloading it" at bounding box center [600, 278] width 231 height 27
click at [485, 300] on input "The ease of downloading it" at bounding box center [463, 278] width 43 height 43
checkbox input "true"
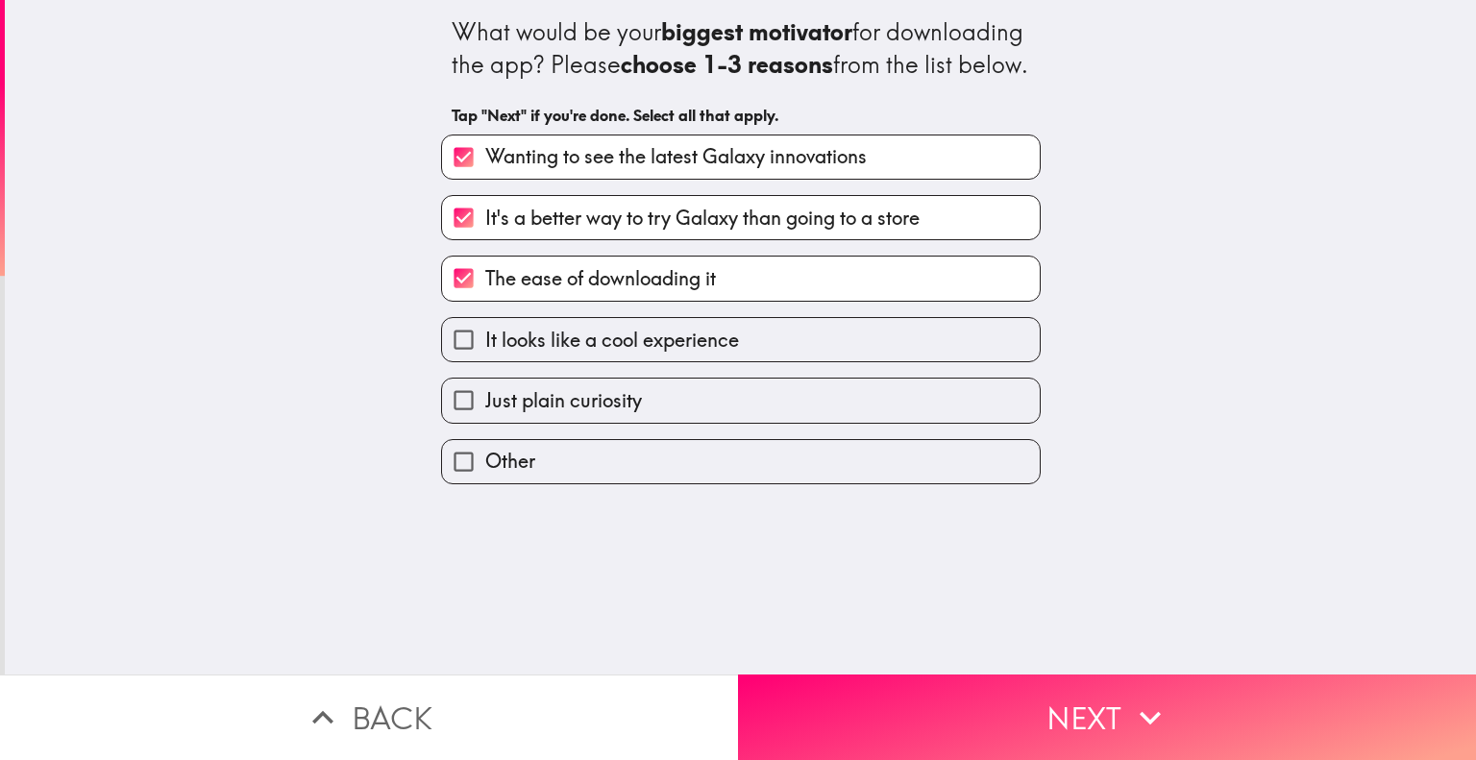
click at [765, 361] on label "It looks like a cool experience" at bounding box center [741, 339] width 598 height 43
click at [485, 361] on input "It looks like a cool experience" at bounding box center [463, 339] width 43 height 43
checkbox input "true"
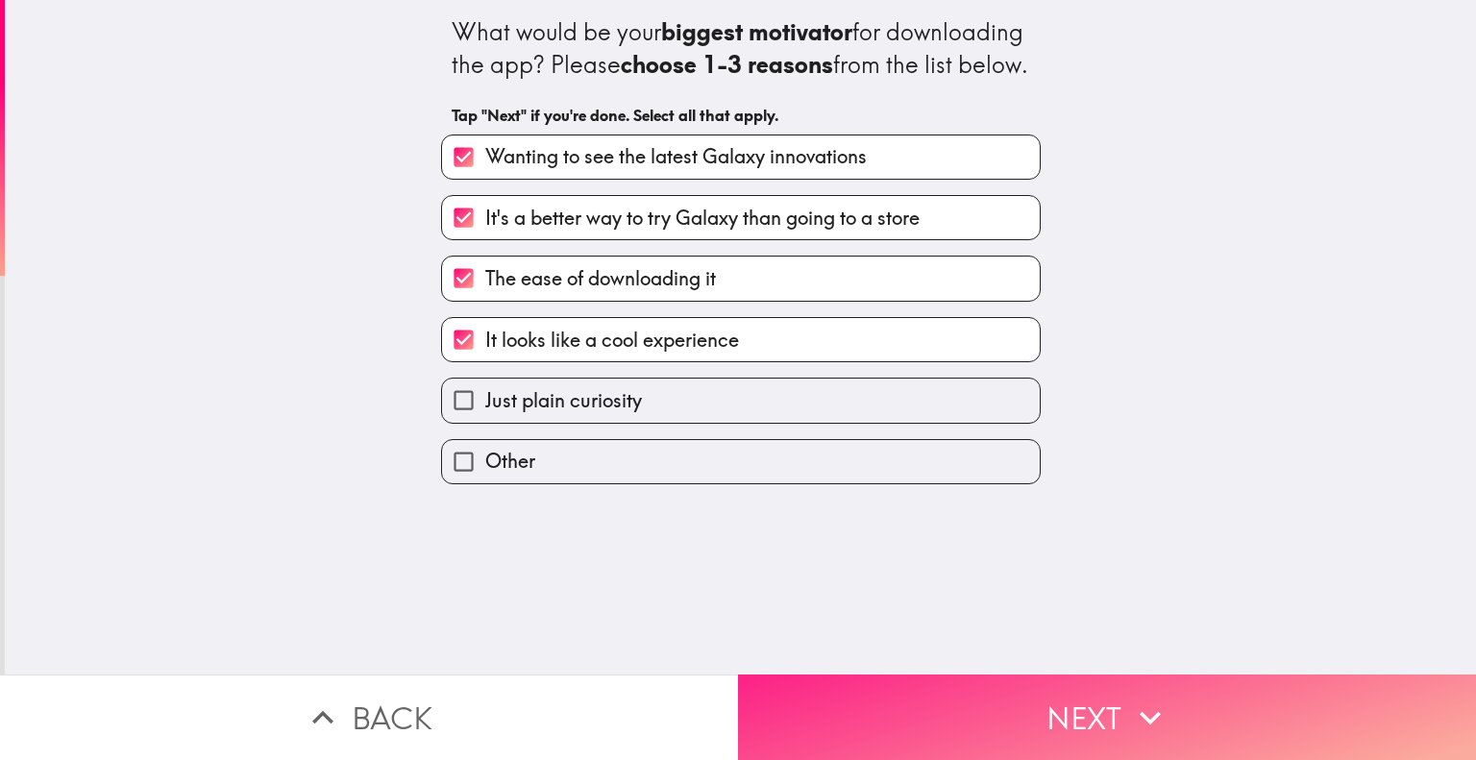
click at [966, 683] on button "Next" at bounding box center [1107, 717] width 738 height 86
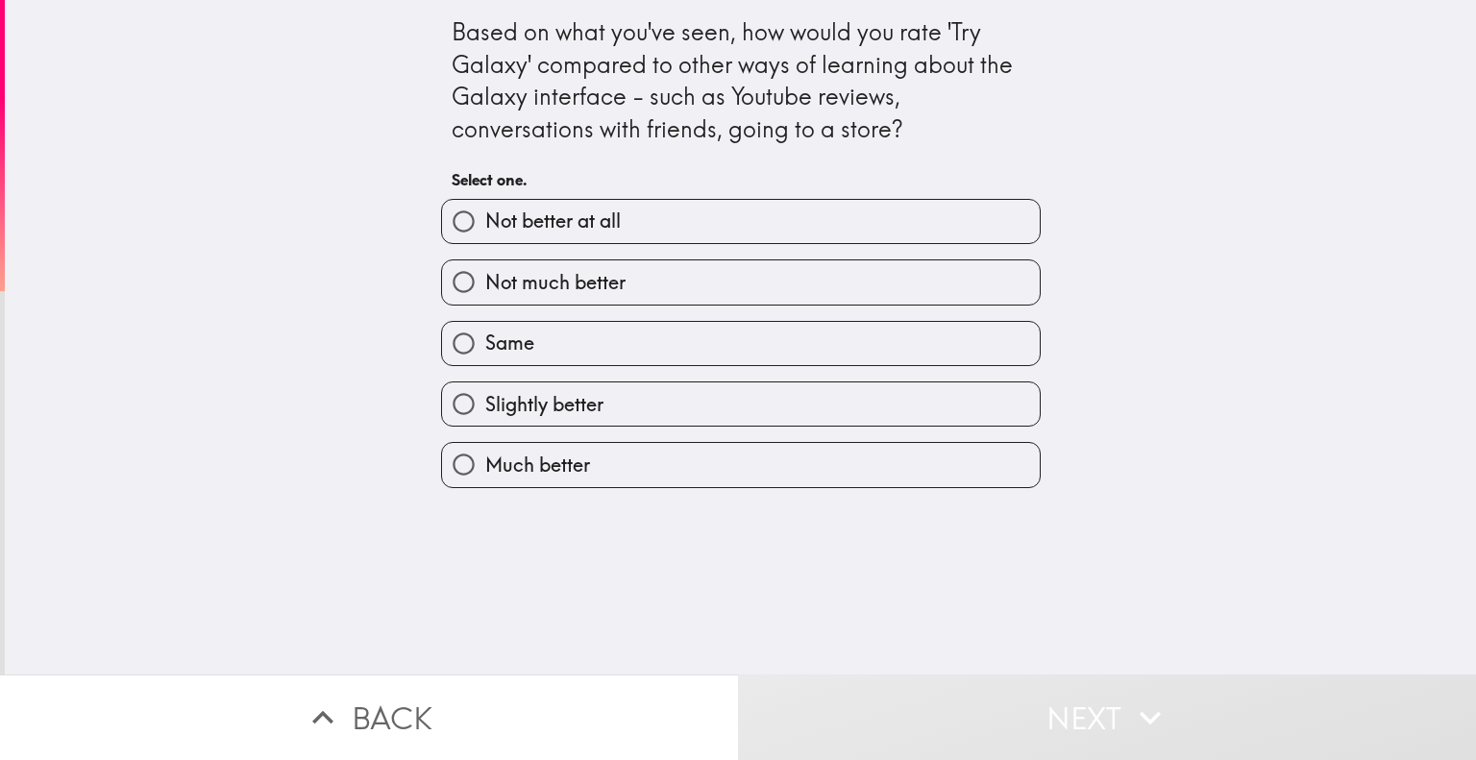
click at [697, 407] on label "Slightly better" at bounding box center [741, 403] width 598 height 43
click at [485, 407] on input "Slightly better" at bounding box center [463, 403] width 43 height 43
radio input "true"
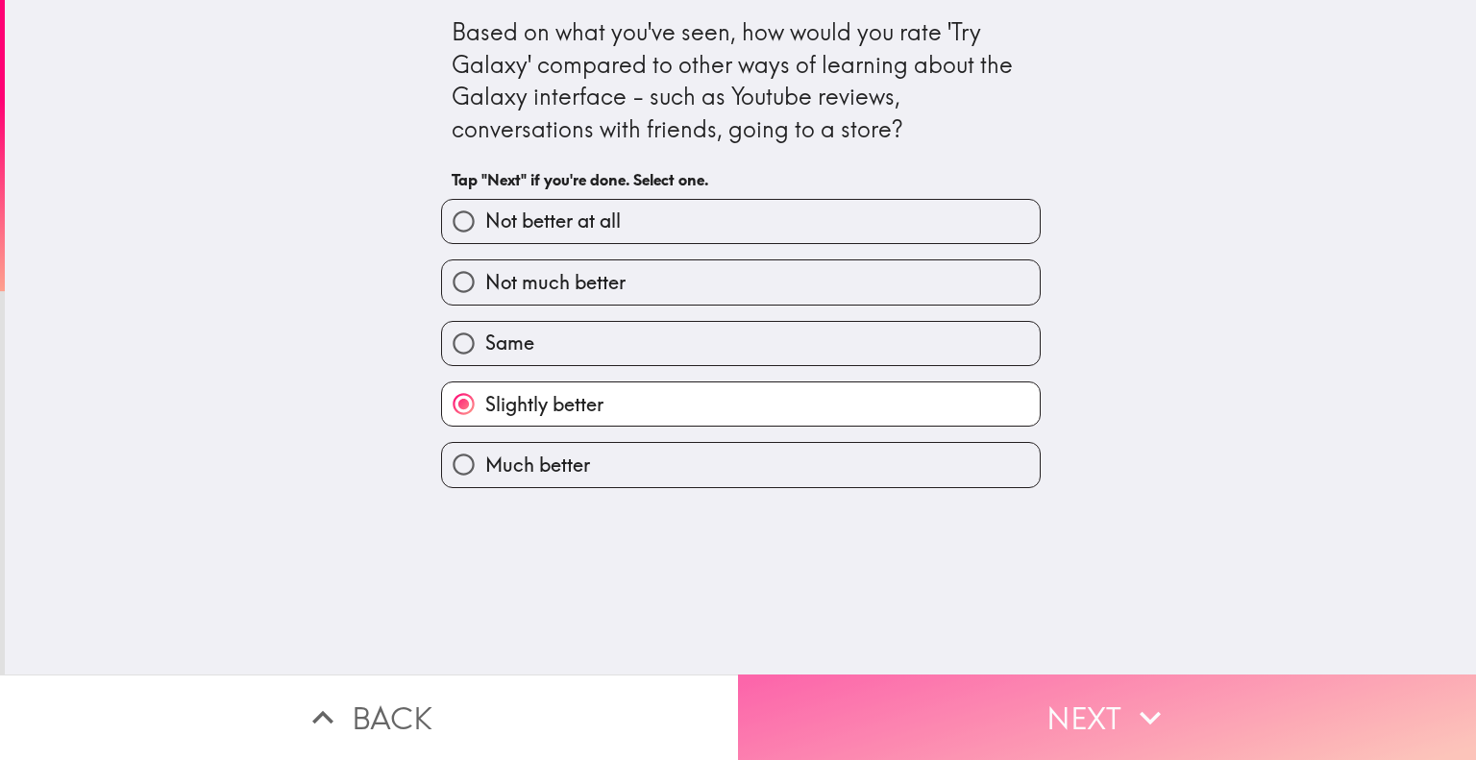
click at [957, 680] on button "Next" at bounding box center [1107, 717] width 738 height 86
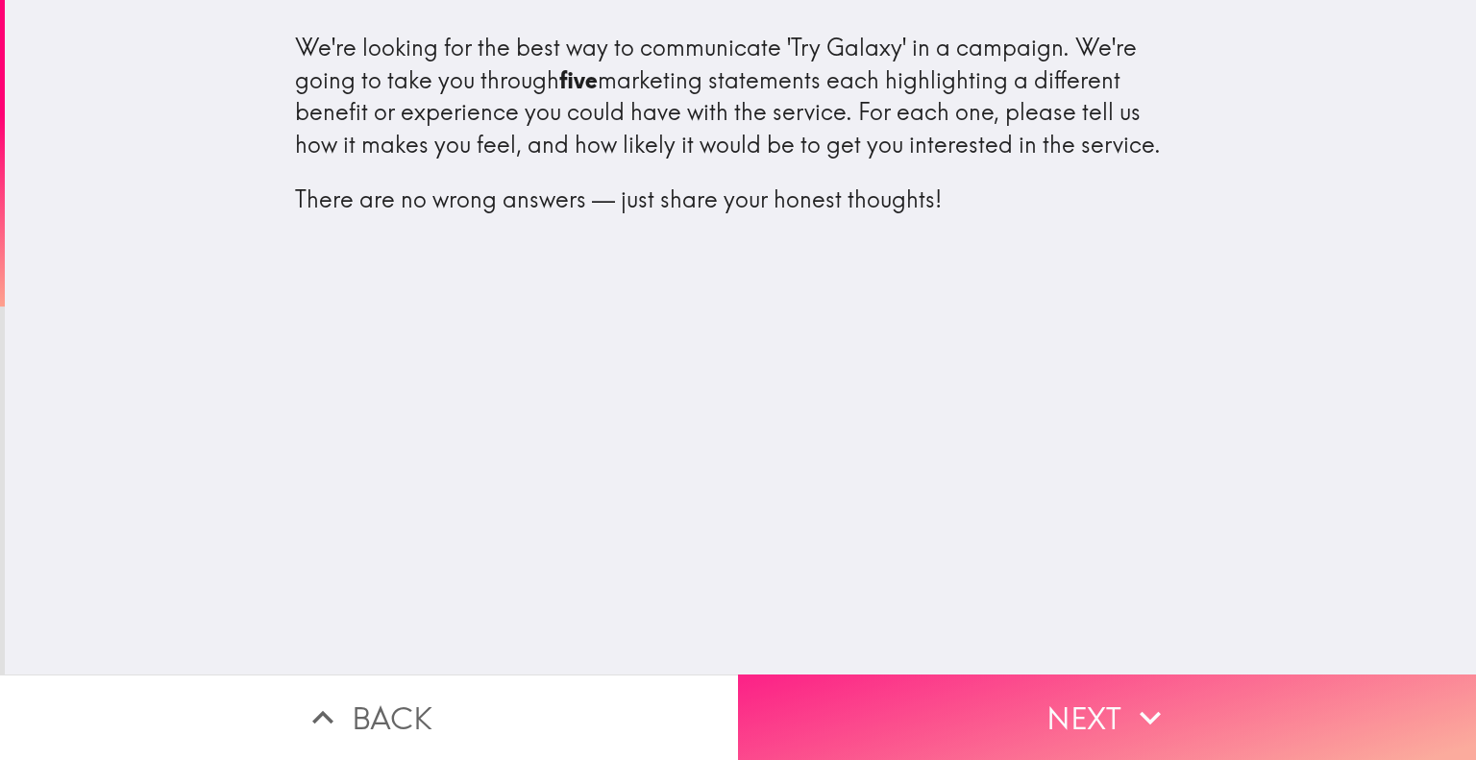
click at [995, 674] on button "Next" at bounding box center [1107, 717] width 738 height 86
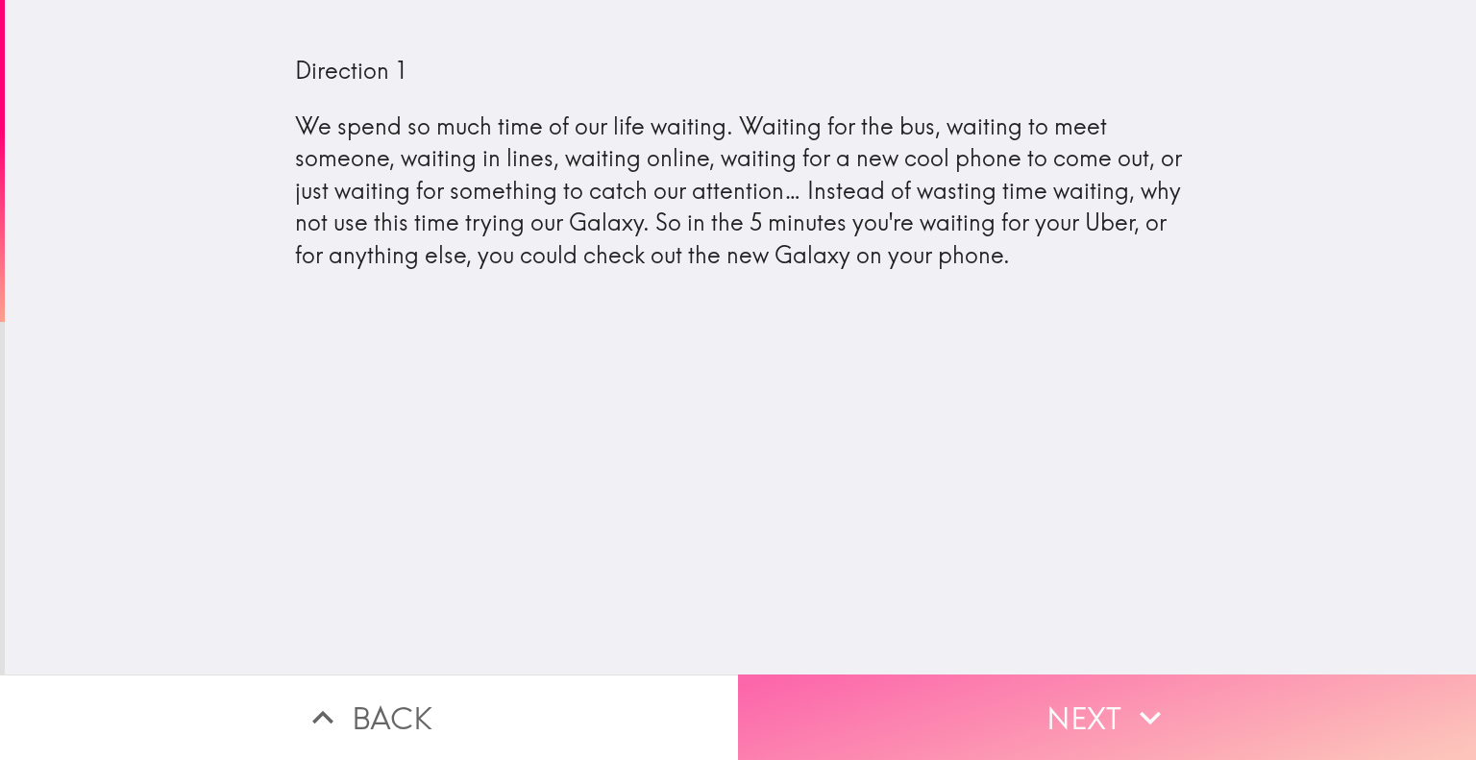
click at [1082, 684] on button "Next" at bounding box center [1107, 717] width 738 height 86
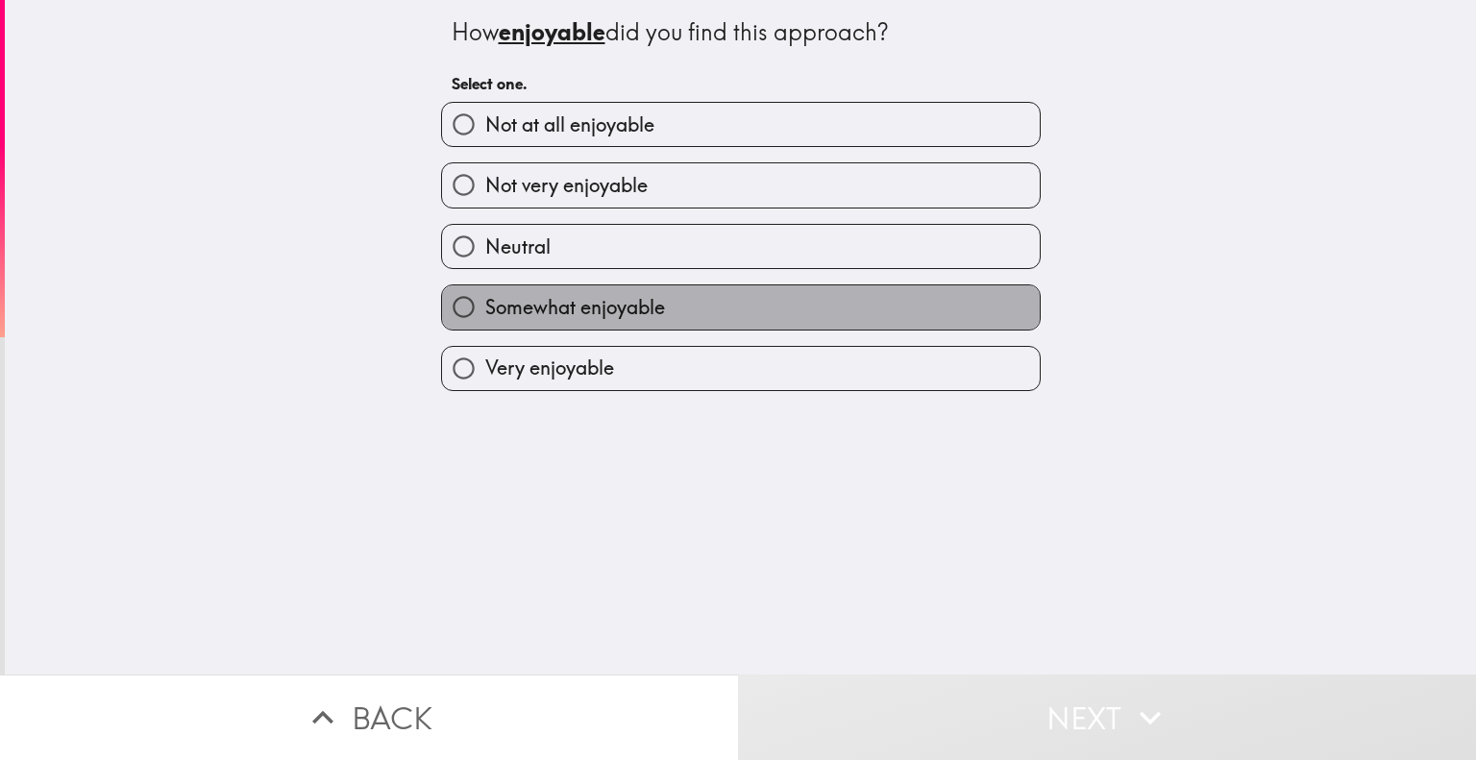
click at [690, 316] on label "Somewhat enjoyable" at bounding box center [741, 306] width 598 height 43
click at [485, 316] on input "Somewhat enjoyable" at bounding box center [463, 306] width 43 height 43
radio input "true"
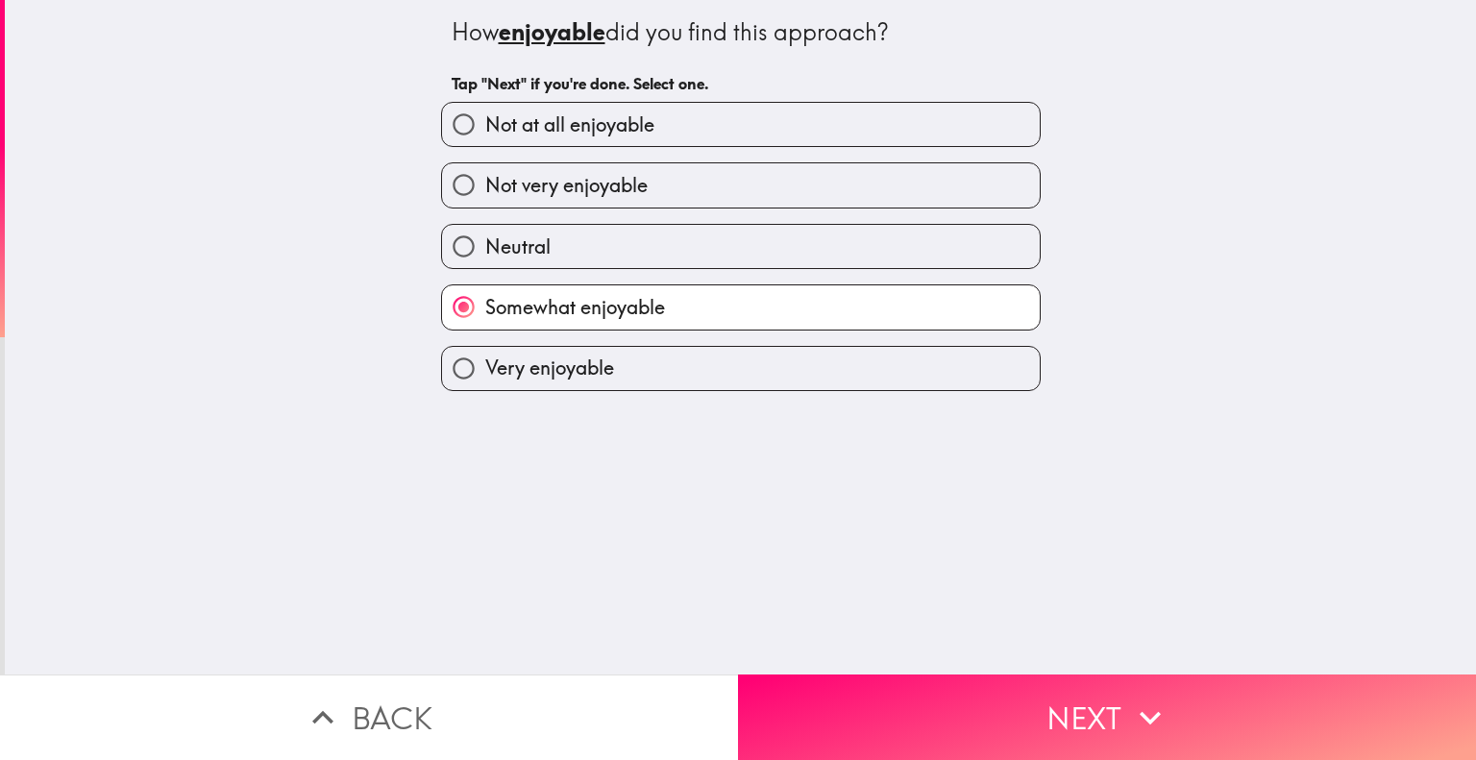
click at [697, 373] on label "Very enjoyable" at bounding box center [741, 368] width 598 height 43
click at [485, 373] on input "Very enjoyable" at bounding box center [463, 368] width 43 height 43
radio input "true"
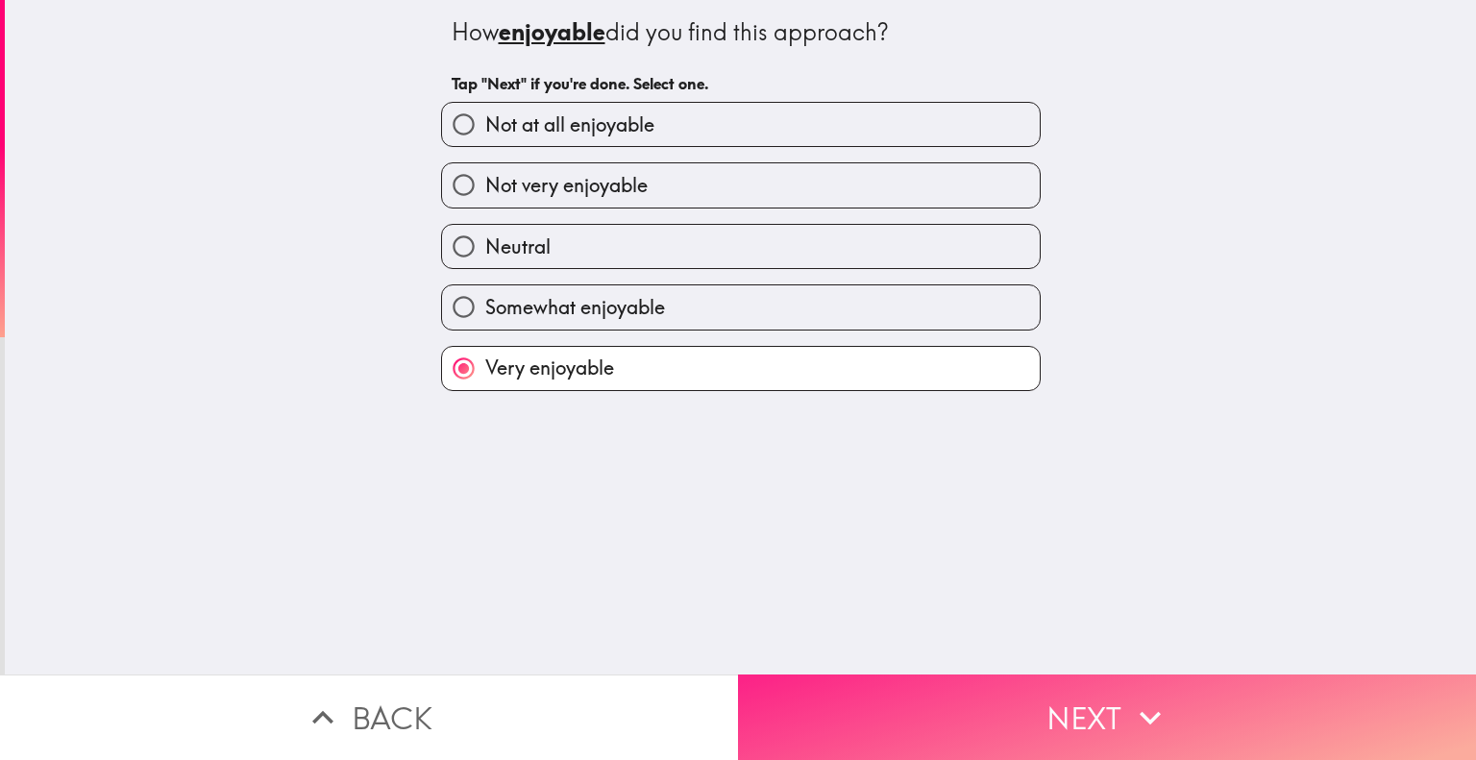
click at [1016, 675] on button "Next" at bounding box center [1107, 717] width 738 height 86
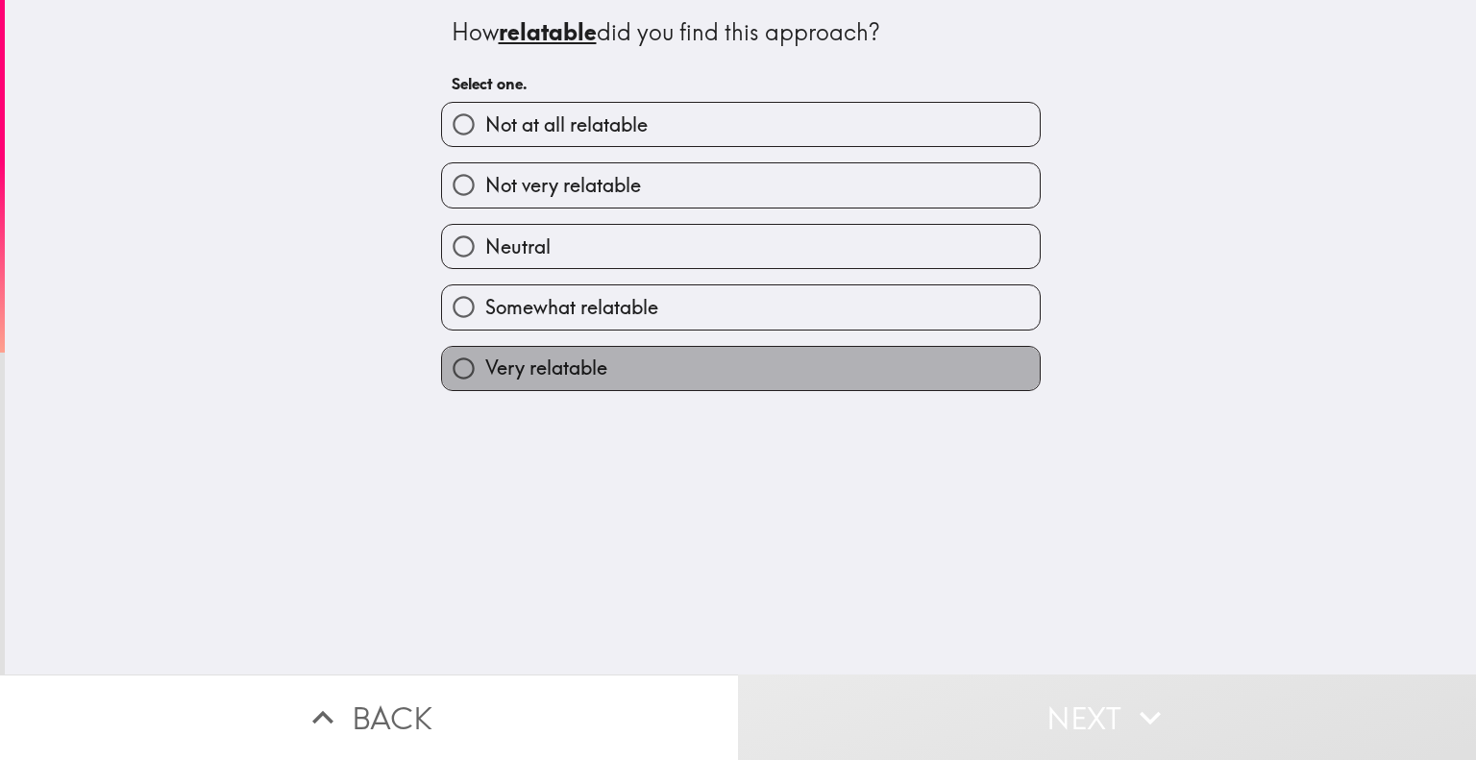
click at [699, 362] on label "Very relatable" at bounding box center [741, 368] width 598 height 43
click at [485, 362] on input "Very relatable" at bounding box center [463, 368] width 43 height 43
radio input "true"
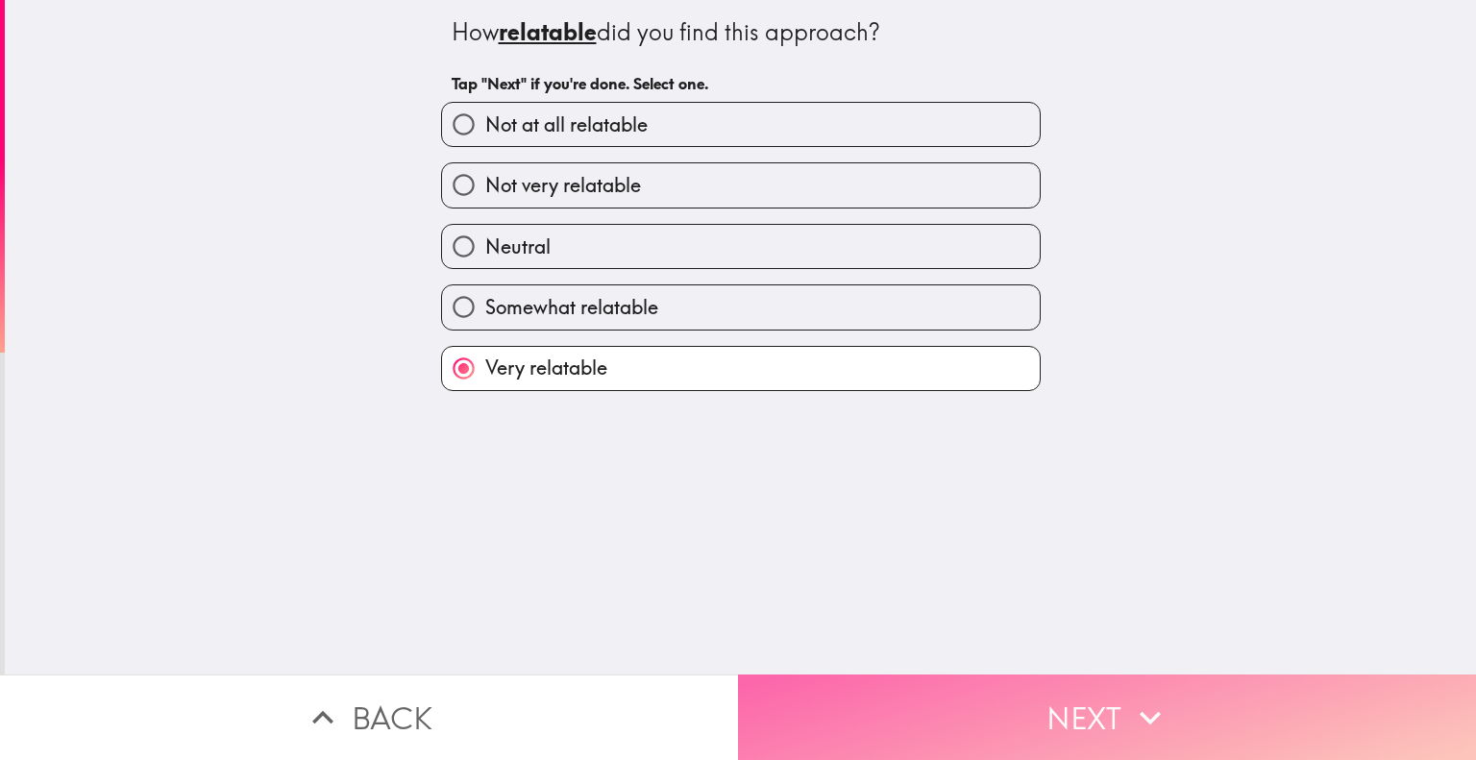
click at [893, 691] on button "Next" at bounding box center [1107, 717] width 738 height 86
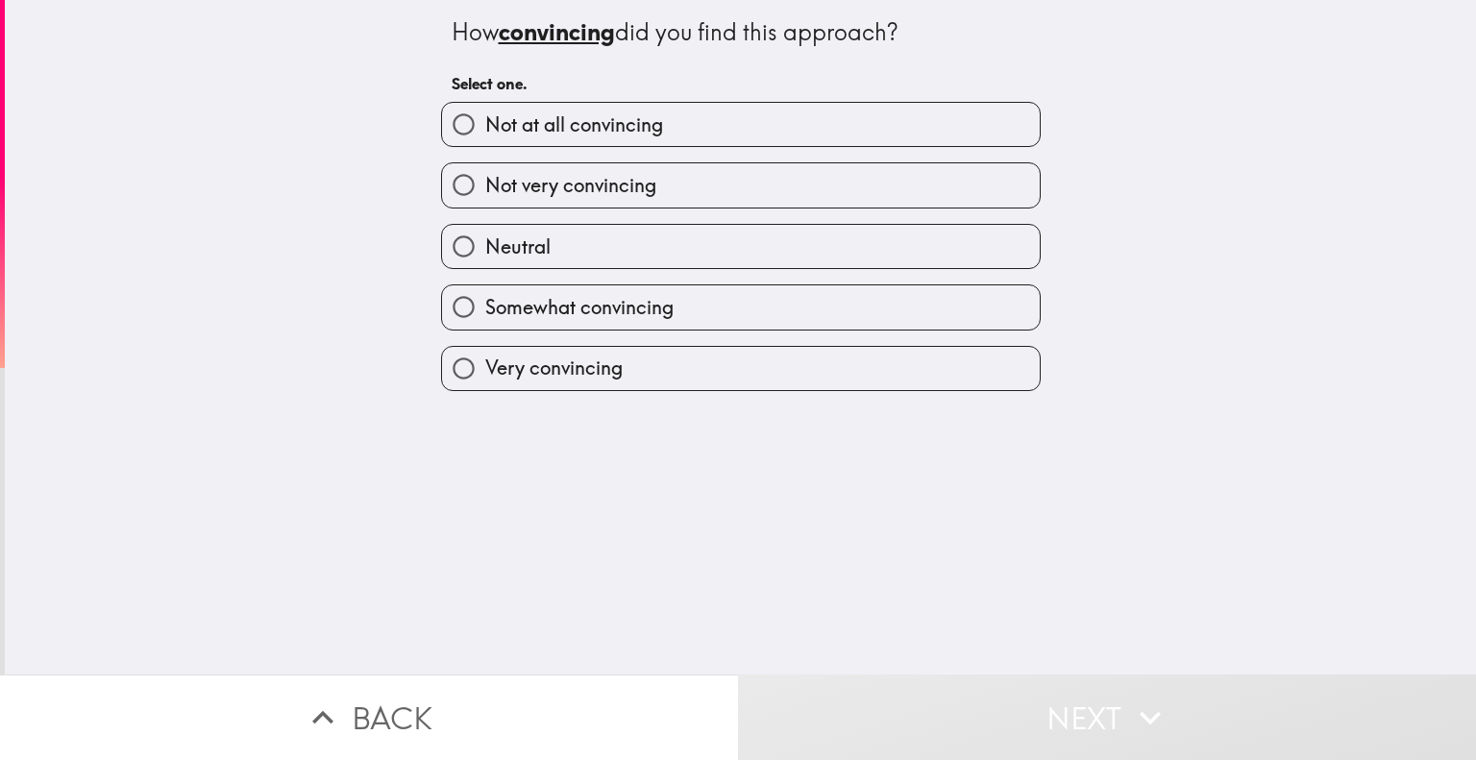
click at [701, 314] on label "Somewhat convincing" at bounding box center [741, 306] width 598 height 43
click at [485, 314] on input "Somewhat convincing" at bounding box center [463, 306] width 43 height 43
radio input "true"
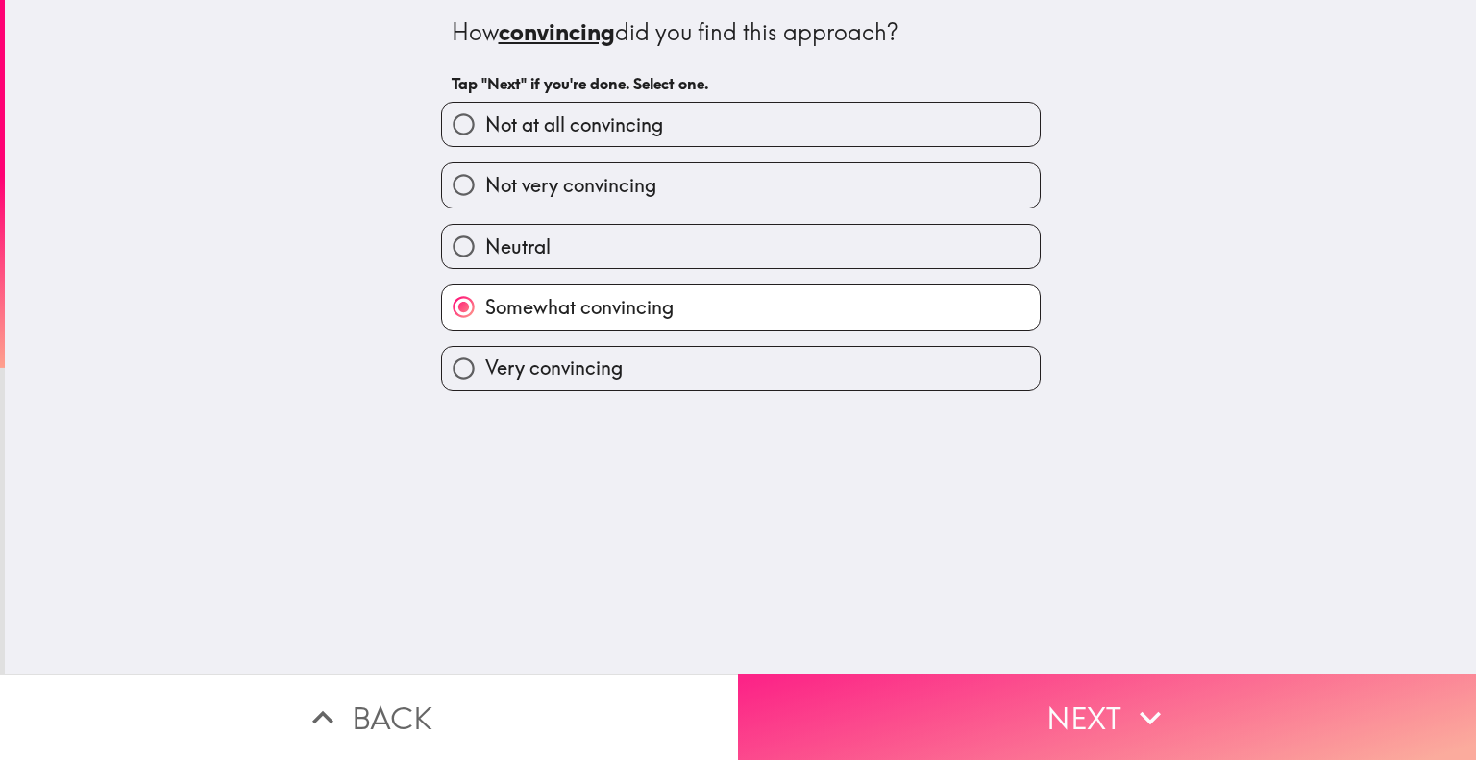
click at [949, 685] on button "Next" at bounding box center [1107, 717] width 738 height 86
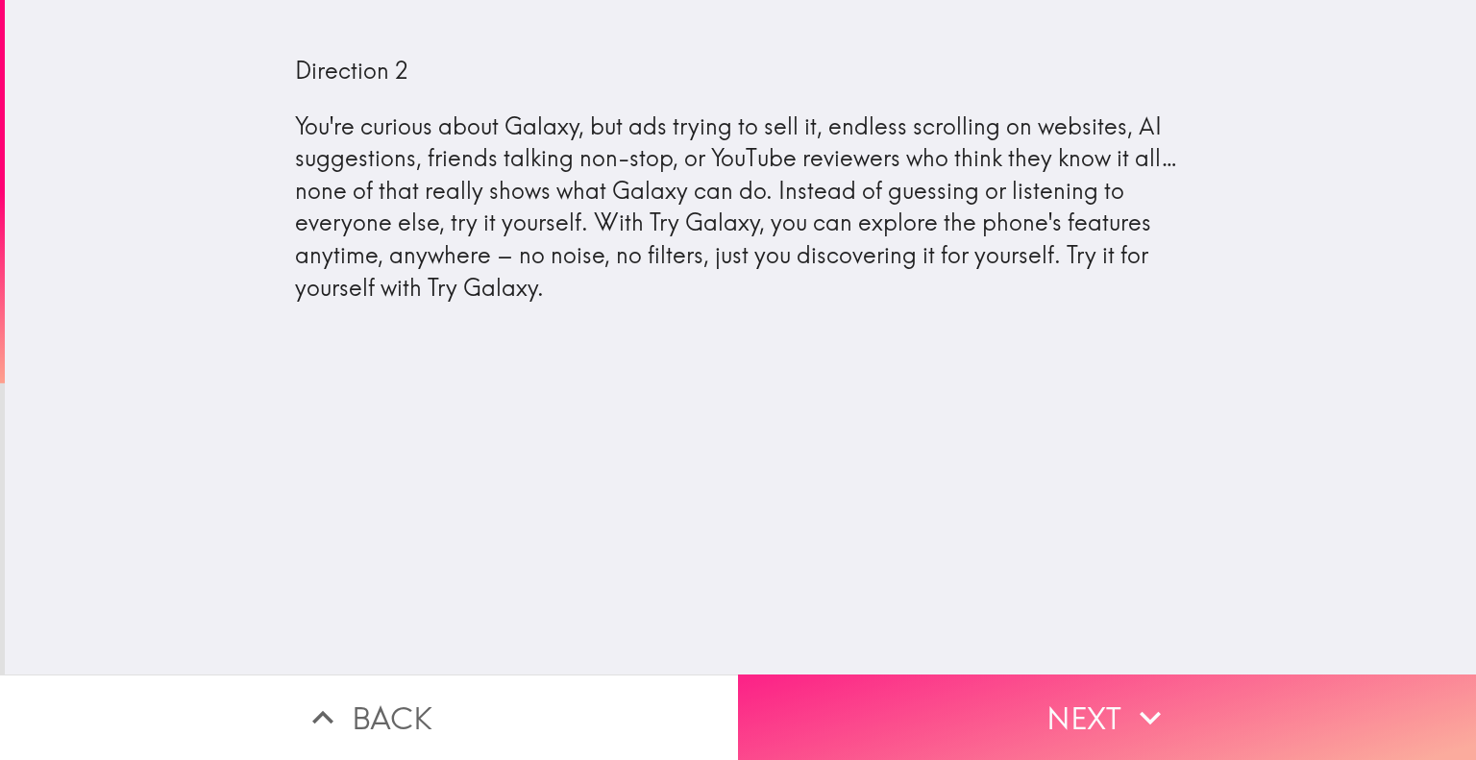
click at [1019, 708] on button "Next" at bounding box center [1107, 717] width 738 height 86
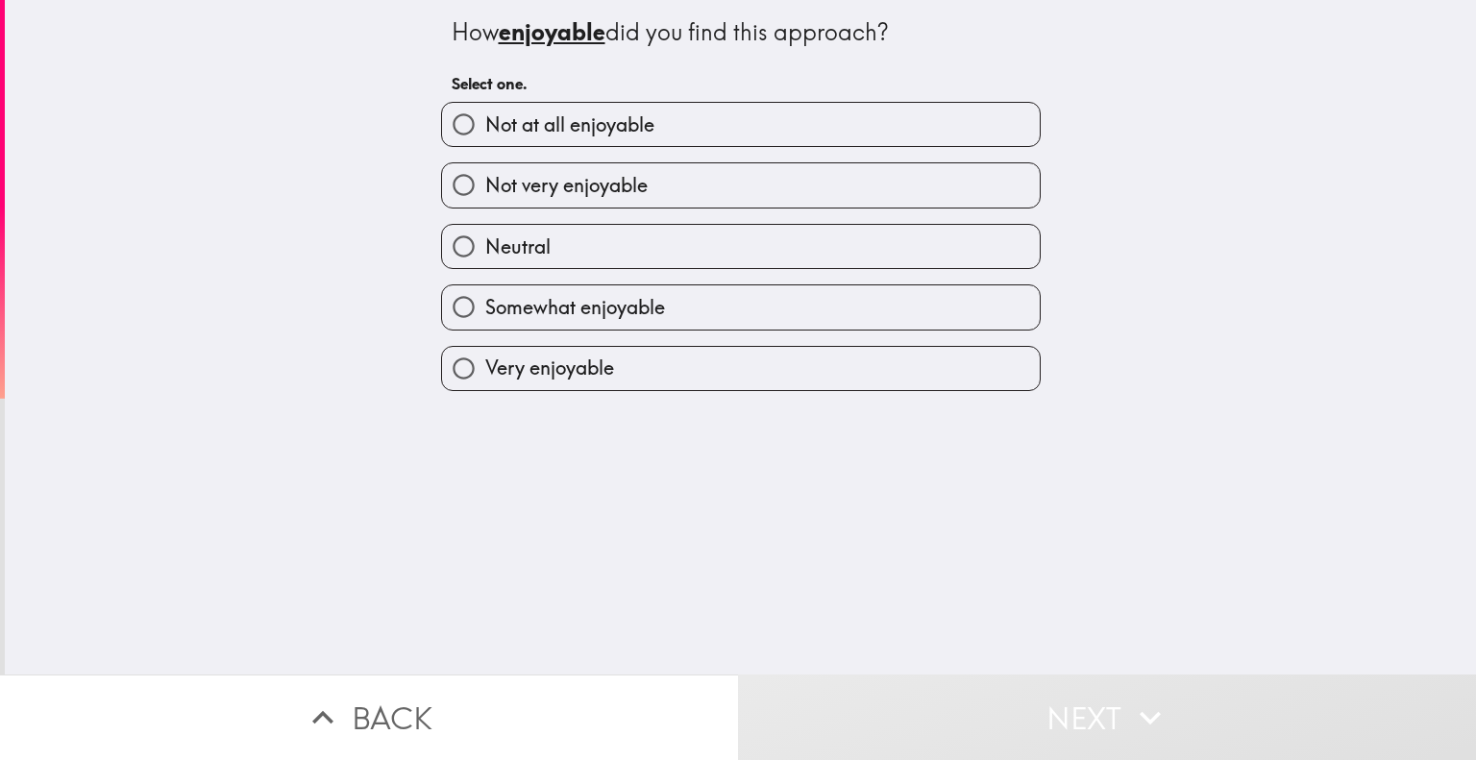
click at [595, 360] on span "Very enjoyable" at bounding box center [549, 368] width 129 height 27
click at [485, 360] on input "Very enjoyable" at bounding box center [463, 368] width 43 height 43
radio input "true"
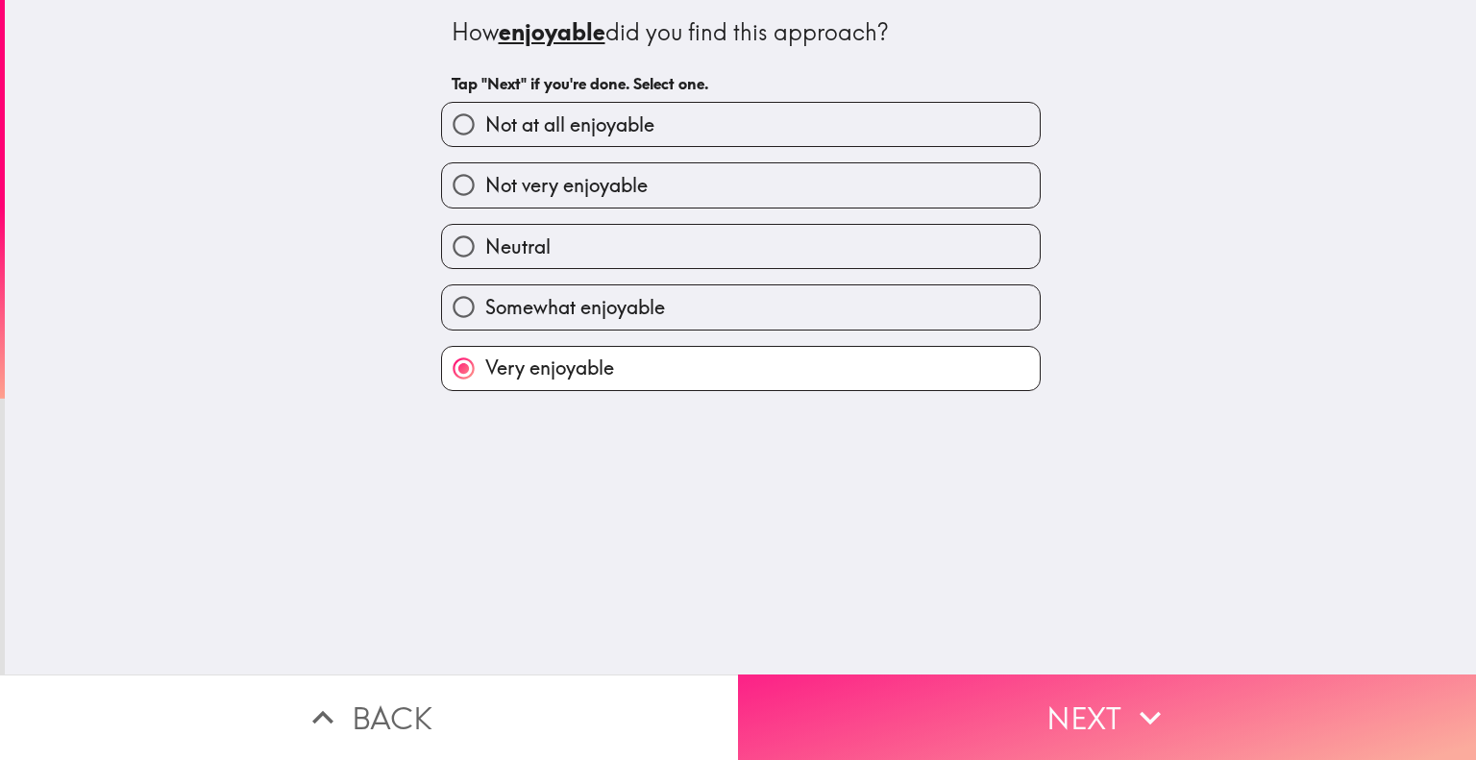
click at [1060, 720] on button "Next" at bounding box center [1107, 717] width 738 height 86
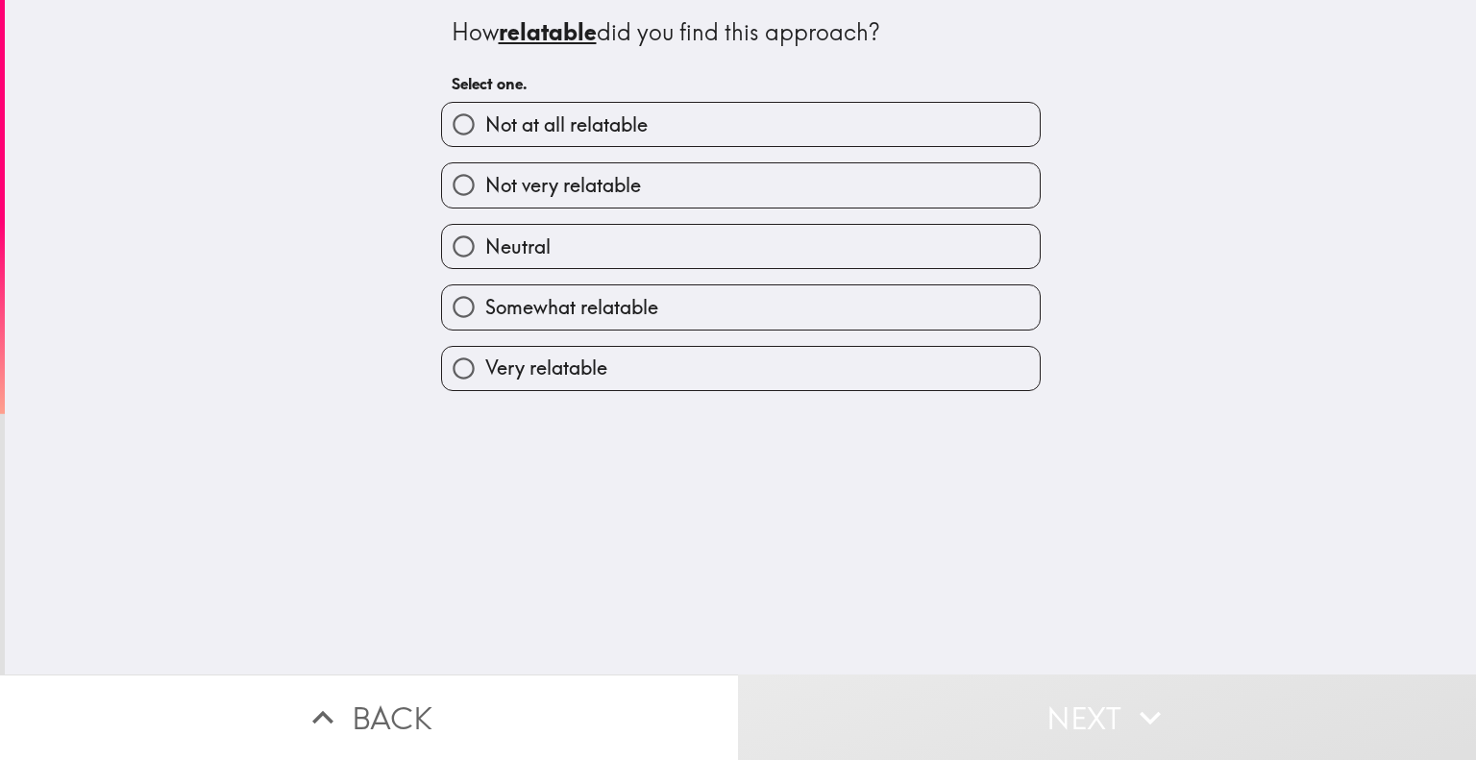
click at [621, 358] on label "Very relatable" at bounding box center [741, 368] width 598 height 43
click at [485, 358] on input "Very relatable" at bounding box center [463, 368] width 43 height 43
radio input "true"
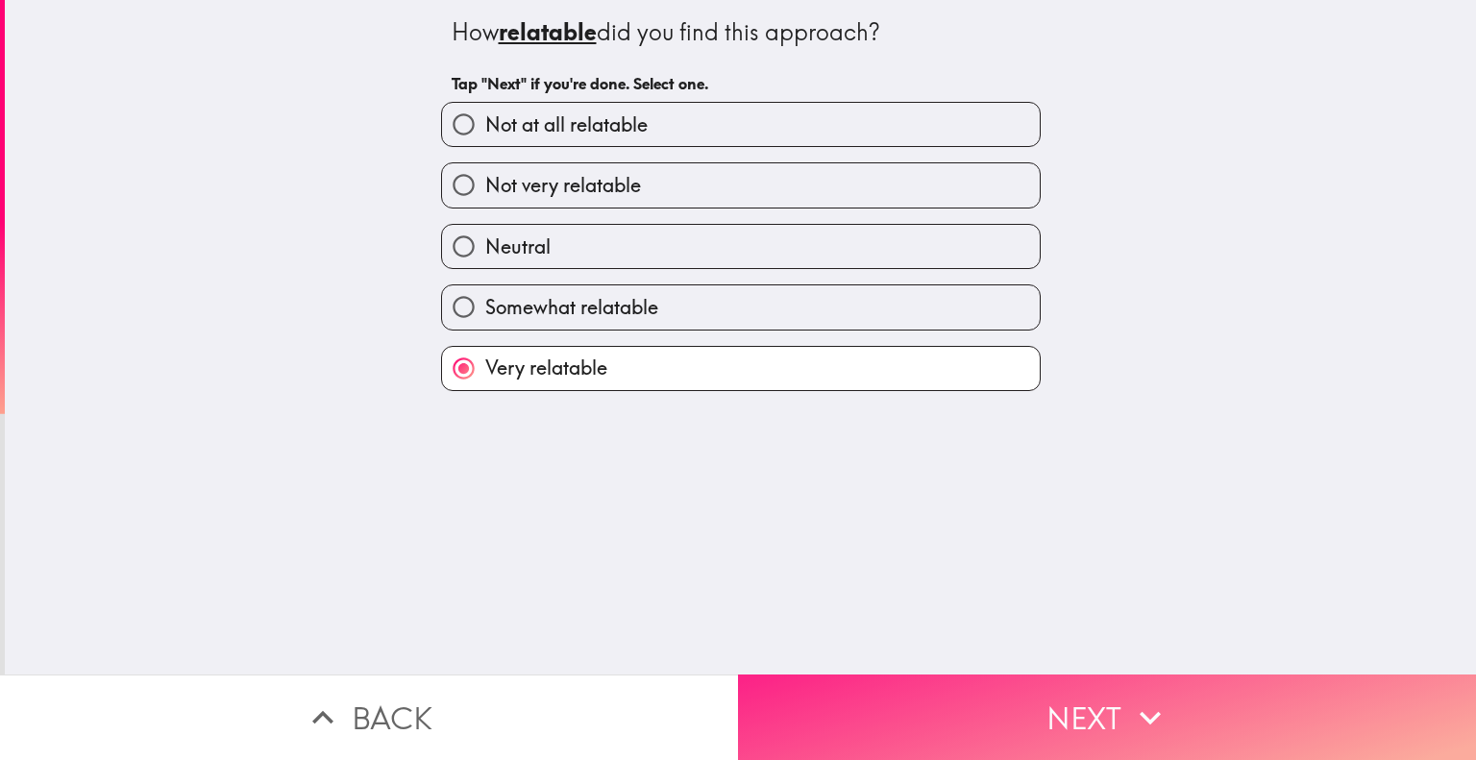
click at [925, 701] on button "Next" at bounding box center [1107, 717] width 738 height 86
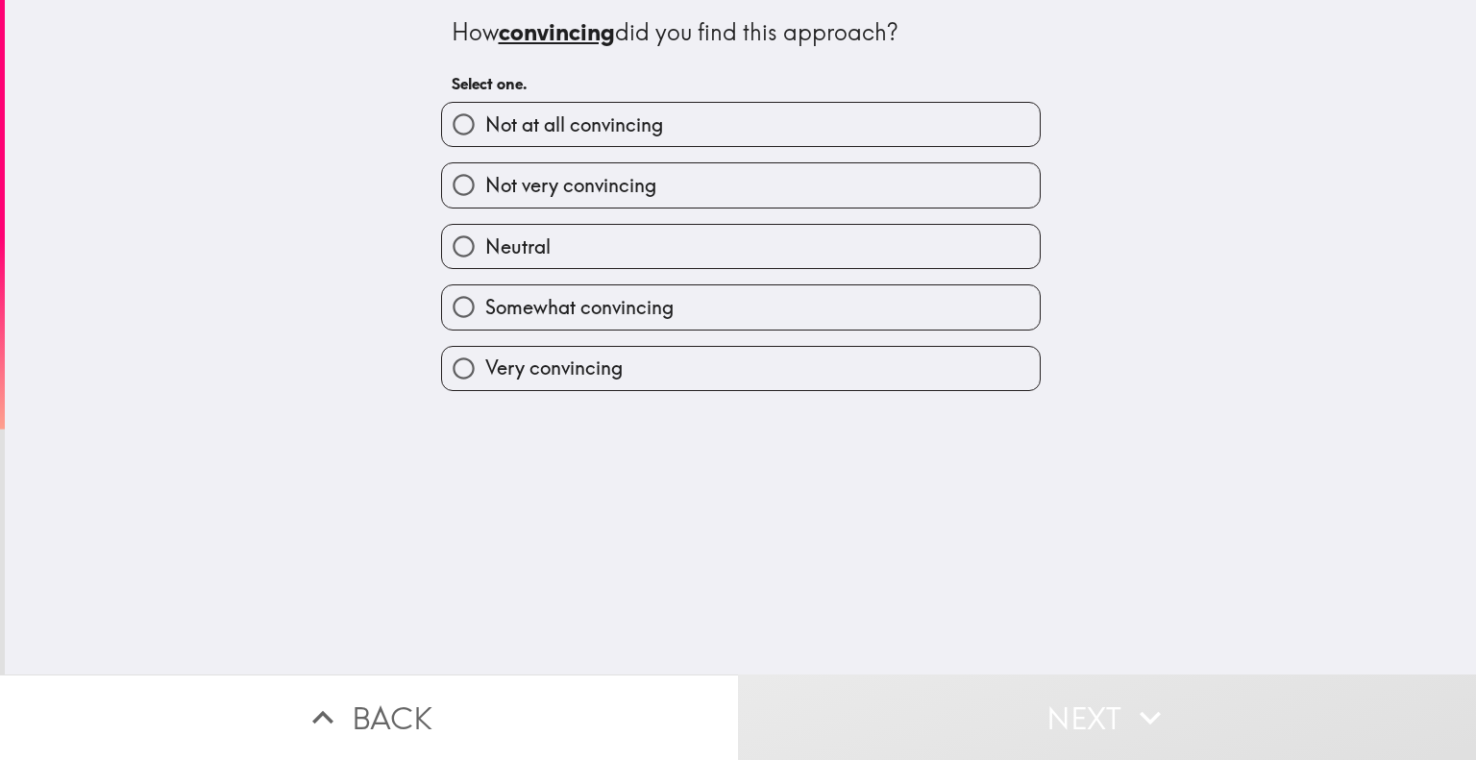
click at [676, 372] on label "Very convincing" at bounding box center [741, 368] width 598 height 43
click at [485, 372] on input "Very convincing" at bounding box center [463, 368] width 43 height 43
radio input "true"
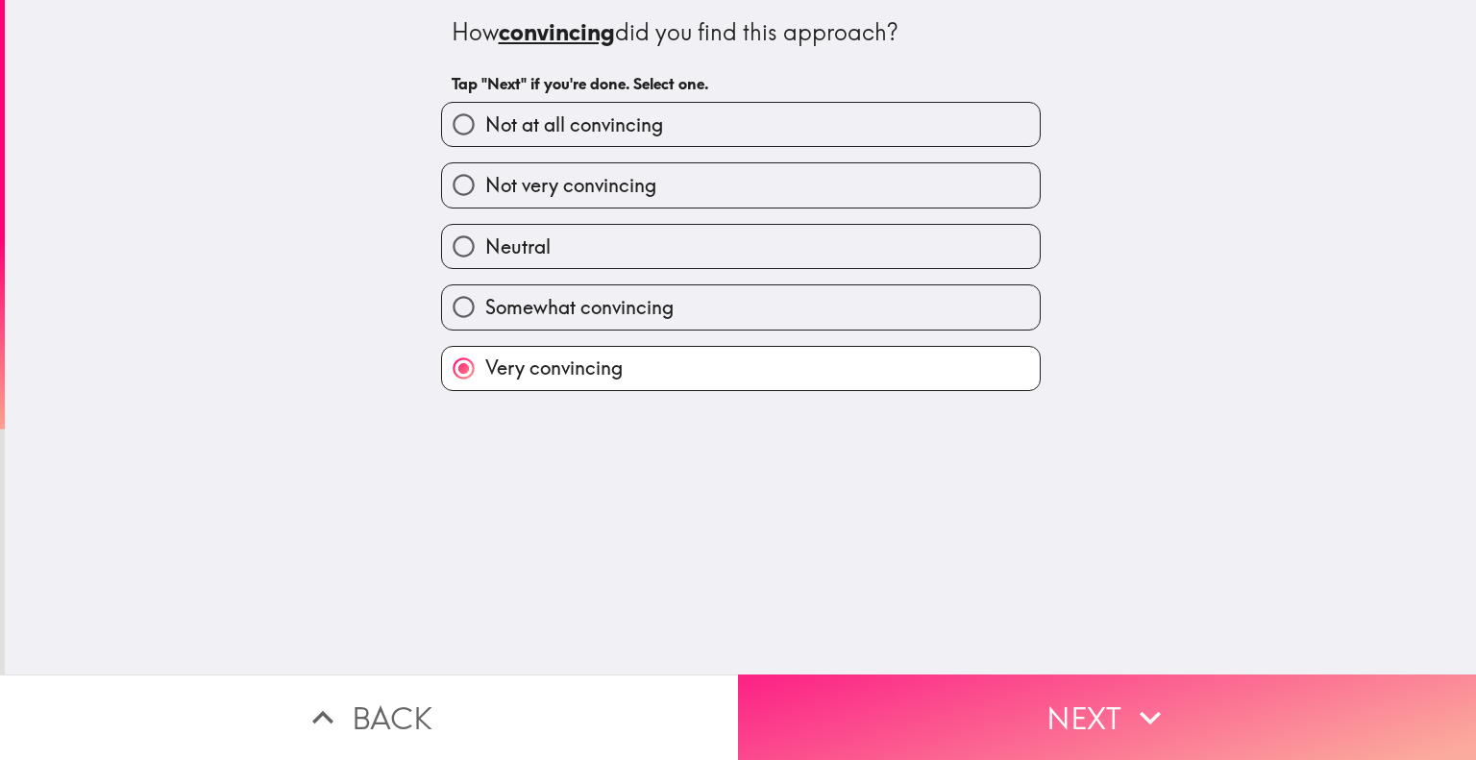
click at [976, 708] on button "Next" at bounding box center [1107, 717] width 738 height 86
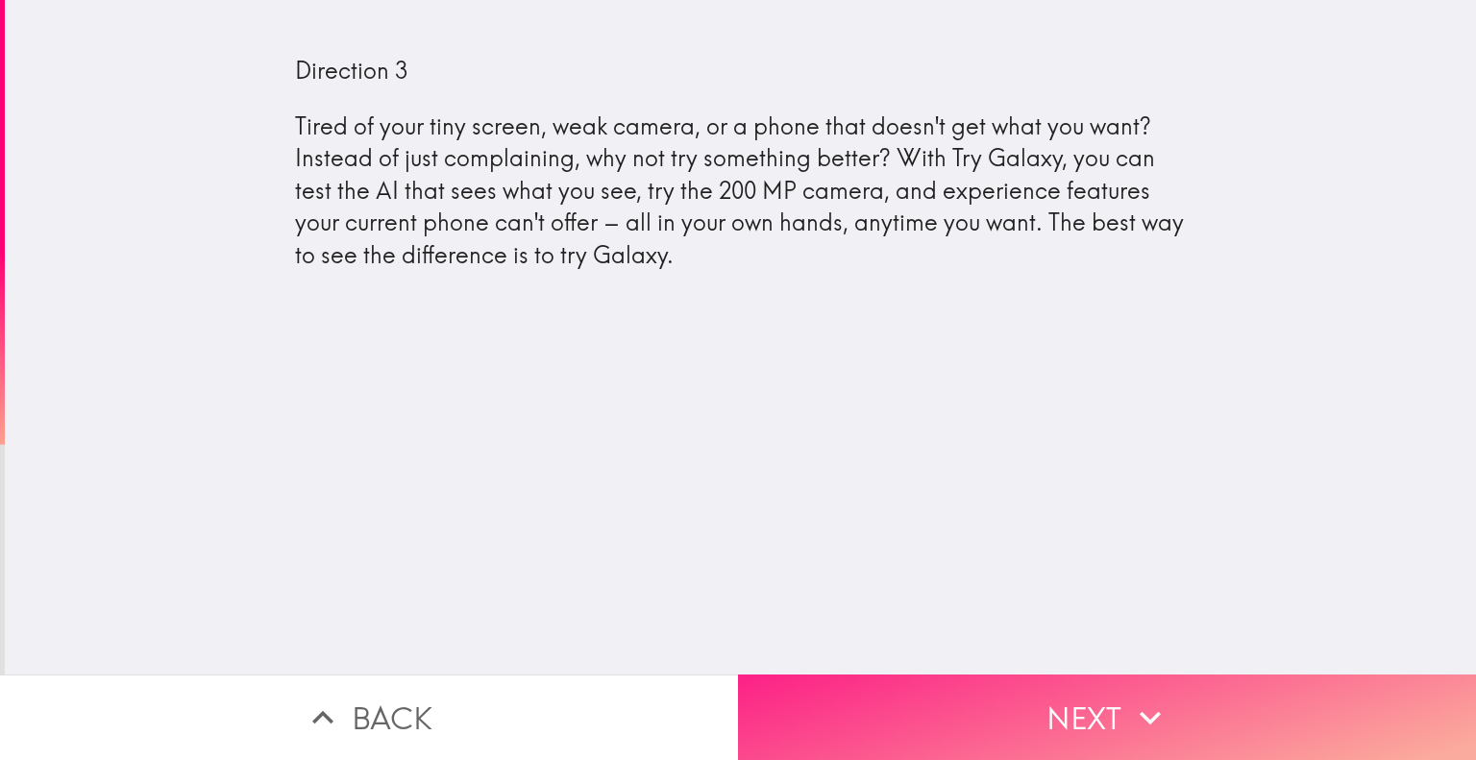
click at [1012, 714] on button "Next" at bounding box center [1107, 717] width 738 height 86
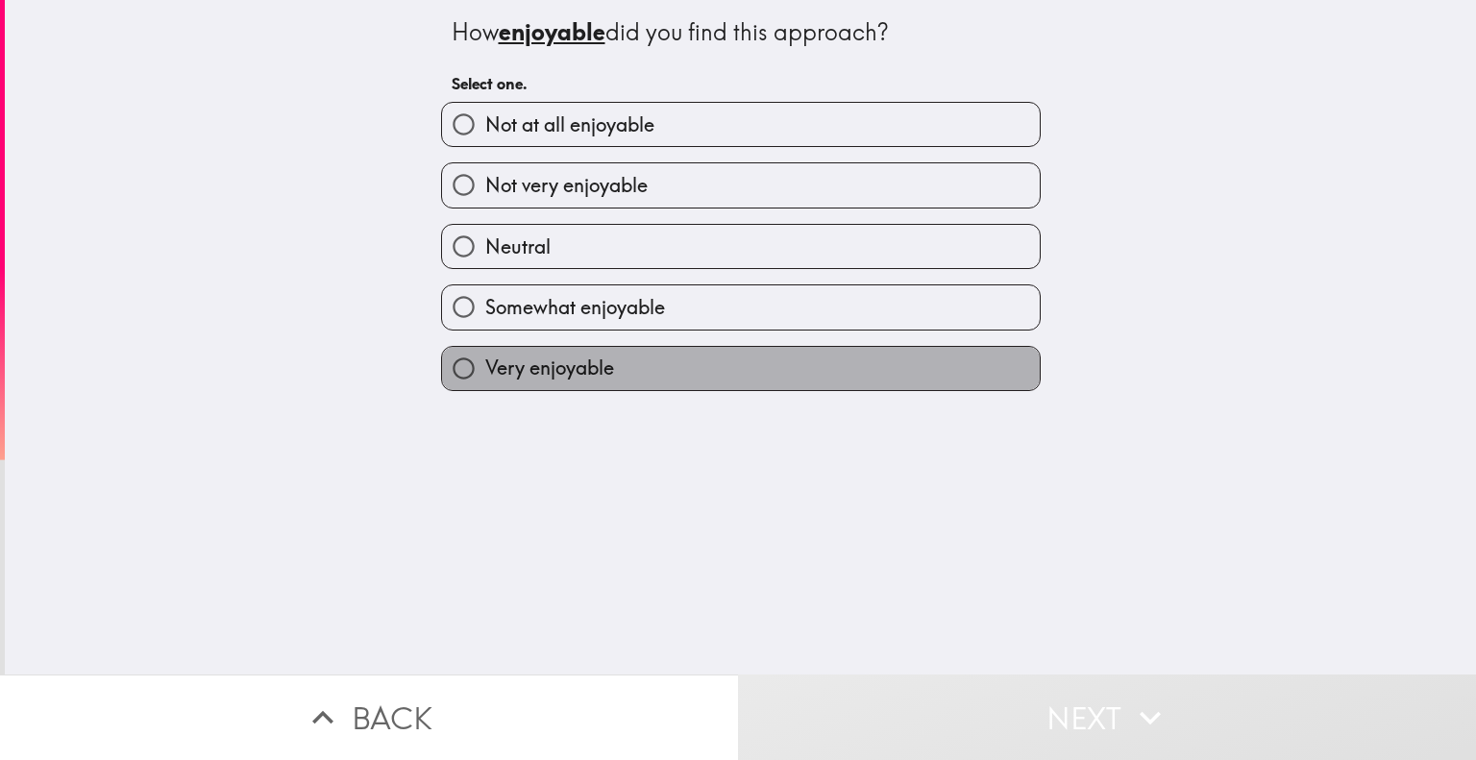
click at [665, 375] on label "Very enjoyable" at bounding box center [741, 368] width 598 height 43
click at [485, 375] on input "Very enjoyable" at bounding box center [463, 368] width 43 height 43
radio input "true"
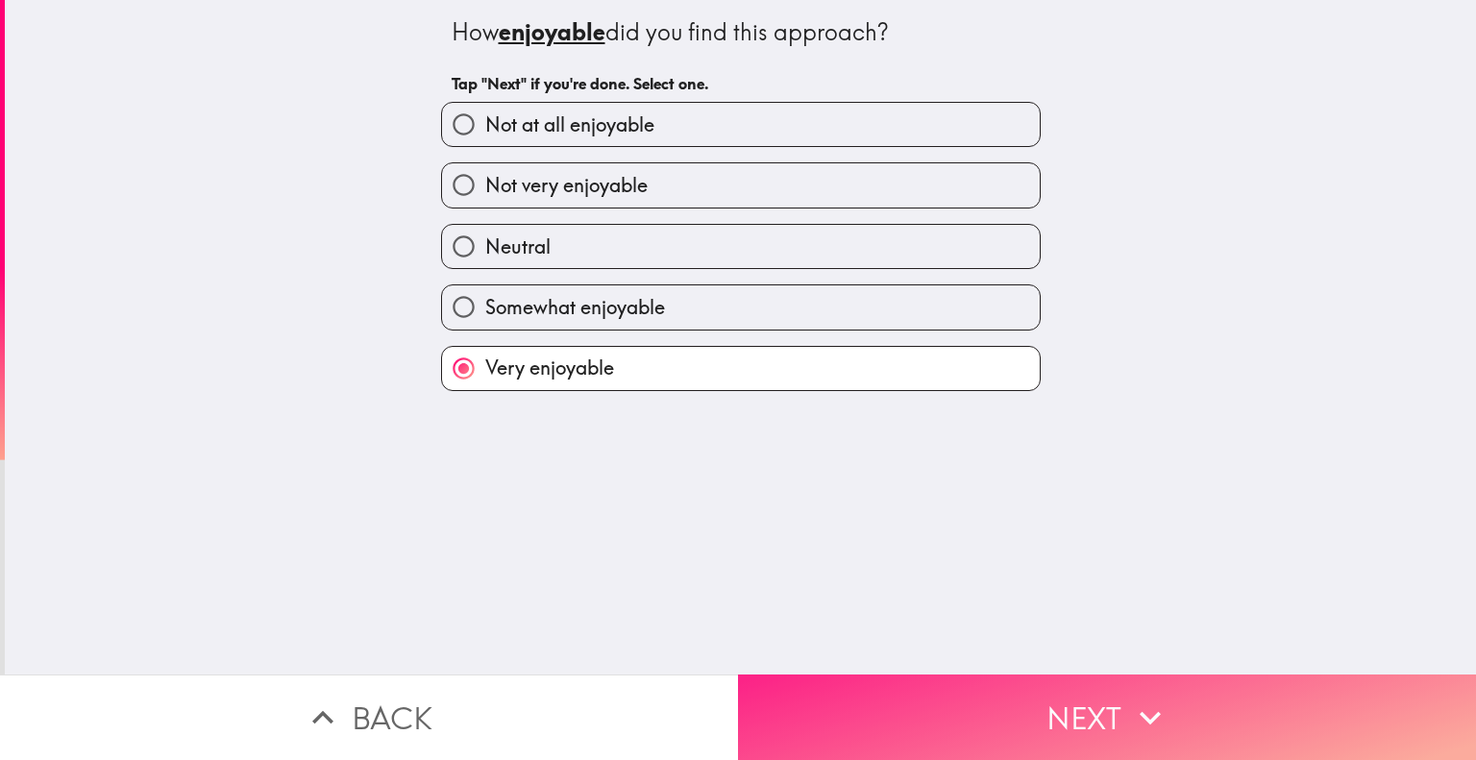
click at [895, 683] on button "Next" at bounding box center [1107, 717] width 738 height 86
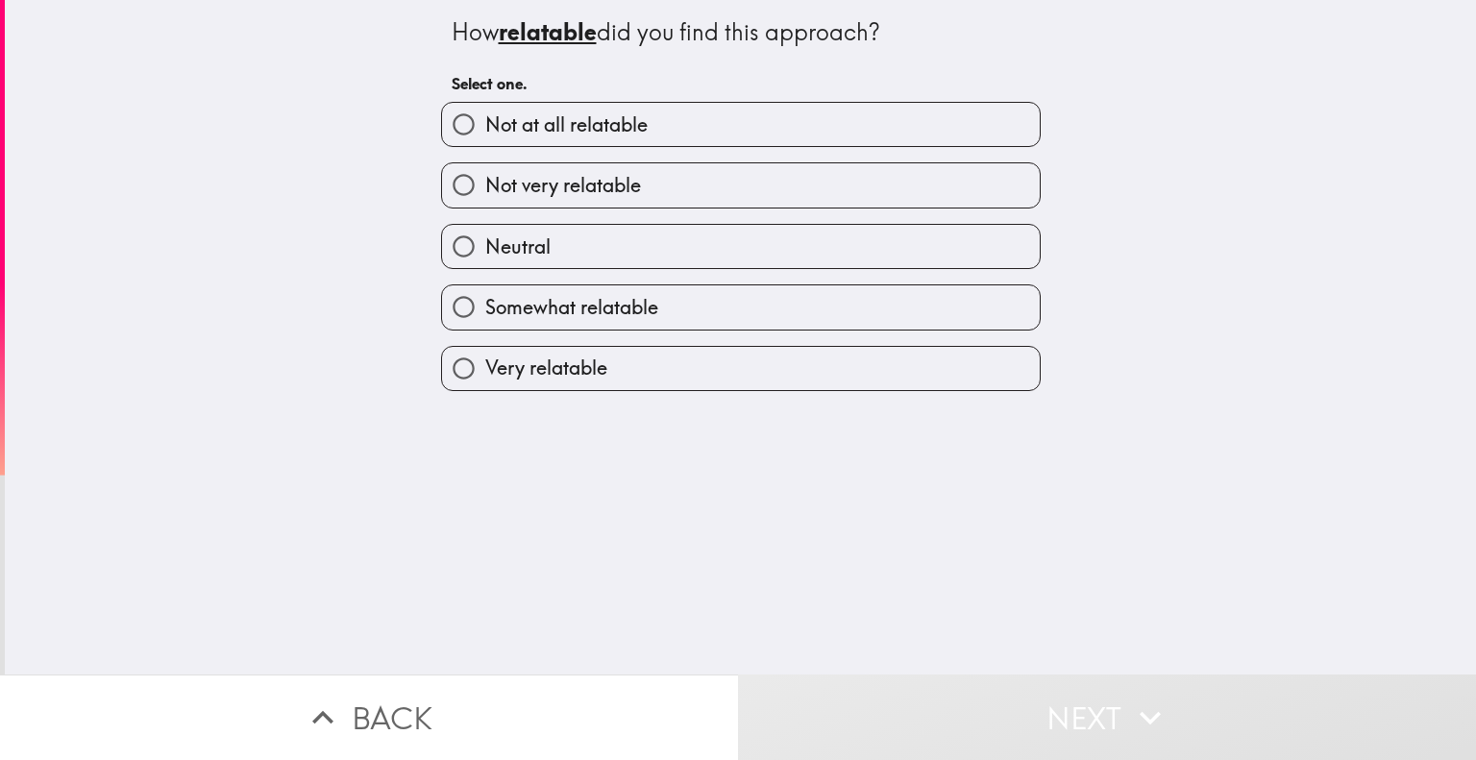
click at [610, 358] on label "Very relatable" at bounding box center [741, 368] width 598 height 43
click at [485, 358] on input "Very relatable" at bounding box center [463, 368] width 43 height 43
radio input "true"
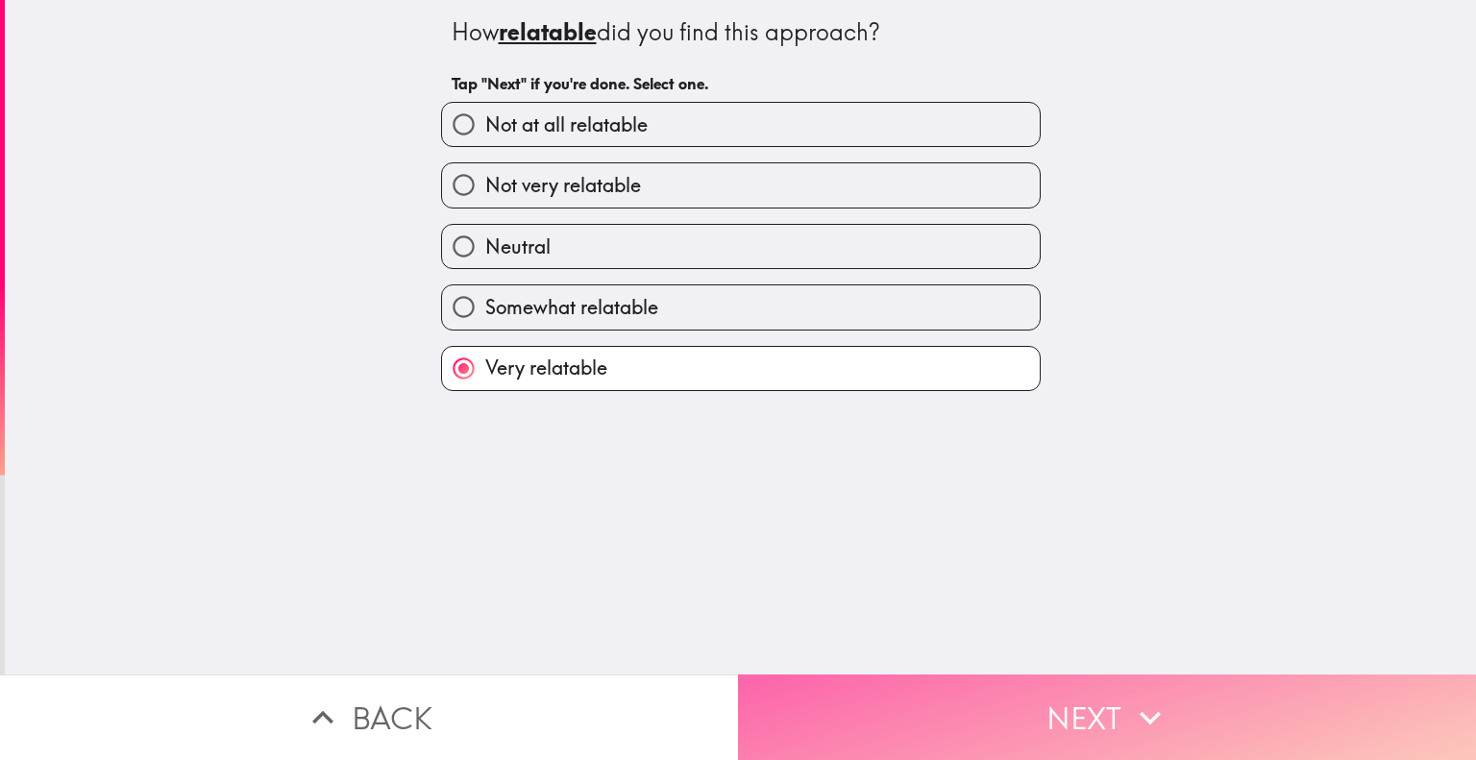
click at [890, 674] on button "Next" at bounding box center [1107, 717] width 738 height 86
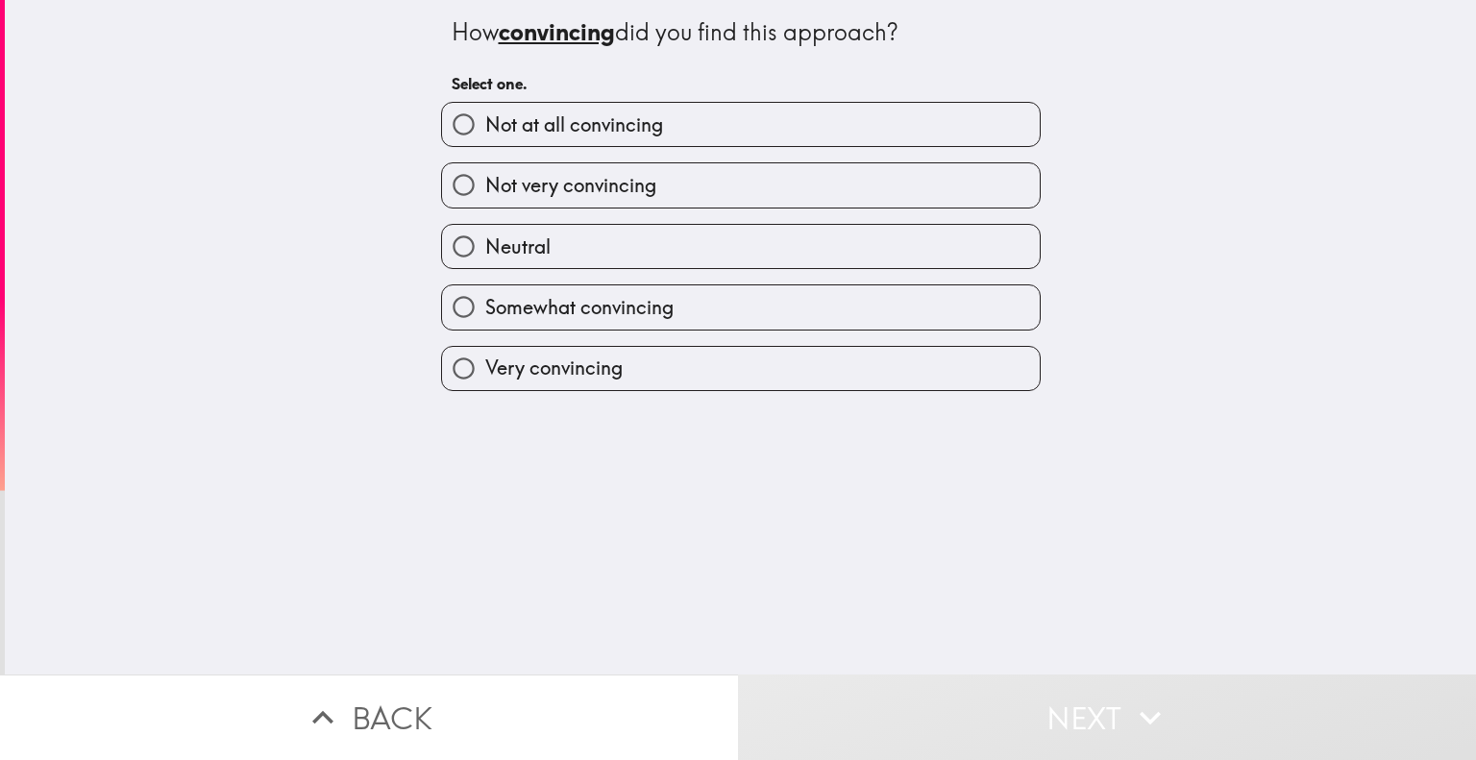
click at [670, 364] on label "Very convincing" at bounding box center [741, 368] width 598 height 43
click at [485, 364] on input "Very convincing" at bounding box center [463, 368] width 43 height 43
radio input "true"
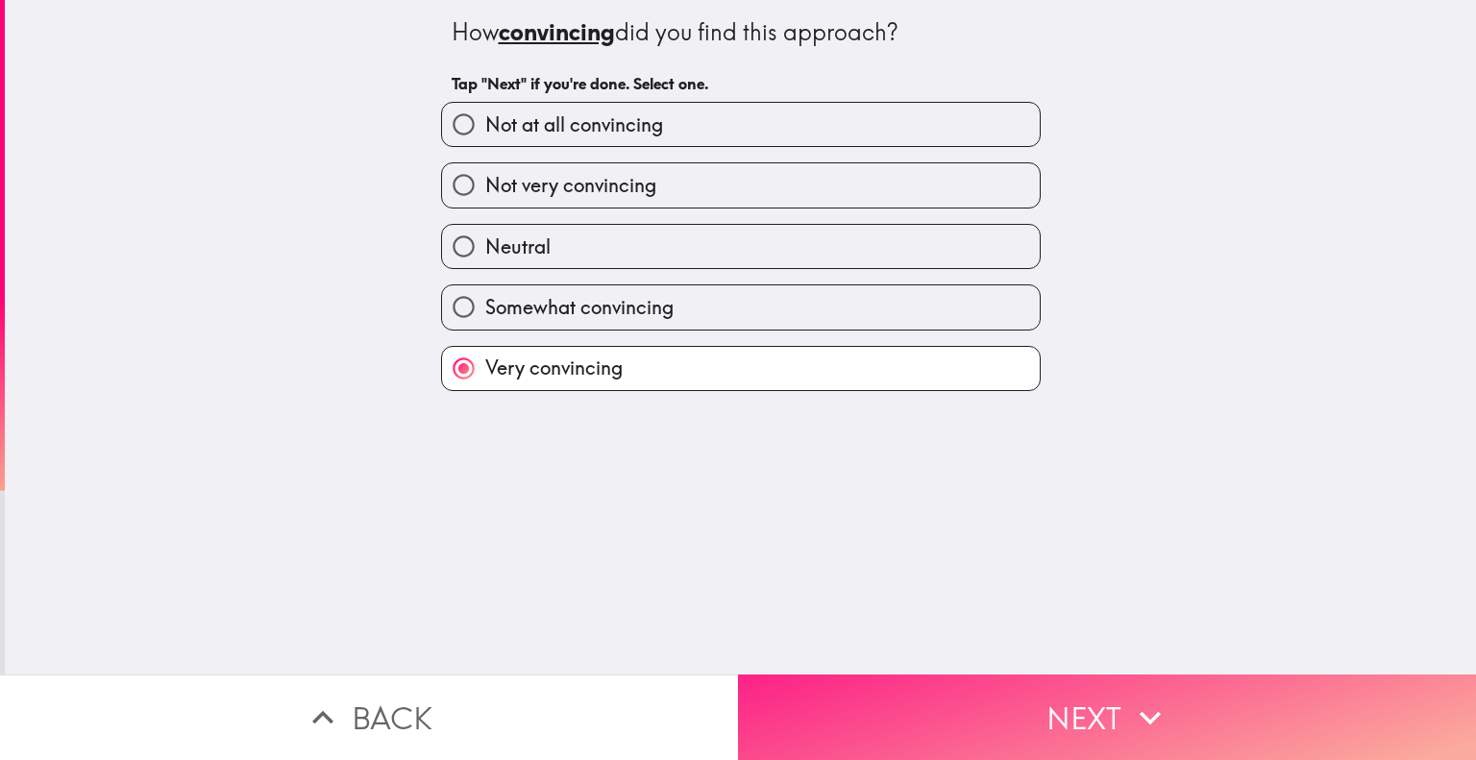
click at [932, 684] on button "Next" at bounding box center [1107, 717] width 738 height 86
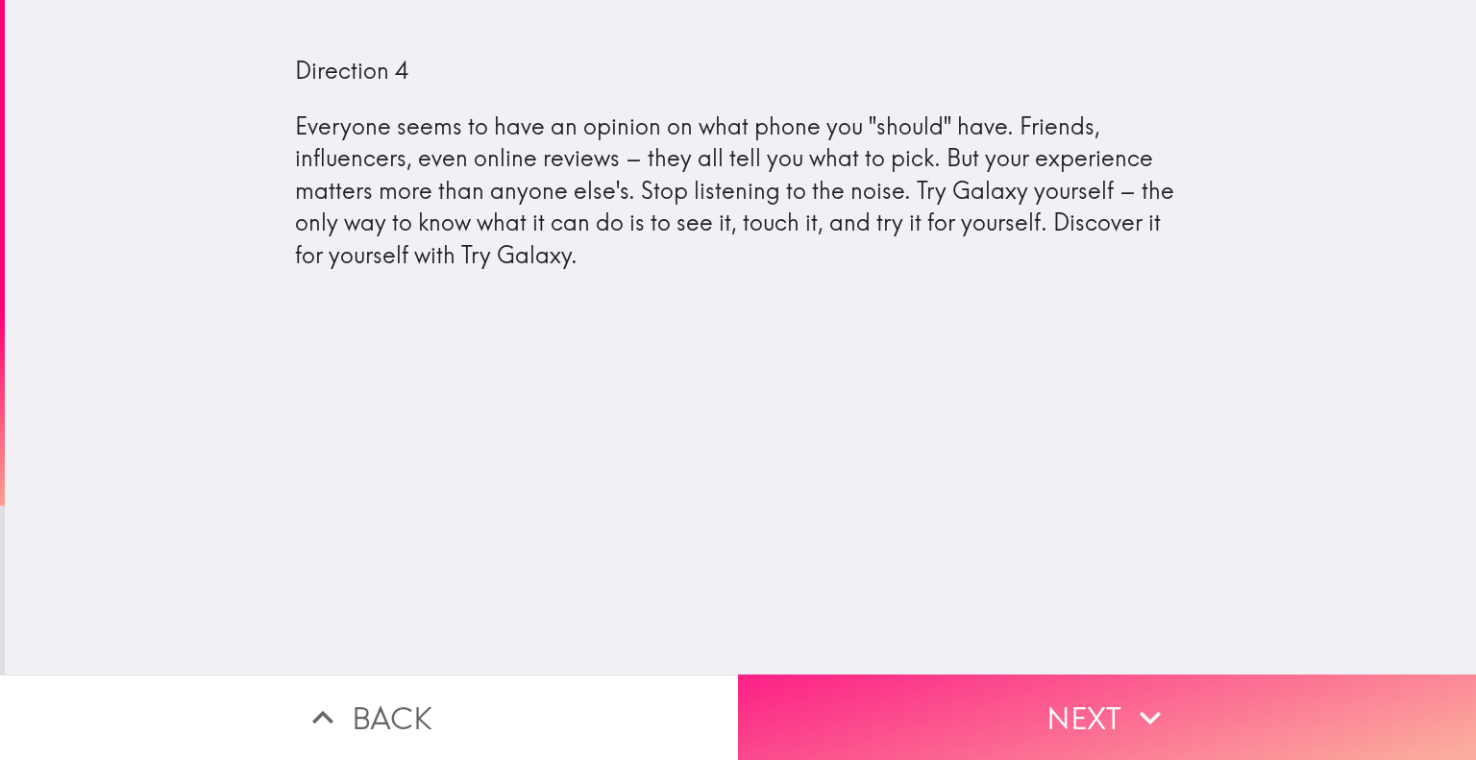
click at [1000, 687] on button "Next" at bounding box center [1107, 717] width 738 height 86
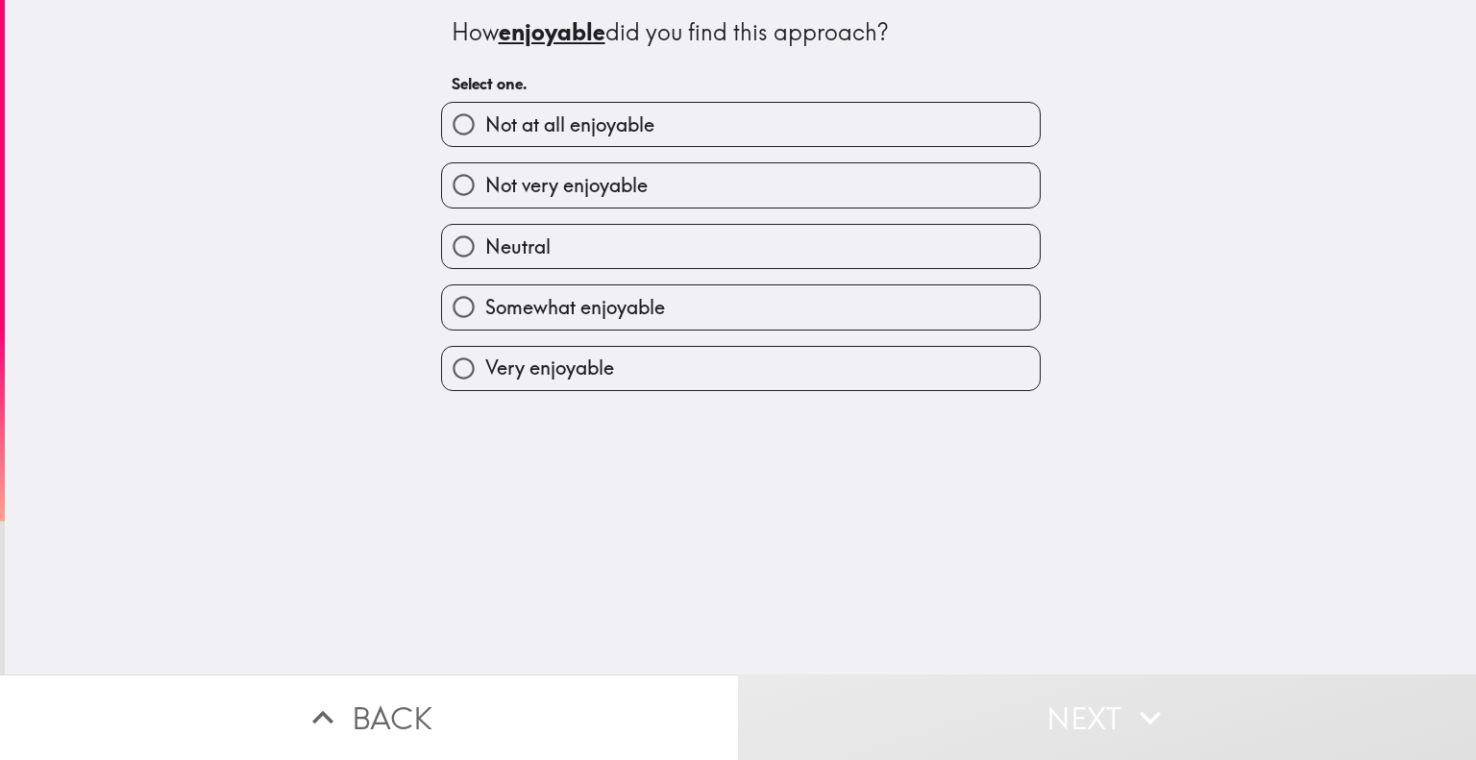
click at [774, 364] on label "Very enjoyable" at bounding box center [741, 368] width 598 height 43
click at [485, 364] on input "Very enjoyable" at bounding box center [463, 368] width 43 height 43
radio input "true"
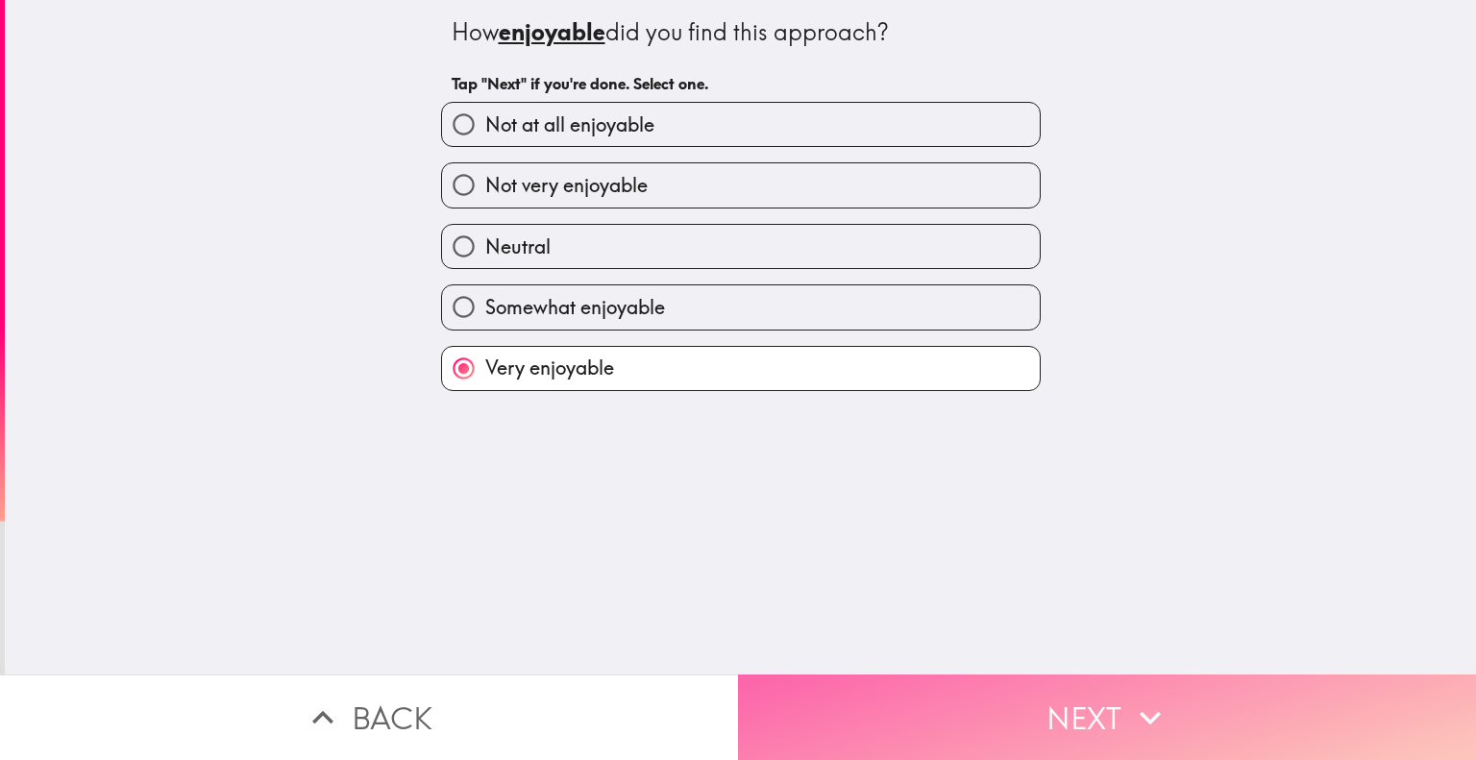
click at [930, 679] on button "Next" at bounding box center [1107, 717] width 738 height 86
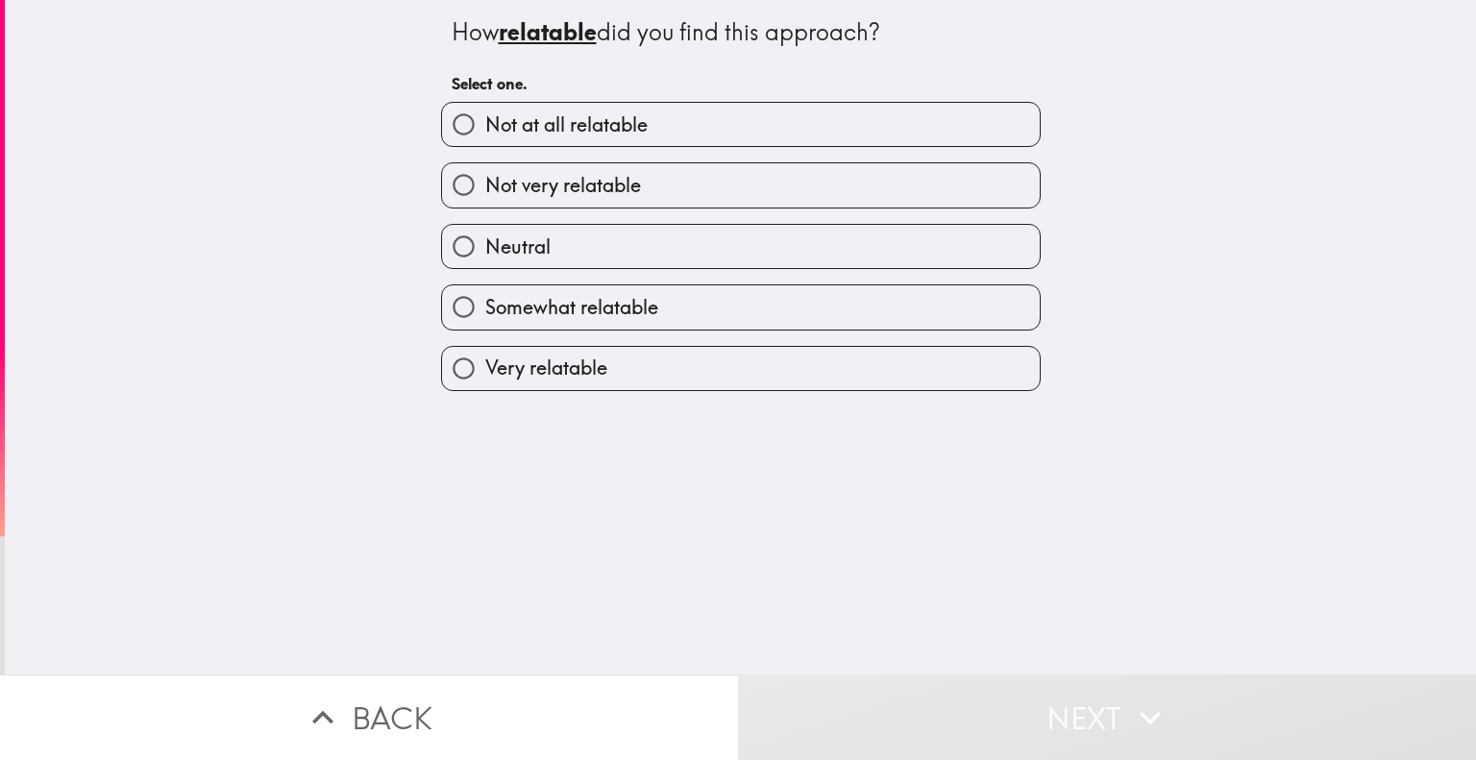
click at [666, 310] on label "Somewhat relatable" at bounding box center [741, 306] width 598 height 43
click at [485, 310] on input "Somewhat relatable" at bounding box center [463, 306] width 43 height 43
radio input "true"
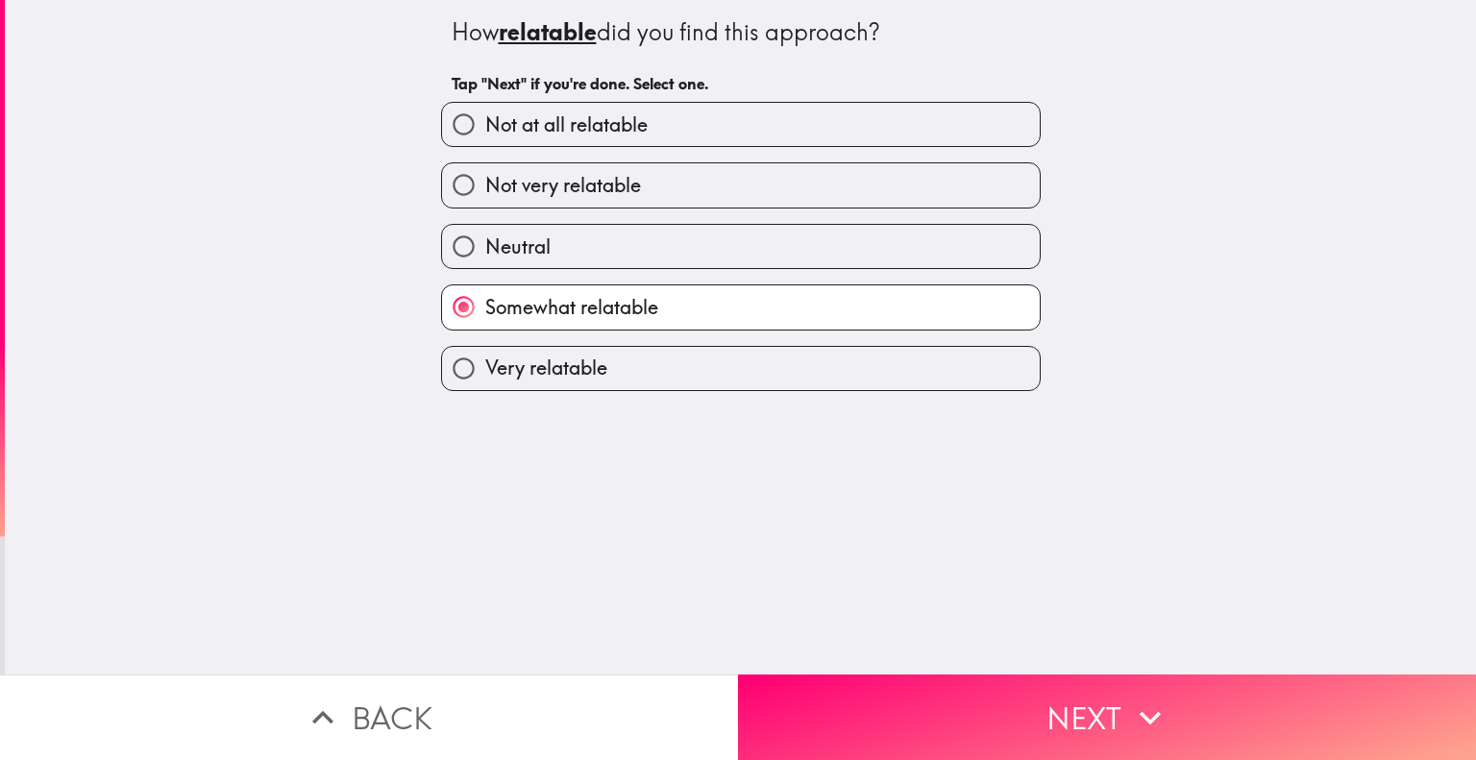
click at [724, 366] on label "Very relatable" at bounding box center [741, 368] width 598 height 43
click at [485, 366] on input "Very relatable" at bounding box center [463, 368] width 43 height 43
radio input "true"
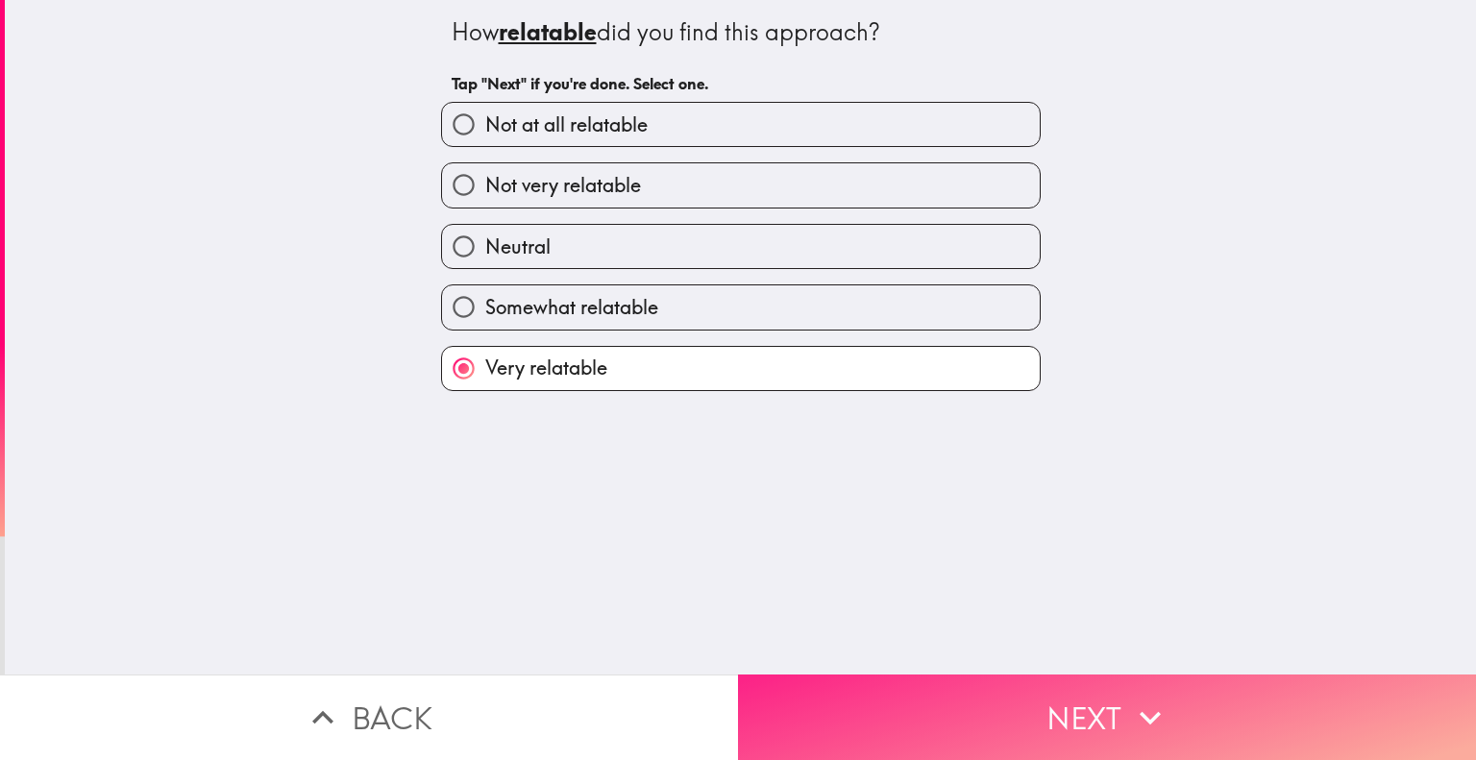
click at [839, 674] on button "Next" at bounding box center [1107, 717] width 738 height 86
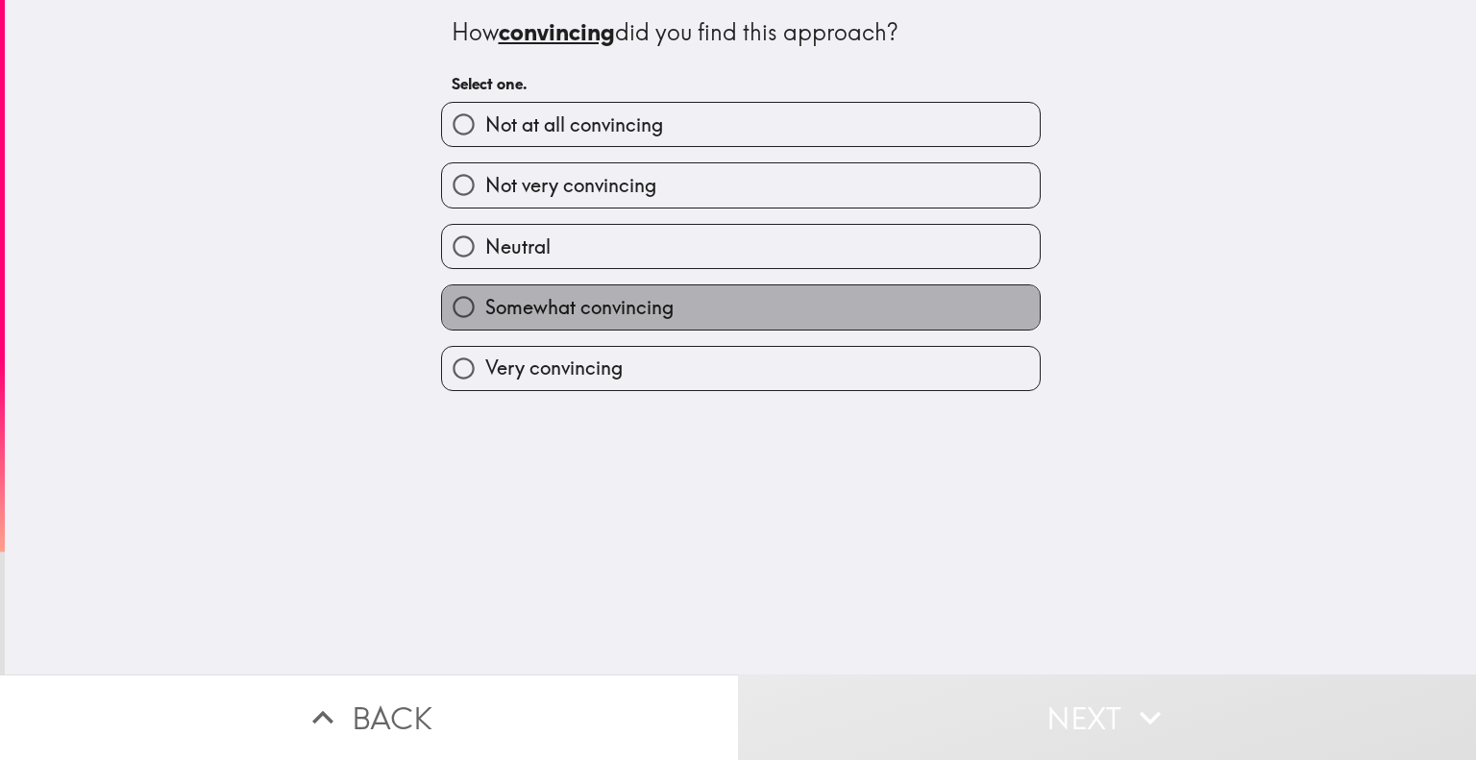
click at [665, 328] on label "Somewhat convincing" at bounding box center [741, 306] width 598 height 43
click at [485, 328] on input "Somewhat convincing" at bounding box center [463, 306] width 43 height 43
radio input "true"
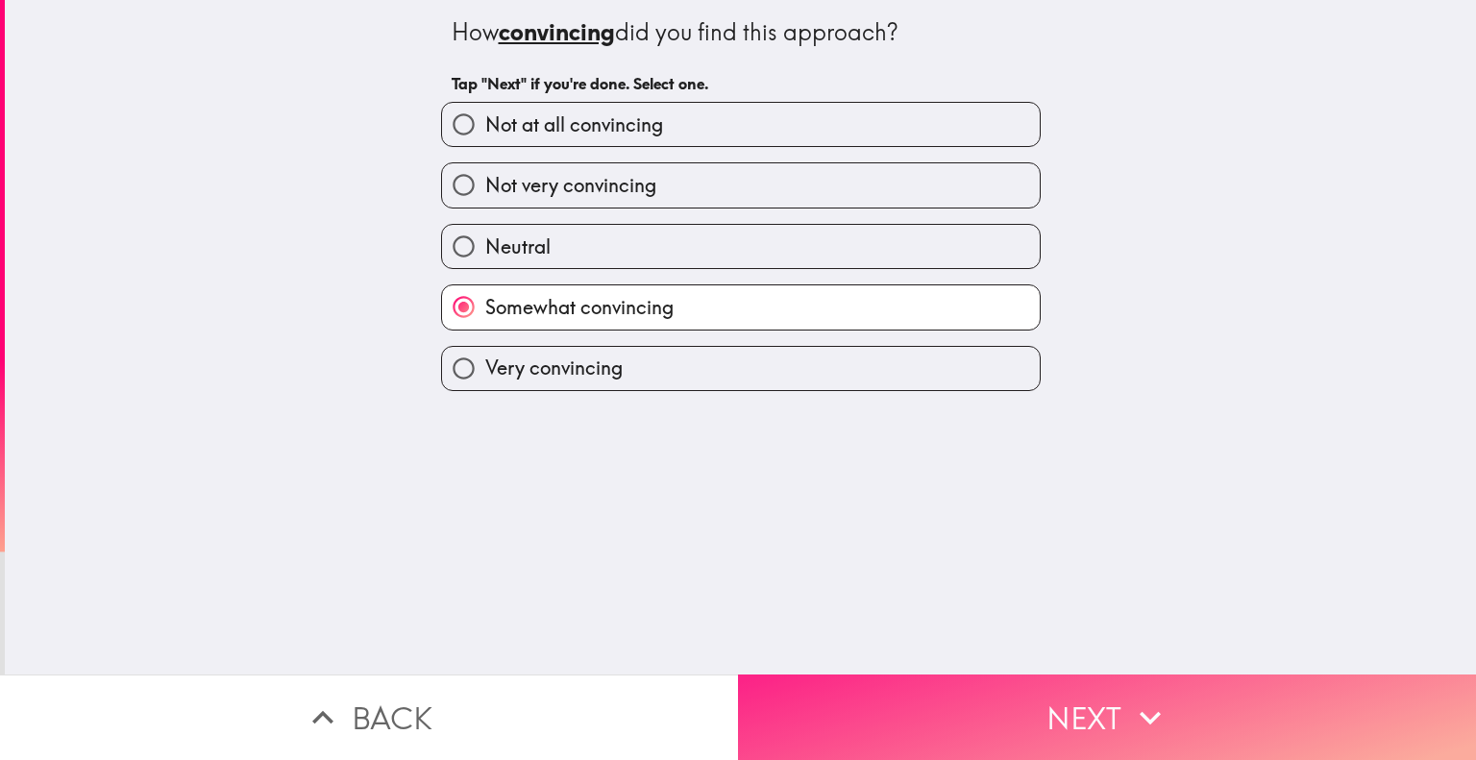
click at [862, 680] on button "Next" at bounding box center [1107, 717] width 738 height 86
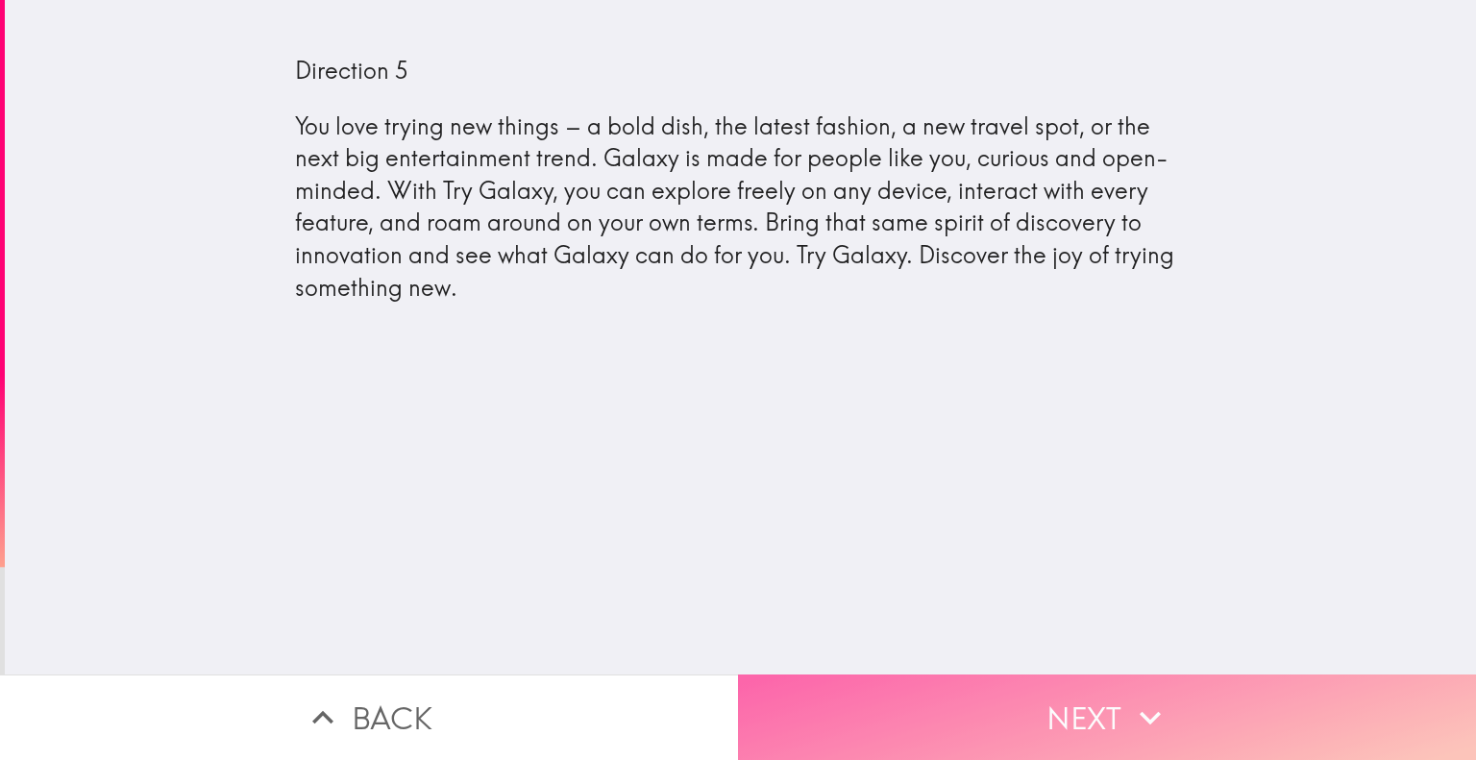
click at [969, 687] on button "Next" at bounding box center [1107, 717] width 738 height 86
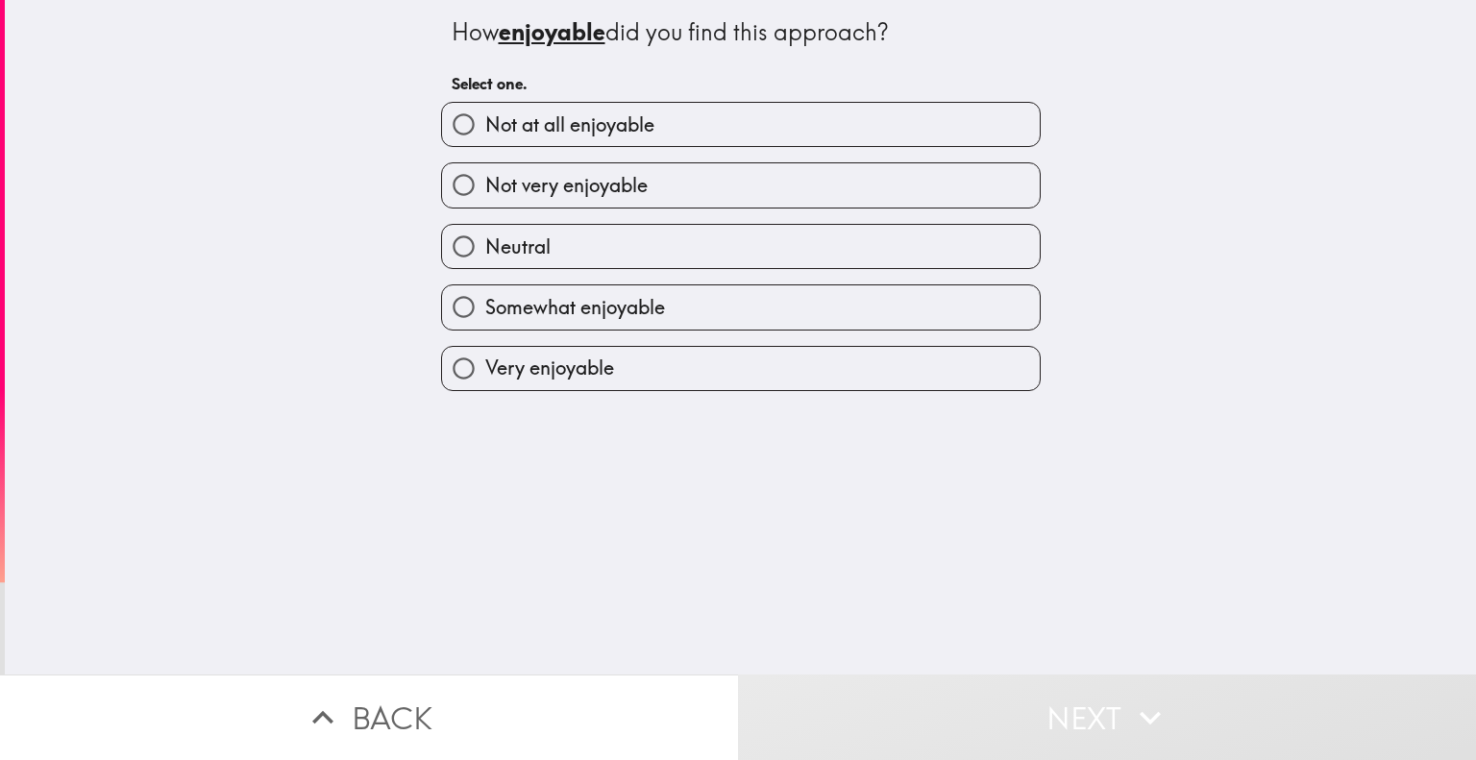
click at [605, 306] on span "Somewhat enjoyable" at bounding box center [575, 307] width 180 height 27
click at [485, 306] on input "Somewhat enjoyable" at bounding box center [463, 306] width 43 height 43
radio input "true"
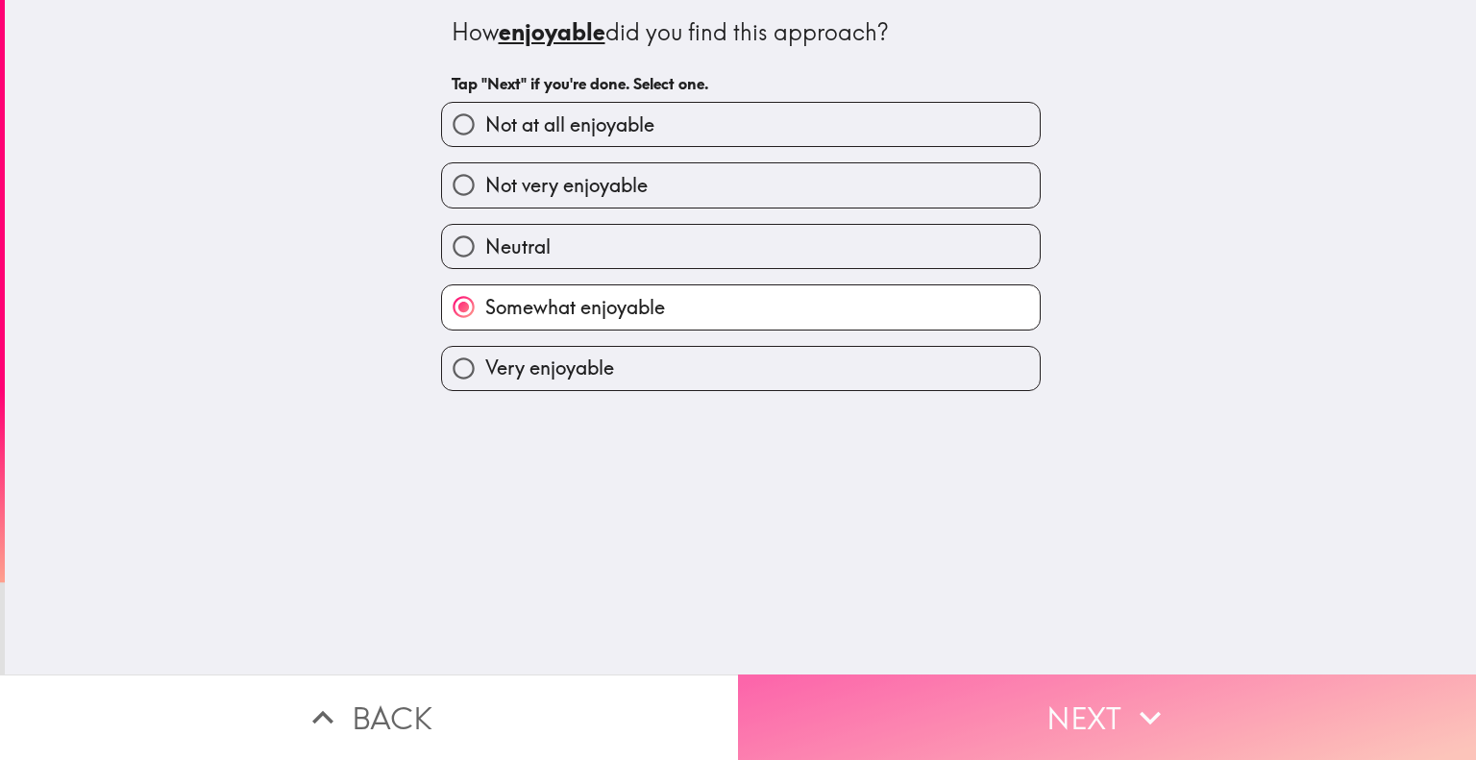
click at [864, 700] on button "Next" at bounding box center [1107, 717] width 738 height 86
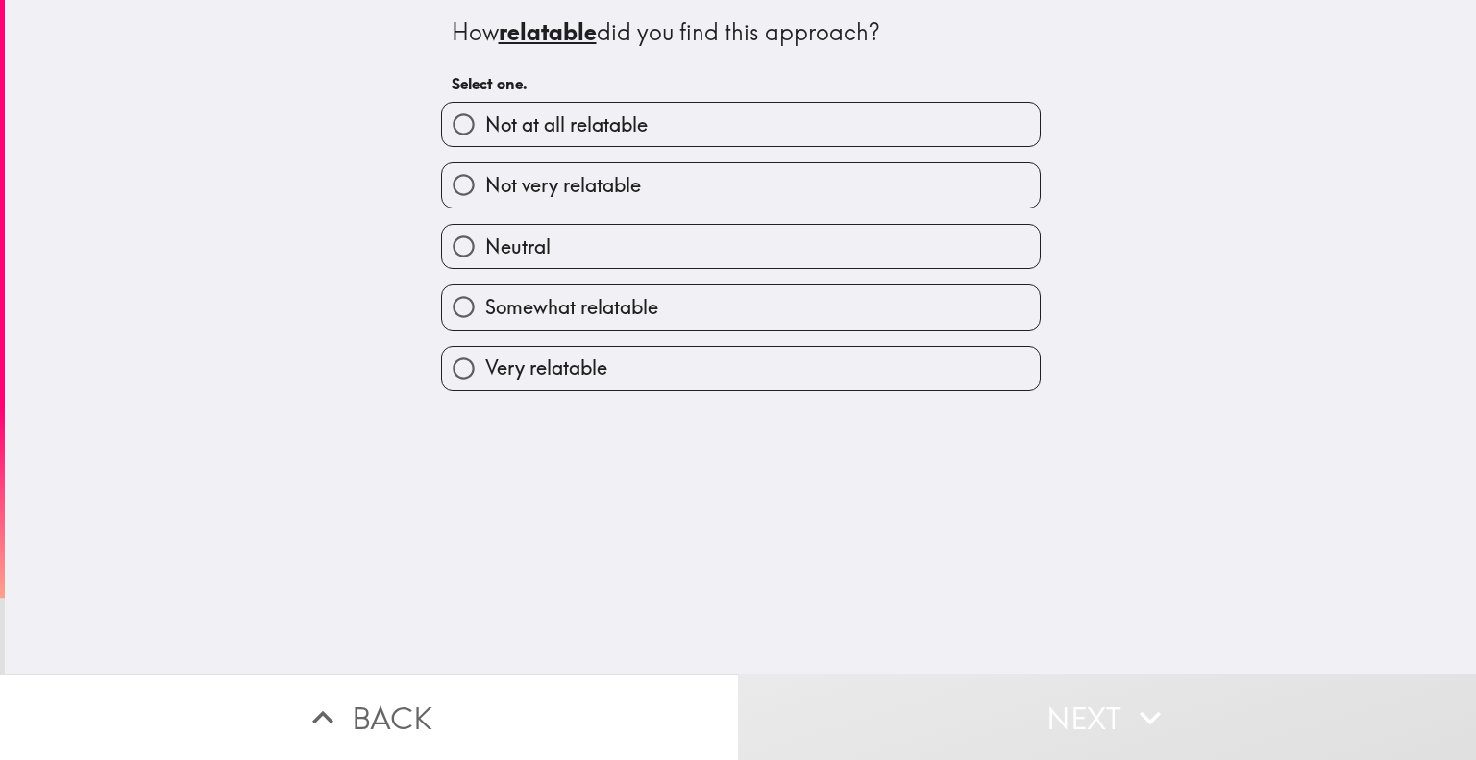
click at [776, 313] on label "Somewhat relatable" at bounding box center [741, 306] width 598 height 43
click at [485, 313] on input "Somewhat relatable" at bounding box center [463, 306] width 43 height 43
radio input "true"
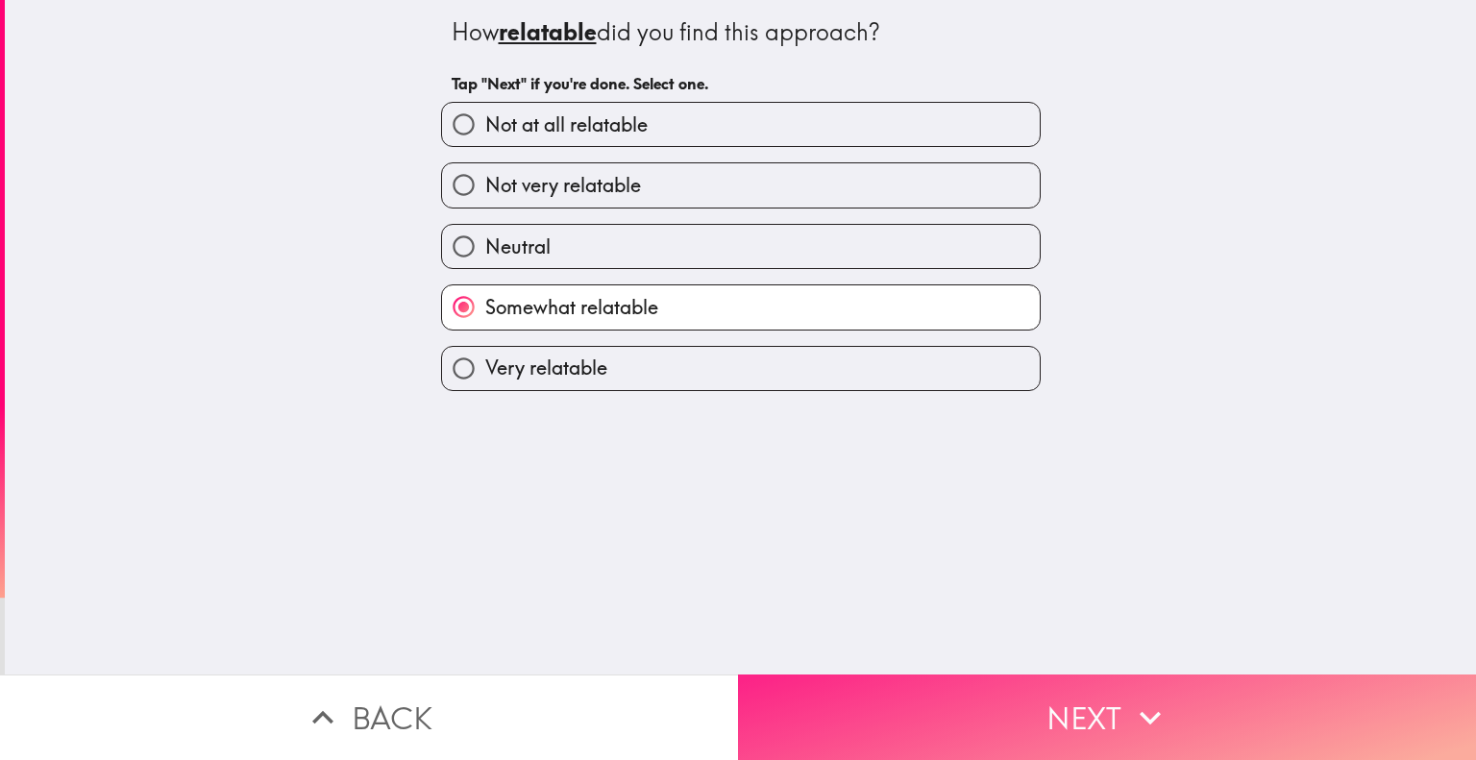
click at [872, 682] on button "Next" at bounding box center [1107, 717] width 738 height 86
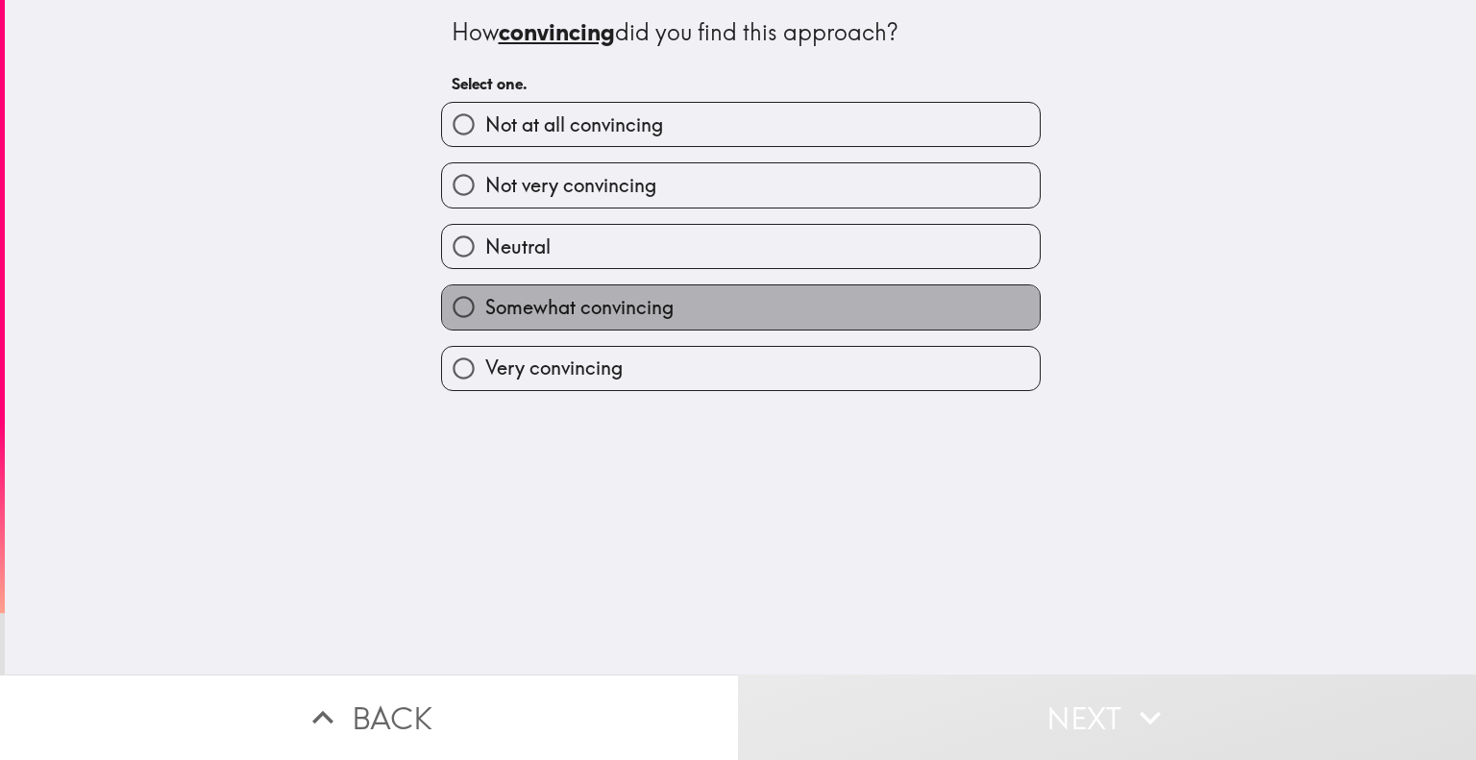
click at [667, 318] on label "Somewhat convincing" at bounding box center [741, 306] width 598 height 43
click at [485, 318] on input "Somewhat convincing" at bounding box center [463, 306] width 43 height 43
radio input "true"
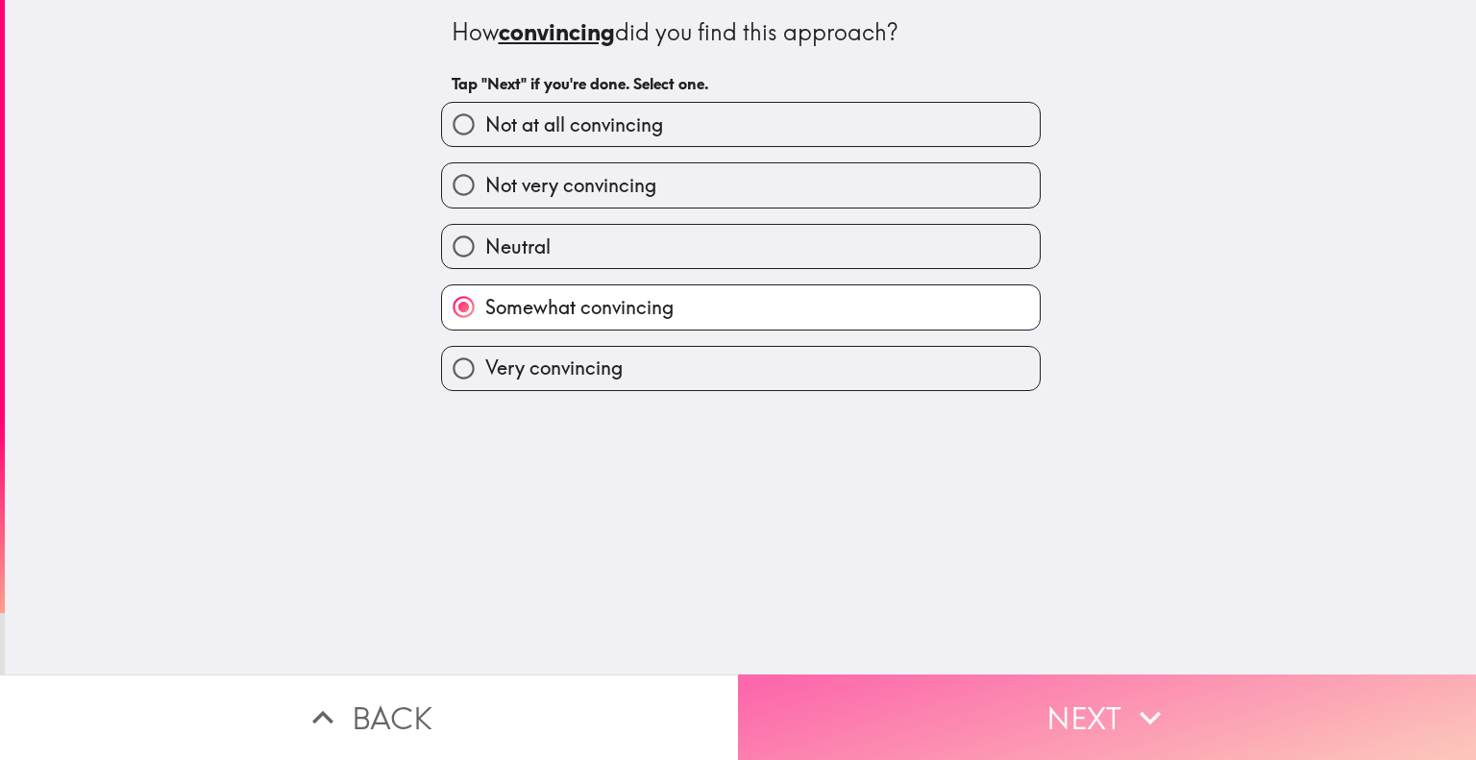
click at [826, 697] on button "Next" at bounding box center [1107, 717] width 738 height 86
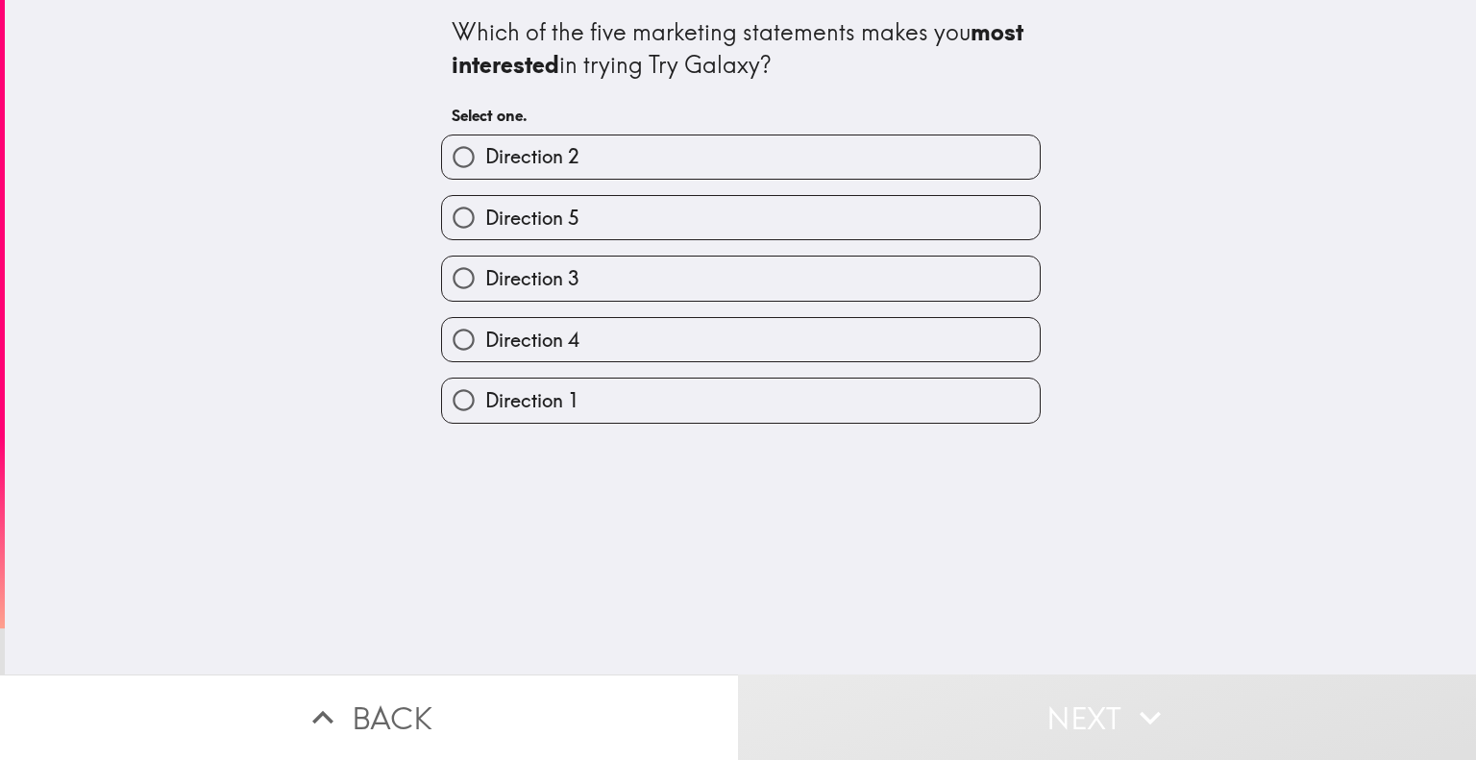
click at [761, 289] on label "Direction 3" at bounding box center [741, 278] width 598 height 43
click at [485, 289] on input "Direction 3" at bounding box center [463, 278] width 43 height 43
radio input "true"
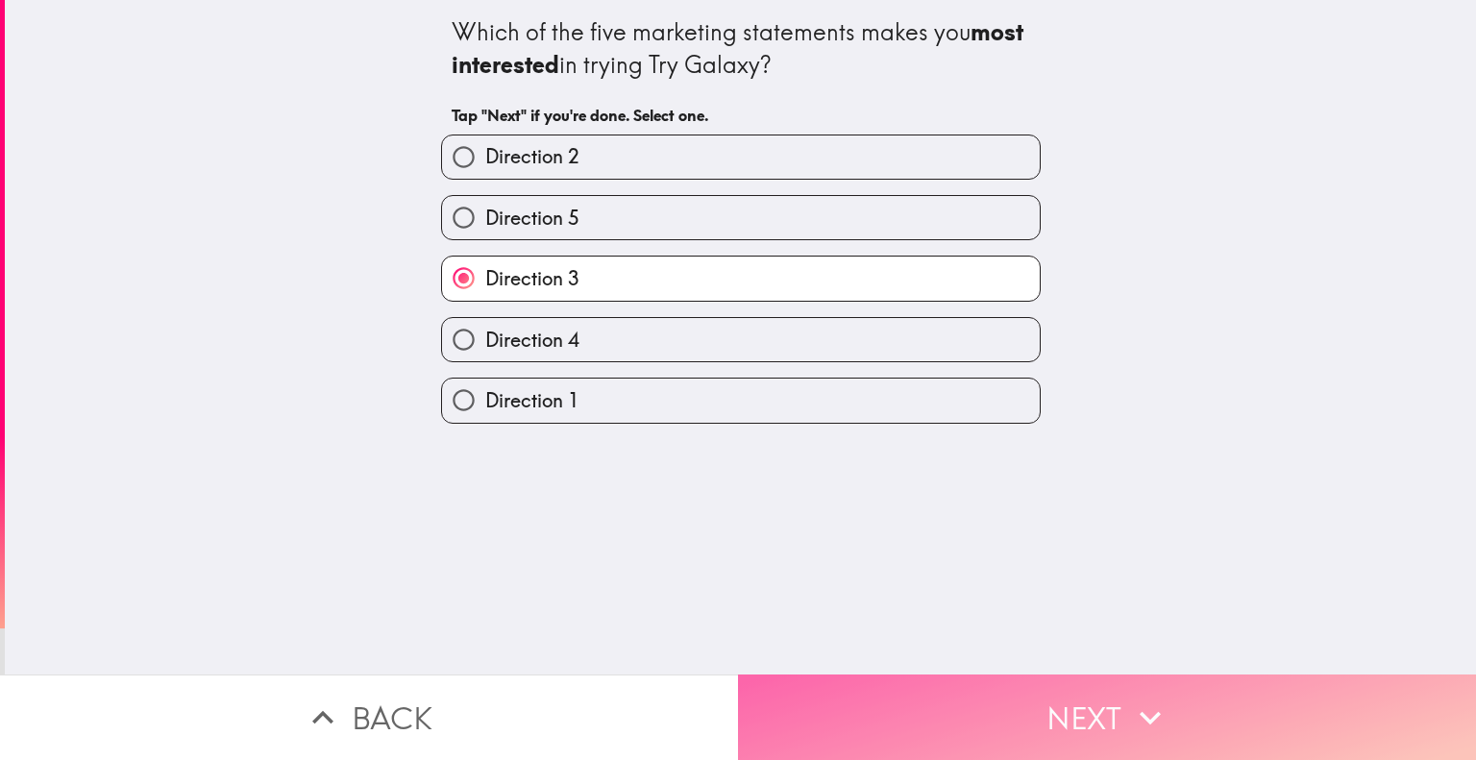
click at [899, 720] on button "Next" at bounding box center [1107, 717] width 738 height 86
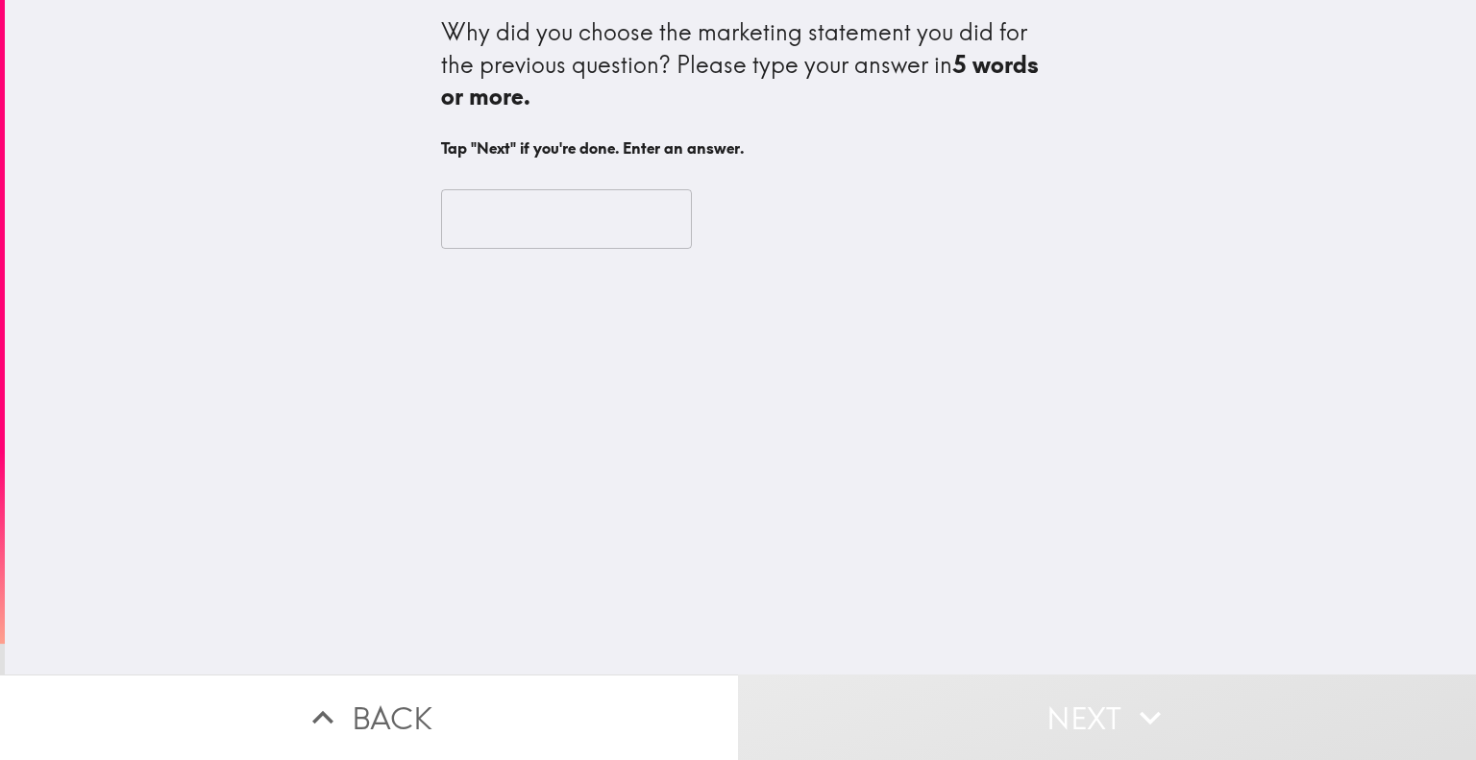
click at [573, 223] on input "text" at bounding box center [566, 219] width 251 height 60
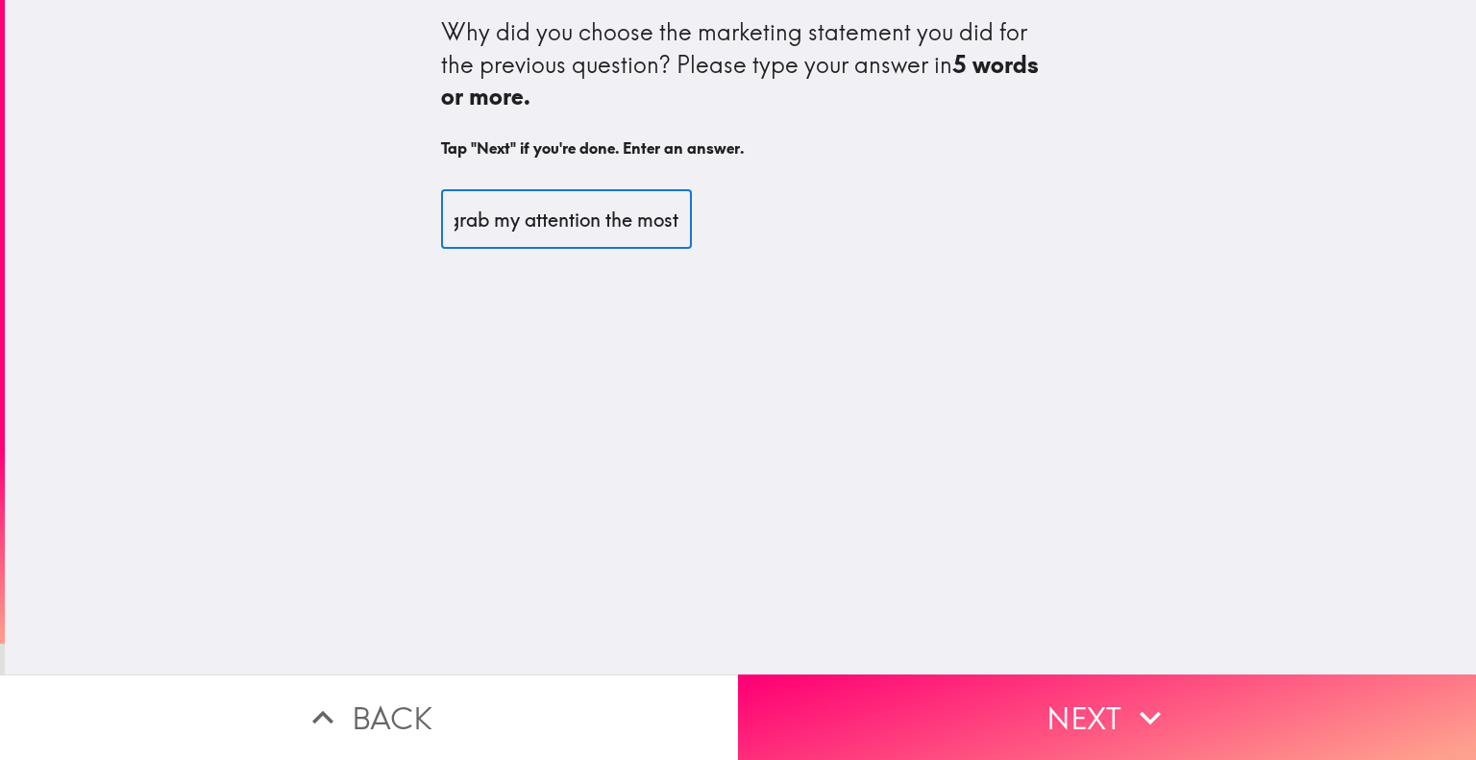
scroll to position [0, 100]
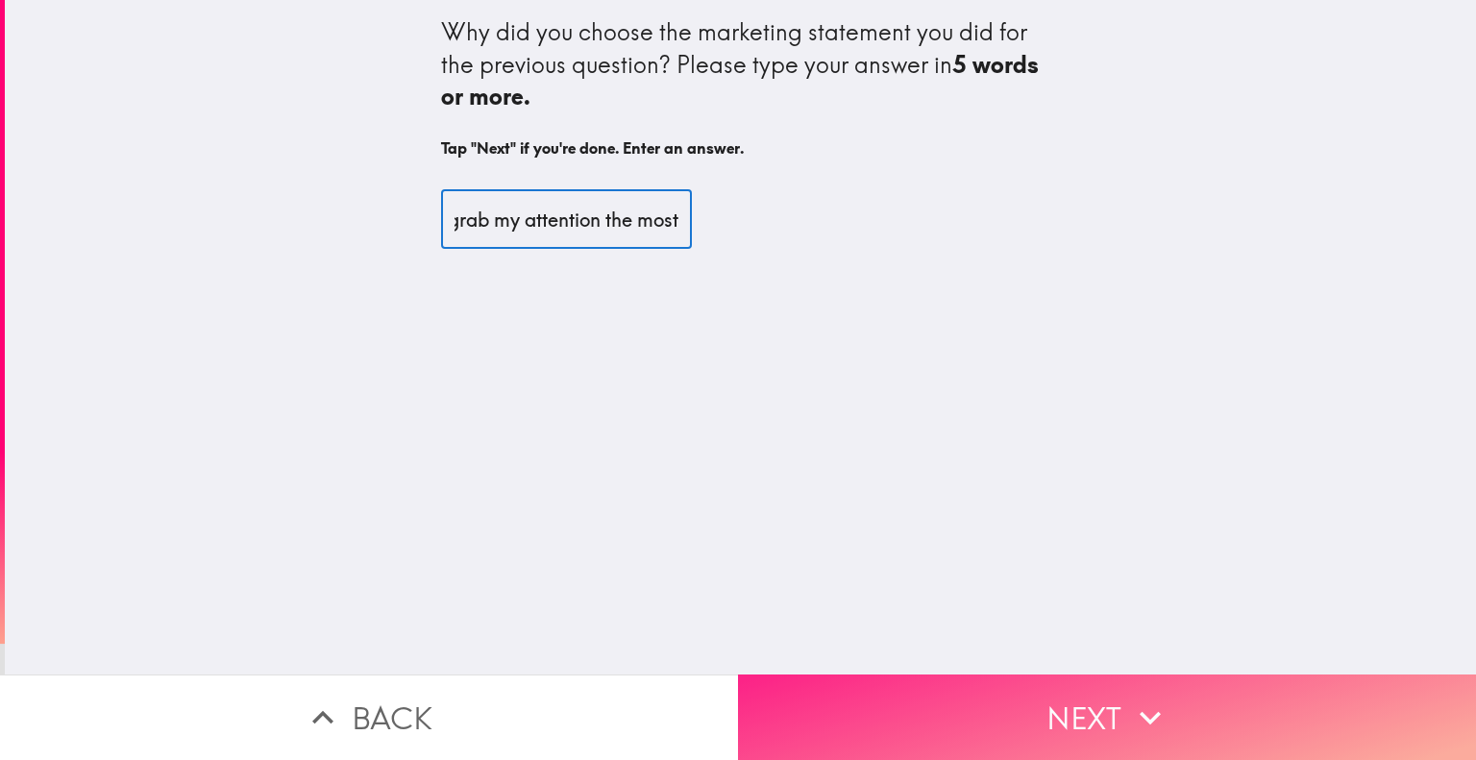
type input "i think it grab my attention the most"
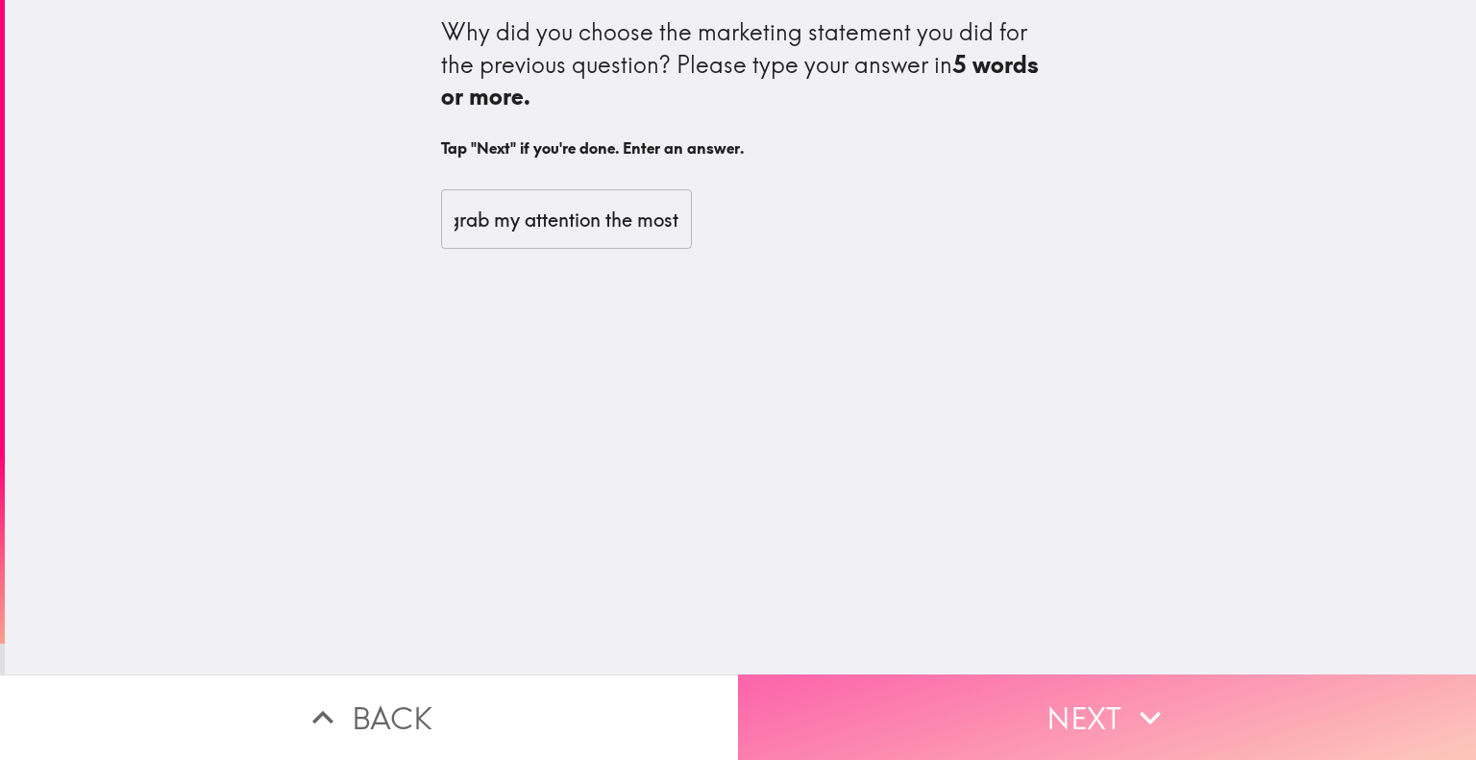
scroll to position [0, 0]
click at [972, 676] on button "Next" at bounding box center [1107, 717] width 738 height 86
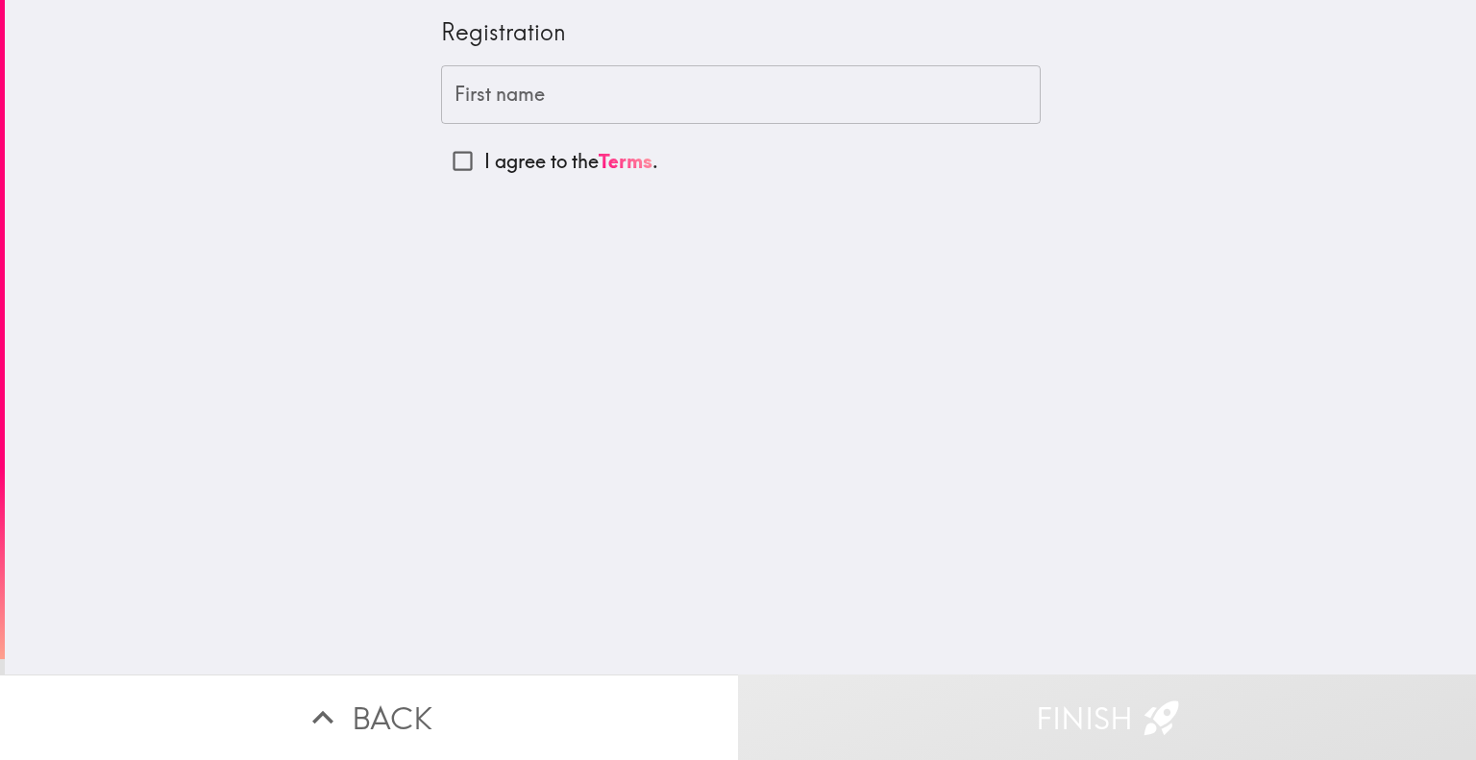
click at [729, 110] on input "First name" at bounding box center [740, 95] width 599 height 60
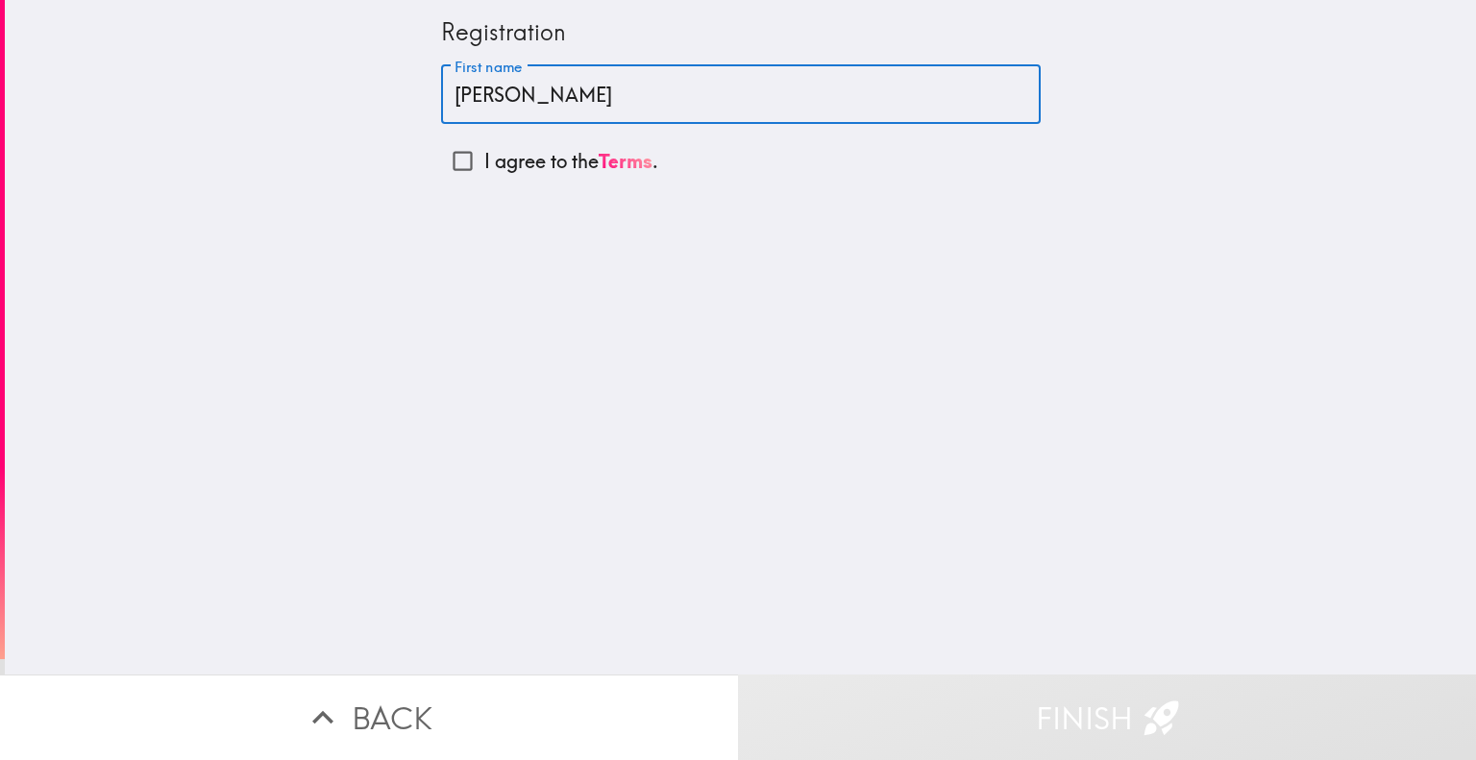
type input "[PERSON_NAME]"
click at [503, 160] on p "I agree to the Terms ." at bounding box center [571, 161] width 174 height 27
click at [484, 160] on input "I agree to the Terms ." at bounding box center [462, 160] width 43 height 43
checkbox input "true"
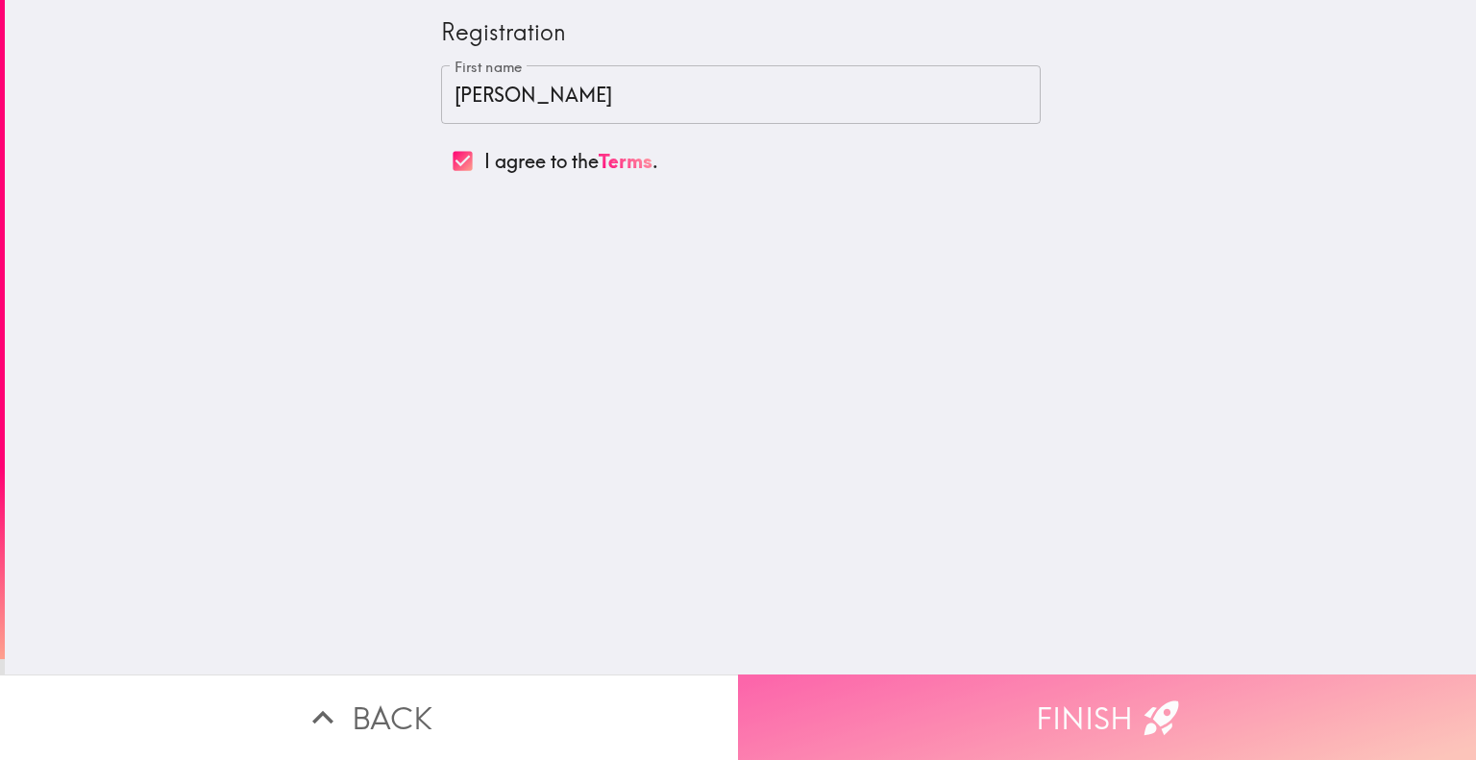
click at [979, 712] on button "Finish" at bounding box center [1107, 717] width 738 height 86
